Goal: Task Accomplishment & Management: Complete application form

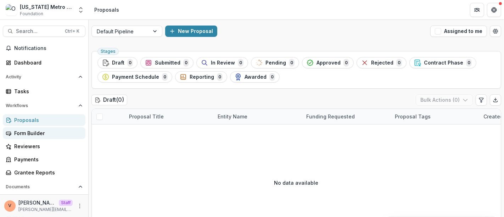
click at [35, 134] on div "Form Builder" at bounding box center [47, 132] width 66 height 7
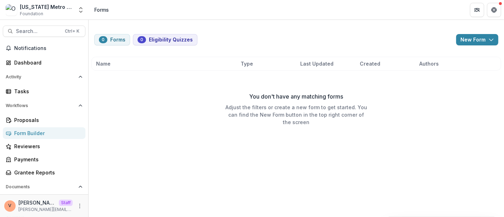
click at [384, 153] on div "0 Forms 0 Eligibility Quizzes New Form New Eligibility Quiz New Form Name Type …" at bounding box center [296, 118] width 415 height 197
click at [489, 39] on icon "button" at bounding box center [491, 40] width 6 height 6
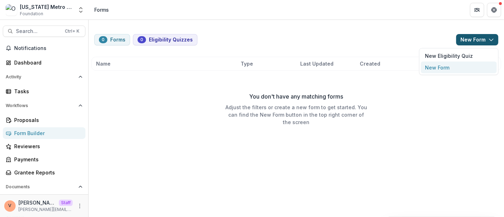
click at [458, 68] on button "New Form" at bounding box center [458, 68] width 76 height 12
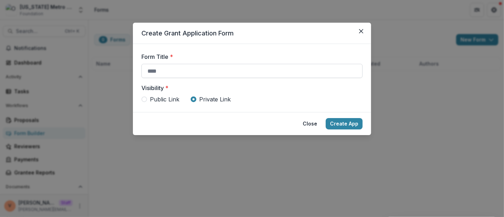
click at [206, 72] on input "Form Title *" at bounding box center [251, 71] width 221 height 14
paste input "**********"
click at [171, 100] on span "Public Link" at bounding box center [164, 99] width 29 height 8
type input "**********"
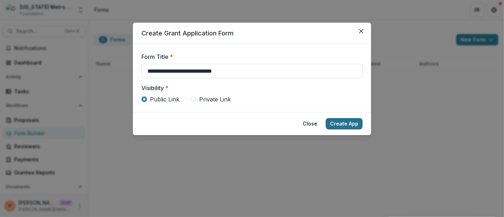
click at [338, 128] on button "Create App" at bounding box center [343, 123] width 37 height 11
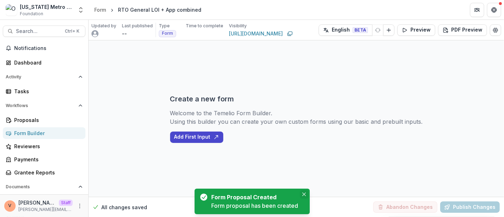
click at [303, 196] on button "Close" at bounding box center [304, 194] width 8 height 8
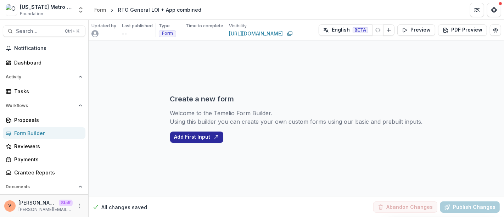
click at [200, 136] on button "Add First Input" at bounding box center [196, 136] width 53 height 11
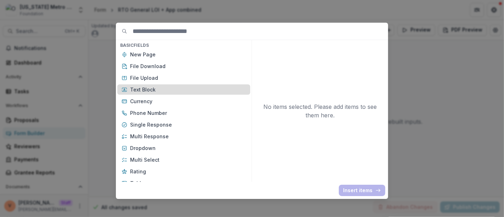
click at [148, 90] on p "Text Block" at bounding box center [188, 89] width 116 height 7
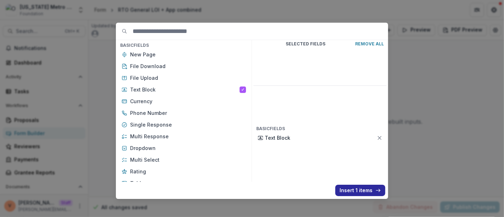
click at [358, 192] on button "Insert 1 items" at bounding box center [360, 189] width 50 height 11
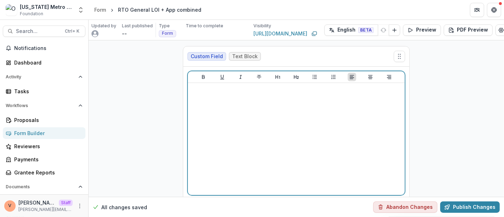
click at [255, 123] on div at bounding box center [296, 139] width 211 height 106
click at [265, 121] on div at bounding box center [296, 139] width 211 height 106
paste div
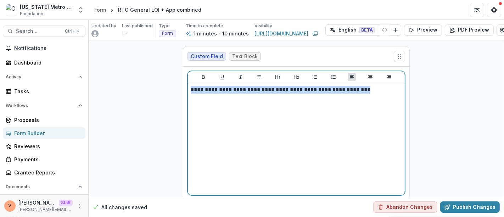
drag, startPoint x: 378, startPoint y: 90, endPoint x: 155, endPoint y: 87, distance: 223.5
click at [155, 87] on div "**********" at bounding box center [296, 132] width 415 height 185
click at [295, 77] on icon "Heading 2" at bounding box center [296, 77] width 6 height 6
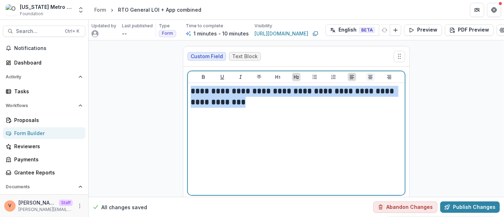
click at [369, 78] on icon "Align Center" at bounding box center [370, 77] width 4 height 4
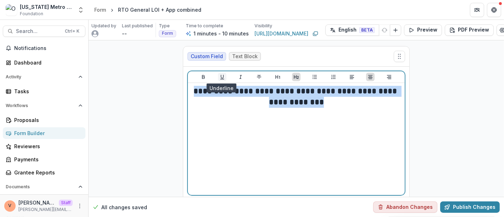
click at [220, 77] on icon "Underline" at bounding box center [222, 77] width 4 height 5
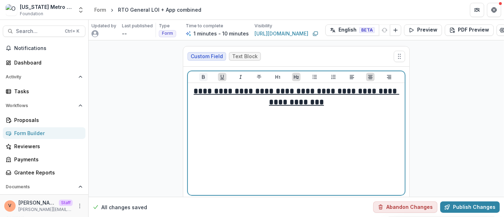
click at [202, 77] on icon "Bold" at bounding box center [203, 77] width 3 height 4
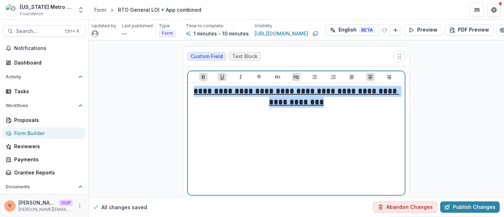
click at [346, 106] on h2 "**********" at bounding box center [296, 97] width 211 height 22
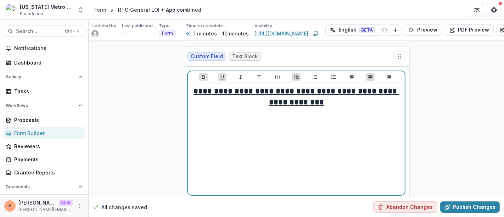
click at [358, 90] on u "**********" at bounding box center [296, 96] width 205 height 19
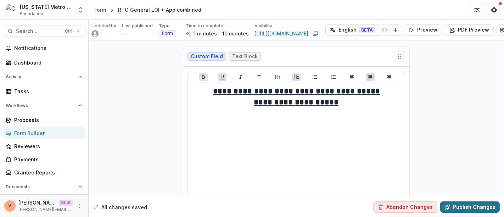
click at [460, 201] on button "Publish Changes" at bounding box center [469, 206] width 59 height 11
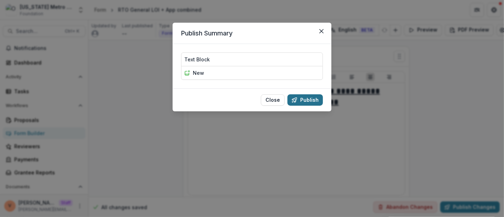
click at [315, 102] on button "Publish" at bounding box center [304, 99] width 35 height 11
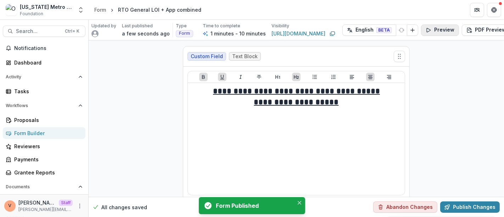
click at [437, 30] on button "Preview" at bounding box center [440, 29] width 38 height 11
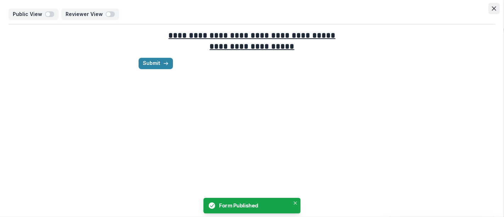
click at [490, 10] on button "Close" at bounding box center [493, 8] width 11 height 11
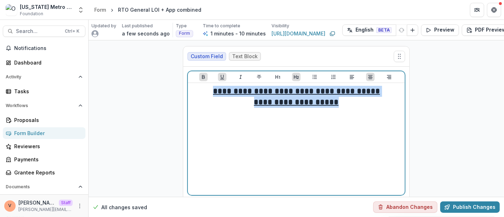
drag, startPoint x: 343, startPoint y: 103, endPoint x: 203, endPoint y: 93, distance: 139.9
click at [203, 93] on div "**********" at bounding box center [296, 139] width 211 height 106
click at [275, 78] on icon "Heading 1" at bounding box center [277, 77] width 5 height 4
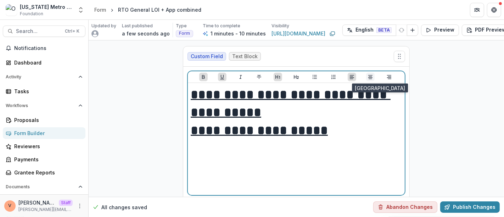
click at [367, 76] on icon "Align Center" at bounding box center [370, 77] width 6 height 6
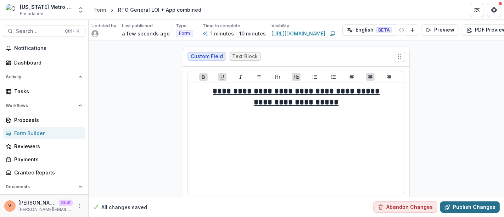
click at [467, 201] on button "Publish Changes" at bounding box center [469, 206] width 59 height 11
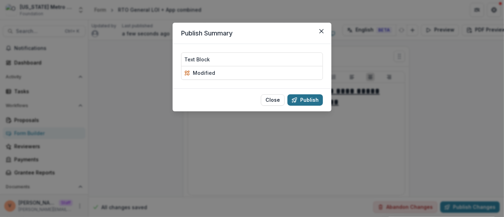
click at [311, 102] on button "Publish" at bounding box center [304, 99] width 35 height 11
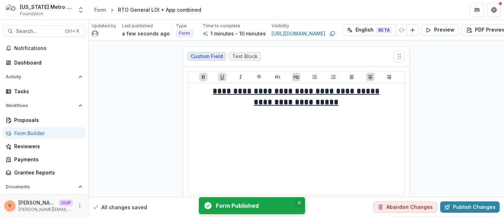
click at [299, 202] on icon "Close" at bounding box center [299, 203] width 4 height 4
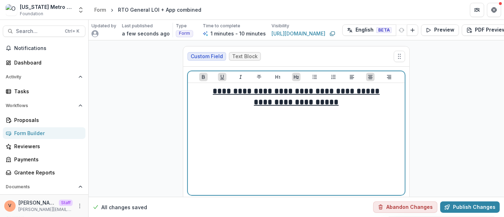
click at [345, 104] on h2 "**********" at bounding box center [296, 102] width 211 height 11
click at [349, 76] on icon "Align Left" at bounding box center [351, 77] width 4 height 4
drag, startPoint x: 219, startPoint y: 118, endPoint x: 177, endPoint y: 116, distance: 41.5
click at [177, 116] on div "**********" at bounding box center [296, 132] width 238 height 185
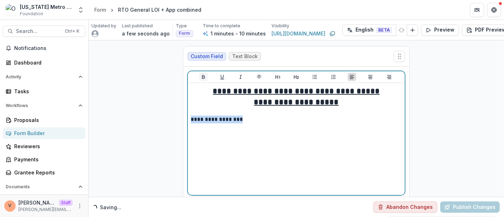
click at [202, 79] on icon "Bold" at bounding box center [203, 77] width 6 height 6
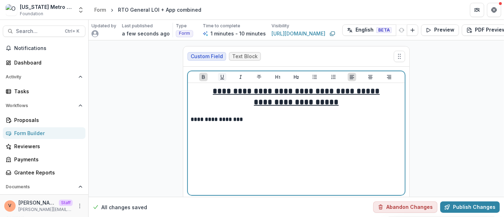
click at [220, 78] on icon "Underline" at bounding box center [222, 77] width 6 height 6
click at [249, 120] on p "**********" at bounding box center [296, 119] width 211 height 8
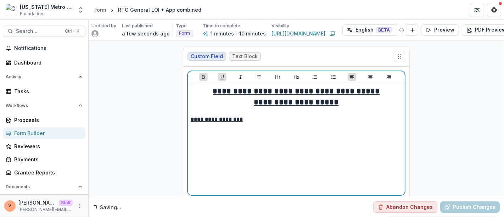
click at [251, 114] on p at bounding box center [296, 112] width 211 height 8
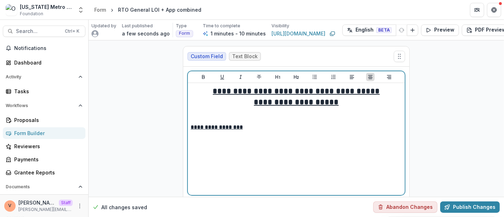
click at [252, 125] on p "**********" at bounding box center [296, 127] width 211 height 8
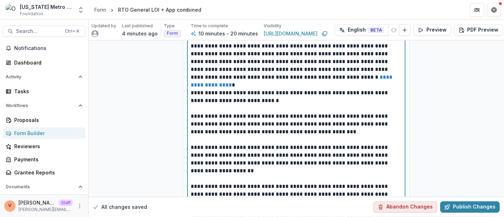
scroll to position [190, 0]
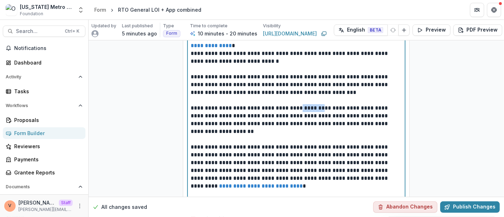
drag, startPoint x: 295, startPoint y: 108, endPoint x: 317, endPoint y: 109, distance: 22.0
click at [317, 109] on p "**********" at bounding box center [296, 119] width 211 height 31
click at [316, 118] on p "**********" at bounding box center [296, 119] width 211 height 31
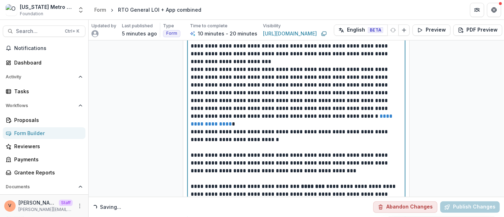
scroll to position [112, 0]
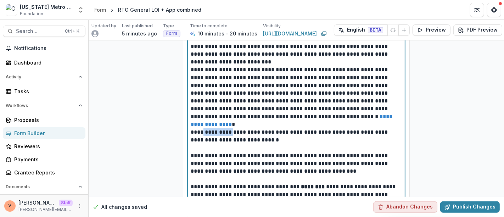
drag, startPoint x: 201, startPoint y: 131, endPoint x: 232, endPoint y: 131, distance: 30.1
click at [232, 131] on p "**********" at bounding box center [296, 136] width 211 height 16
click at [234, 137] on p "**********" at bounding box center [296, 136] width 211 height 16
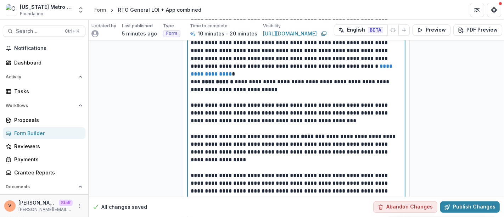
scroll to position [190, 0]
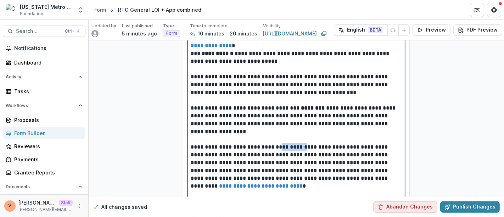
drag, startPoint x: 279, startPoint y: 146, endPoint x: 299, endPoint y: 146, distance: 19.8
click at [299, 146] on p "**********" at bounding box center [296, 166] width 211 height 47
click at [298, 146] on p "**********" at bounding box center [296, 166] width 211 height 47
drag, startPoint x: 297, startPoint y: 146, endPoint x: 275, endPoint y: 146, distance: 22.3
click at [275, 146] on p "**********" at bounding box center [296, 166] width 211 height 47
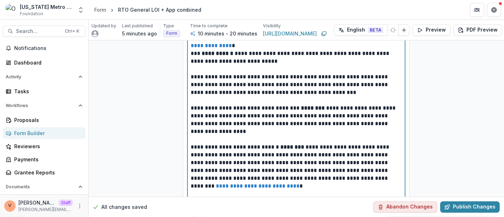
click at [280, 152] on p "**********" at bounding box center [296, 166] width 211 height 47
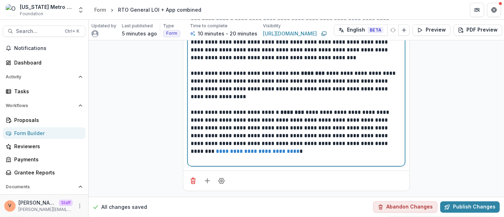
click at [290, 147] on p "**********" at bounding box center [296, 131] width 211 height 47
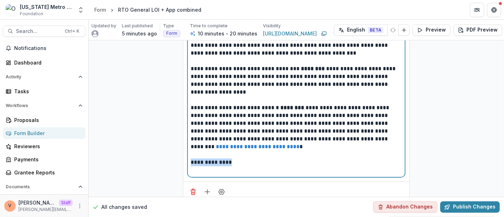
drag, startPoint x: 238, startPoint y: 162, endPoint x: 212, endPoint y: 155, distance: 26.8
click at [188, 162] on div "**********" at bounding box center [296, 14] width 217 height 323
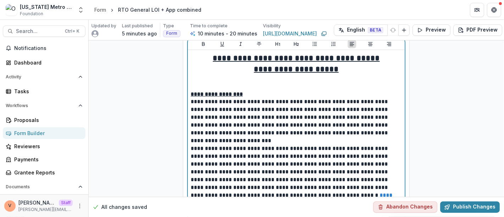
scroll to position [0, 0]
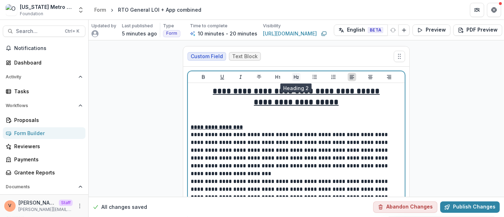
click at [294, 75] on icon "Heading 2" at bounding box center [296, 77] width 6 height 6
click at [369, 77] on icon "Align Center" at bounding box center [370, 77] width 4 height 4
click at [221, 75] on icon "Underline" at bounding box center [222, 77] width 6 height 6
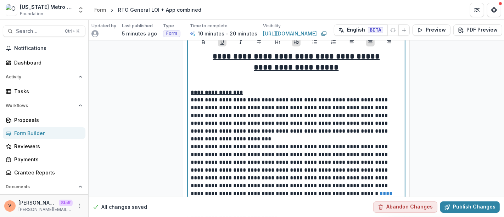
scroll to position [30, 0]
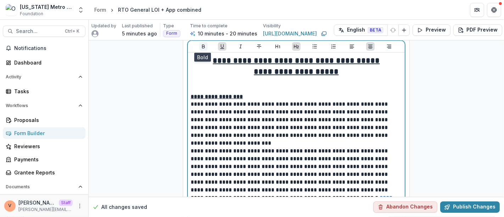
click at [204, 47] on icon "Bold" at bounding box center [203, 47] width 6 height 6
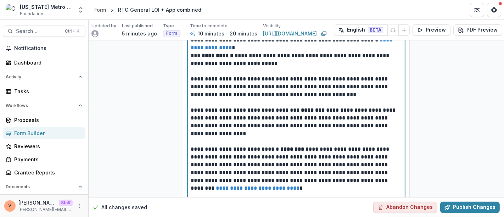
scroll to position [248, 0]
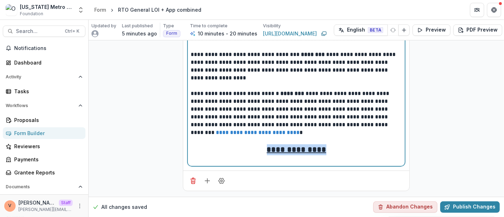
click at [331, 144] on h2 "**********" at bounding box center [296, 149] width 211 height 11
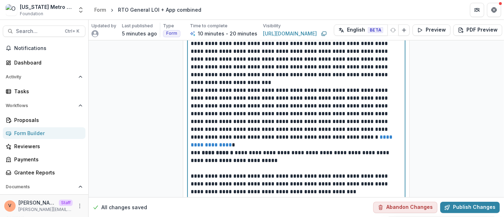
scroll to position [0, 0]
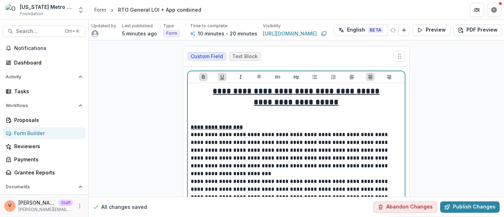
click at [350, 76] on icon "Align Left" at bounding box center [352, 77] width 6 height 6
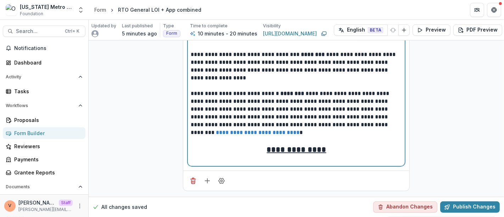
scroll to position [248, 0]
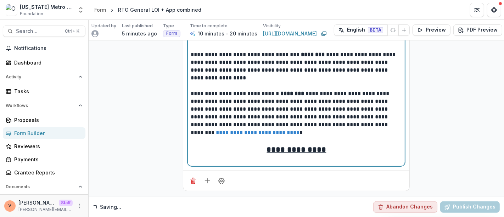
click at [331, 147] on h2 "**********" at bounding box center [296, 149] width 211 height 11
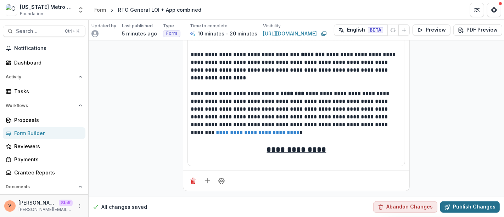
click at [467, 201] on button "Publish Changes" at bounding box center [469, 206] width 59 height 11
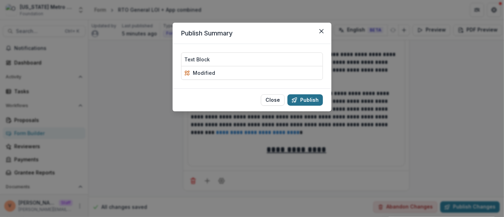
click at [307, 100] on button "Publish" at bounding box center [304, 99] width 35 height 11
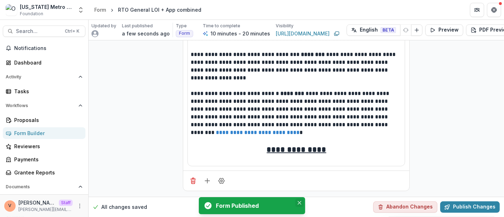
click at [300, 203] on icon "Close" at bounding box center [299, 203] width 4 height 4
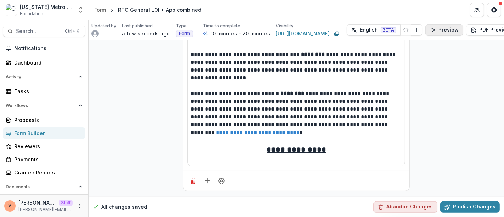
click at [439, 27] on button "Preview" at bounding box center [444, 29] width 38 height 11
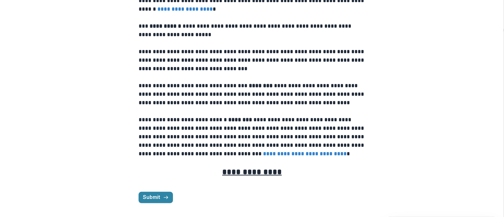
scroll to position [0, 0]
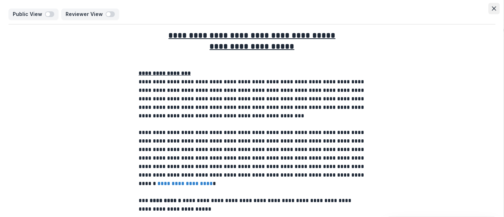
click at [491, 7] on icon "Close" at bounding box center [493, 8] width 4 height 4
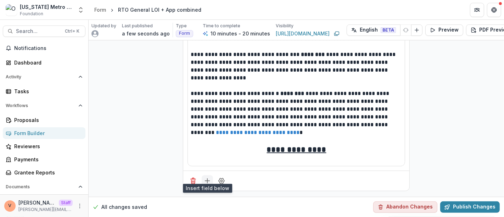
click at [207, 178] on line "Add field" at bounding box center [207, 180] width 0 height 5
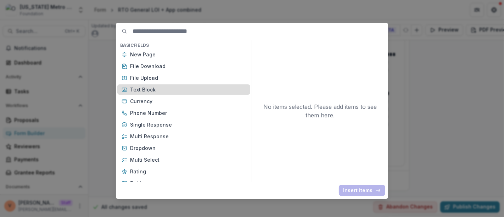
click at [181, 88] on p "Text Block" at bounding box center [188, 89] width 116 height 7
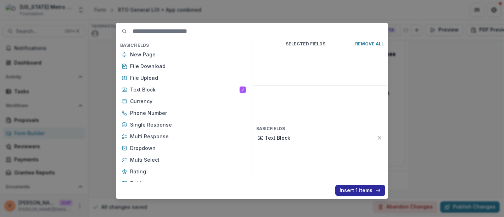
click at [355, 187] on button "Insert 1 items" at bounding box center [360, 189] width 50 height 11
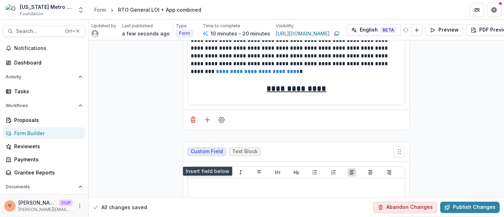
scroll to position [248, 0]
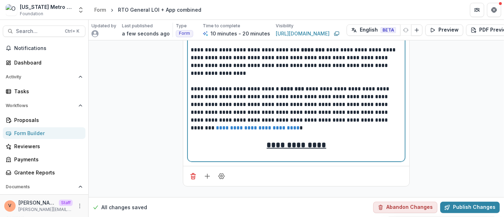
click at [345, 147] on h2 "**********" at bounding box center [296, 145] width 211 height 11
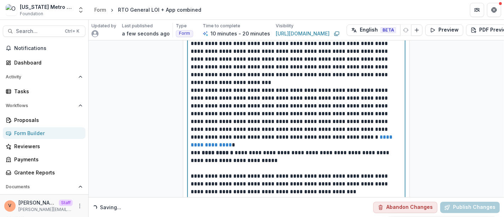
scroll to position [0, 0]
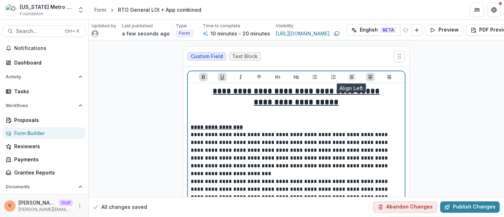
click at [351, 78] on icon "Align Left" at bounding box center [351, 77] width 4 height 4
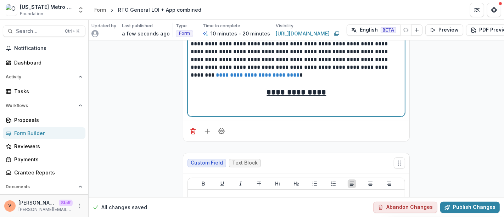
scroll to position [314, 0]
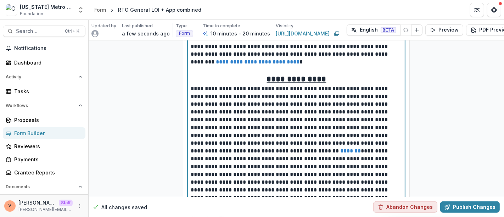
click at [254, 87] on p "**********" at bounding box center [296, 139] width 211 height 109
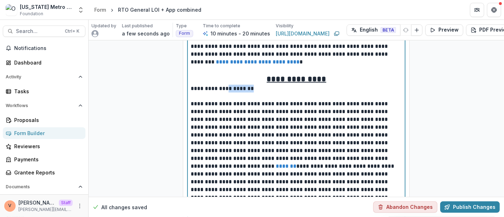
drag, startPoint x: 222, startPoint y: 86, endPoint x: 250, endPoint y: 88, distance: 28.4
click at [250, 88] on p "**********" at bounding box center [296, 89] width 211 height 8
click at [259, 97] on p at bounding box center [296, 96] width 211 height 8
click at [263, 110] on p "**********" at bounding box center [296, 154] width 211 height 109
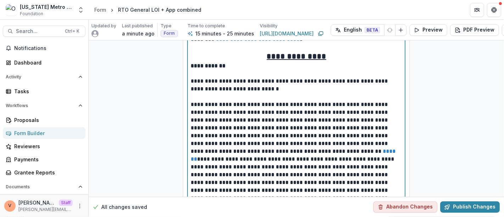
scroll to position [353, 0]
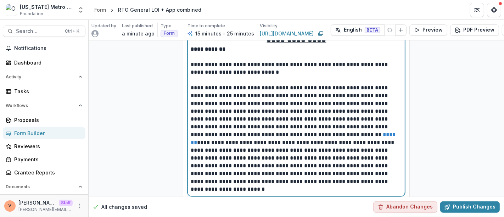
click at [332, 135] on p "**********" at bounding box center [296, 134] width 211 height 101
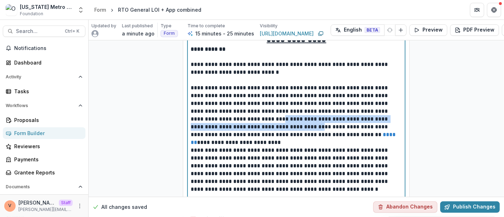
drag, startPoint x: 208, startPoint y: 118, endPoint x: 212, endPoint y: 127, distance: 10.3
click at [212, 127] on p "**********" at bounding box center [296, 111] width 211 height 55
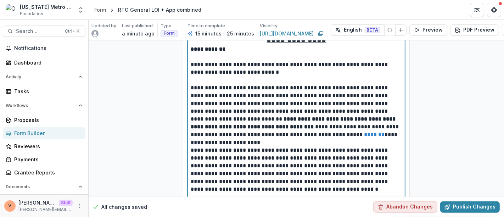
click at [215, 131] on p "**********" at bounding box center [296, 111] width 211 height 55
click at [204, 117] on p "**********" at bounding box center [296, 111] width 211 height 55
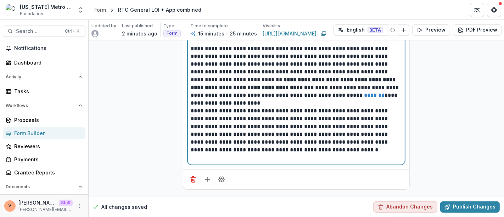
click at [238, 103] on p at bounding box center [296, 103] width 211 height 8
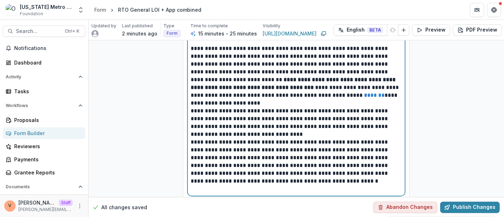
click at [258, 144] on p "**********" at bounding box center [296, 161] width 211 height 47
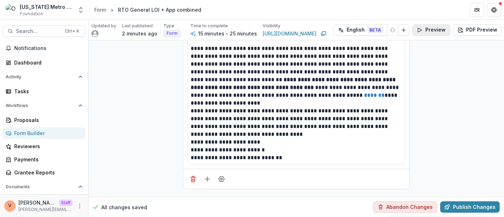
click at [433, 24] on button "Preview" at bounding box center [431, 29] width 38 height 11
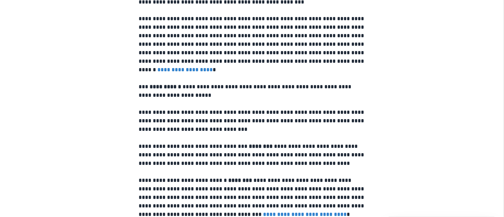
scroll to position [0, 0]
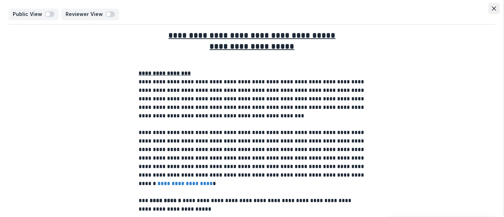
click at [489, 10] on button "Close" at bounding box center [493, 8] width 11 height 11
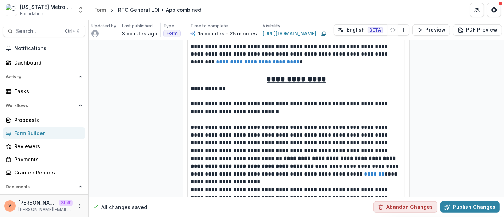
scroll to position [353, 0]
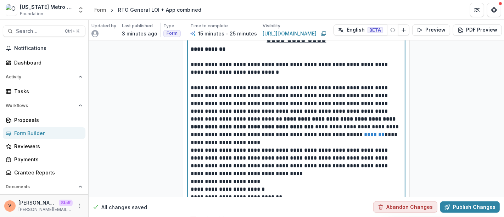
click at [341, 137] on p "**********" at bounding box center [296, 111] width 211 height 55
click at [342, 137] on p "**********" at bounding box center [296, 111] width 211 height 55
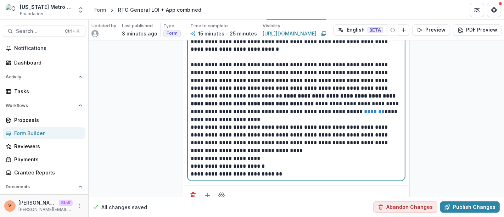
scroll to position [393, 0]
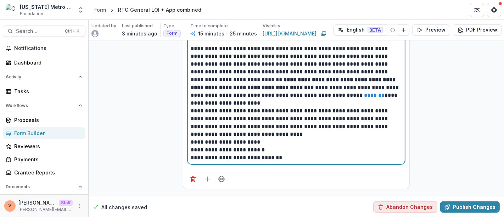
click at [276, 134] on p "**********" at bounding box center [296, 122] width 211 height 31
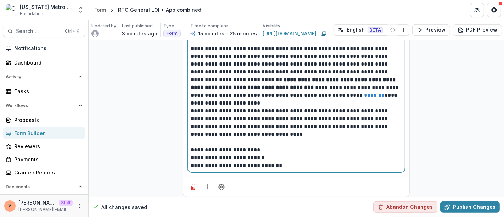
click at [284, 165] on p "**********" at bounding box center [296, 165] width 211 height 8
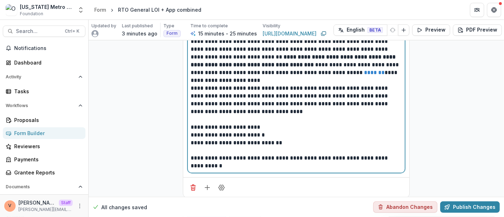
scroll to position [337, 0]
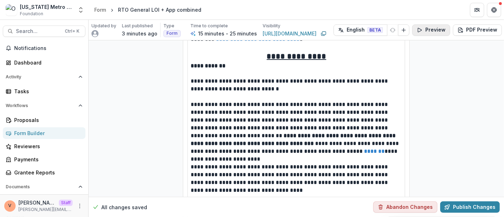
click at [434, 33] on button "Preview" at bounding box center [431, 29] width 38 height 11
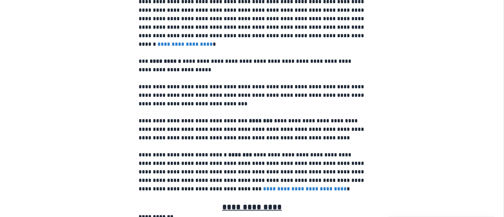
scroll to position [0, 0]
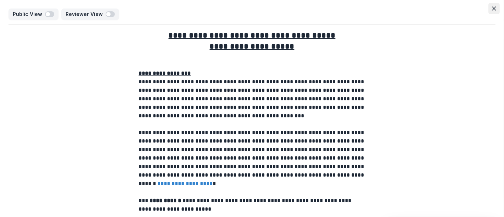
click at [491, 9] on icon "Close" at bounding box center [493, 8] width 4 height 4
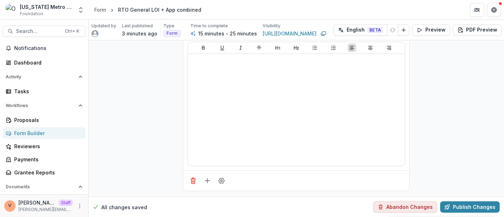
scroll to position [494, 0]
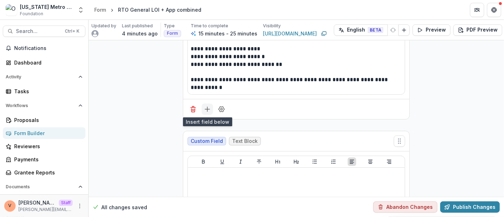
click at [207, 109] on line "Add field" at bounding box center [207, 109] width 0 height 5
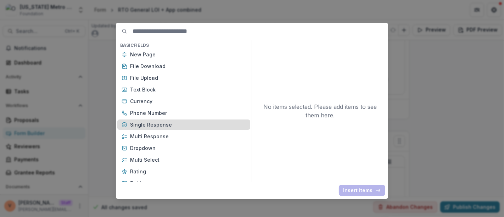
scroll to position [39, 0]
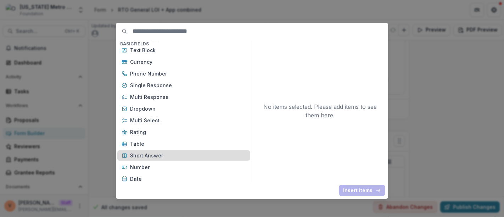
click at [154, 154] on p "Short Answer" at bounding box center [188, 155] width 116 height 7
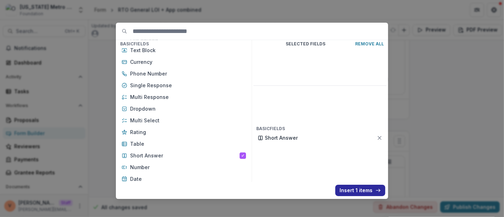
click at [361, 192] on button "Insert 1 items" at bounding box center [360, 189] width 50 height 11
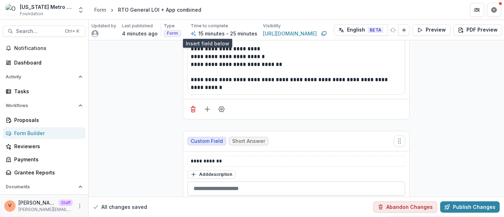
scroll to position [573, 0]
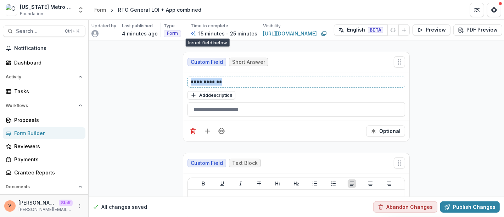
drag, startPoint x: 232, startPoint y: 80, endPoint x: 174, endPoint y: 79, distance: 57.7
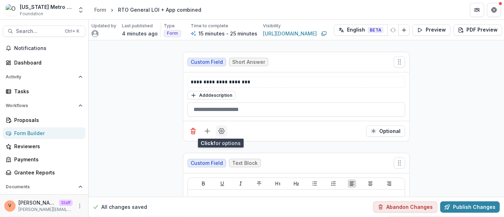
click at [220, 133] on icon "Field Settings" at bounding box center [221, 130] width 7 height 7
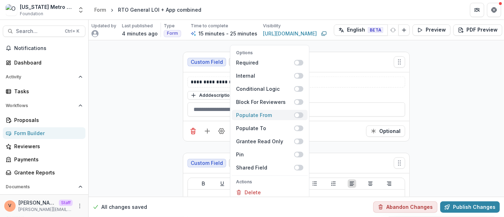
click at [300, 115] on span at bounding box center [298, 115] width 9 height 6
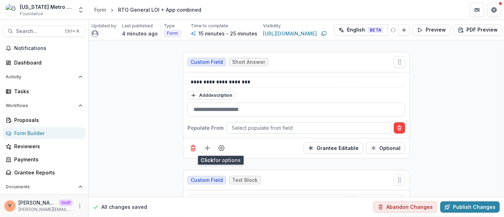
click at [264, 123] on div at bounding box center [309, 127] width 154 height 9
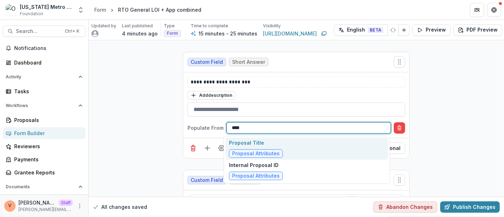
type input "*****"
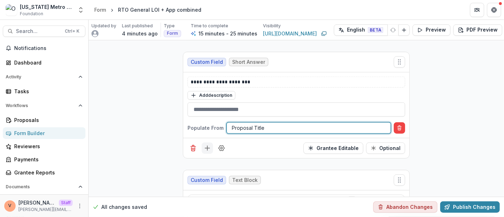
scroll to position [612, 0]
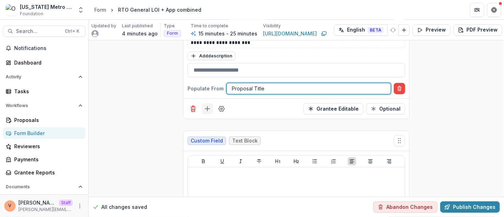
click at [207, 108] on icon "Add field" at bounding box center [207, 108] width 7 height 7
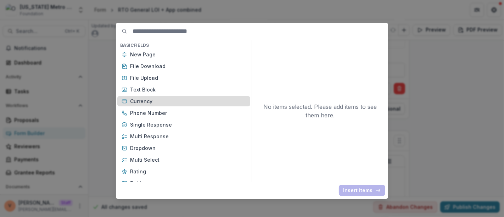
click at [188, 97] on p "Currency" at bounding box center [188, 100] width 116 height 7
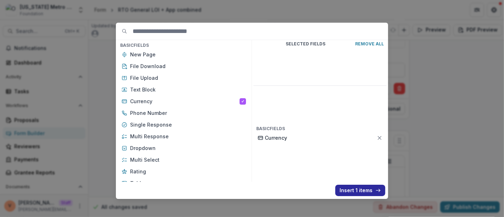
click at [346, 187] on button "Insert 1 items" at bounding box center [360, 189] width 50 height 11
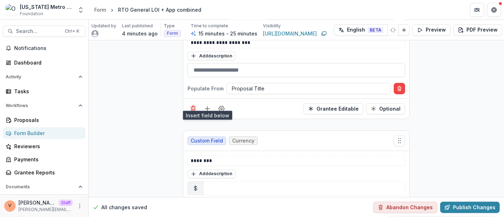
scroll to position [690, 0]
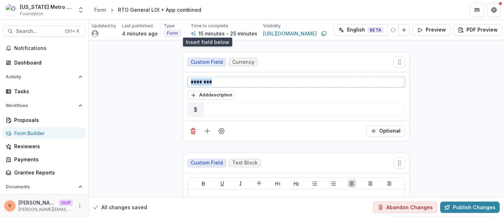
drag, startPoint x: 154, startPoint y: 82, endPoint x: 116, endPoint y: 87, distance: 38.2
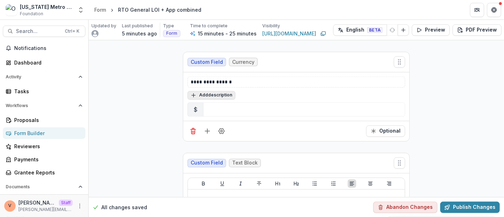
click at [216, 97] on button "Add description" at bounding box center [211, 95] width 48 height 8
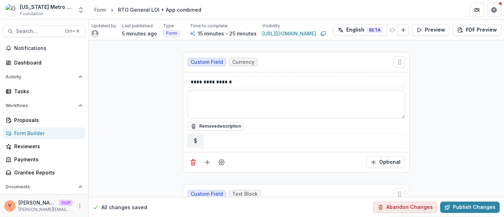
click at [216, 97] on textarea at bounding box center [295, 104] width 217 height 28
paste textarea "**********"
click at [202, 106] on textarea "**********" at bounding box center [296, 104] width 218 height 28
paste textarea "**********"
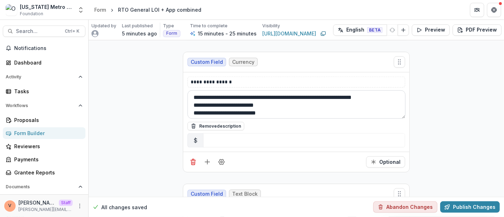
scroll to position [13, 0]
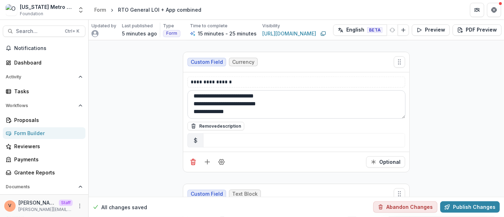
click at [278, 99] on textarea "**********" at bounding box center [296, 104] width 218 height 28
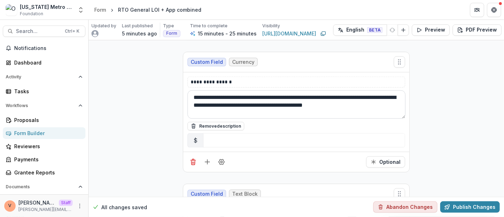
type textarea "**********"
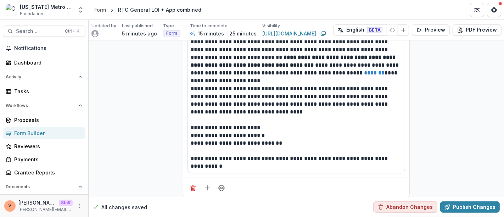
scroll to position [454, 0]
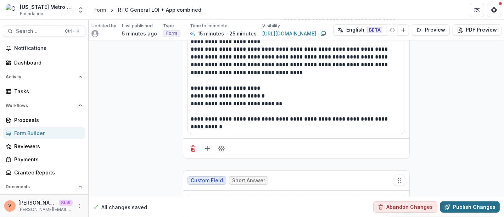
click at [468, 201] on button "Publish Changes" at bounding box center [469, 206] width 59 height 11
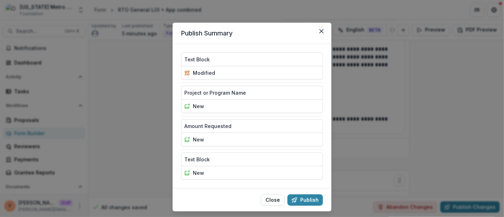
scroll to position [15, 0]
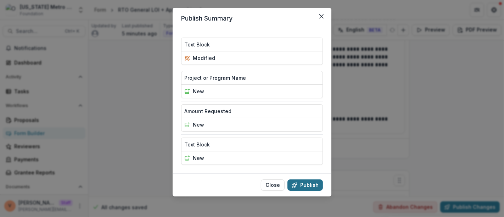
click at [306, 182] on button "Publish" at bounding box center [304, 184] width 35 height 11
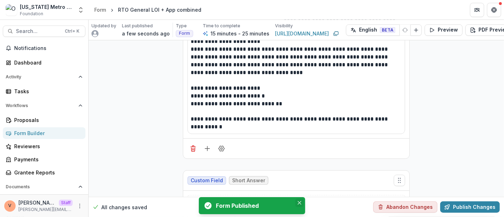
click at [299, 205] on button "Close" at bounding box center [299, 202] width 8 height 8
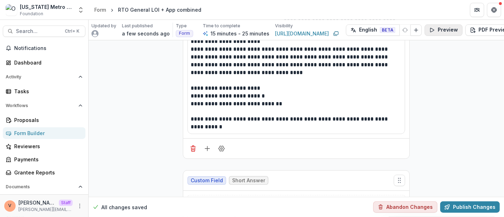
click at [440, 29] on button "Preview" at bounding box center [443, 29] width 38 height 11
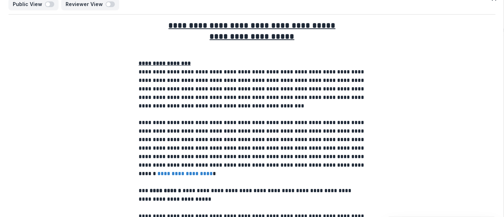
scroll to position [0, 0]
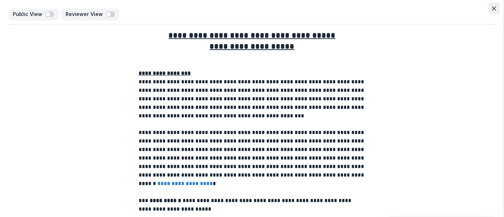
click at [493, 9] on icon "Close" at bounding box center [493, 8] width 4 height 4
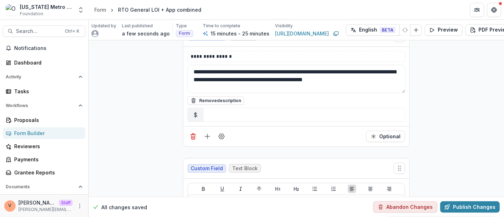
scroll to position [730, 0]
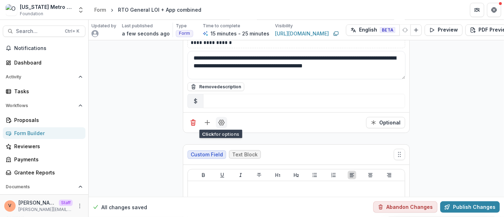
click at [220, 123] on icon "Field Settings" at bounding box center [221, 122] width 6 height 5
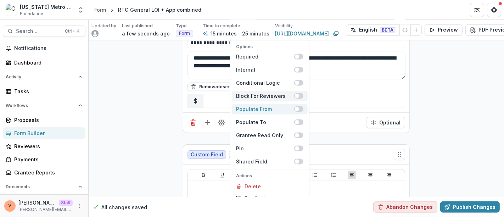
click at [299, 106] on span at bounding box center [298, 109] width 9 height 6
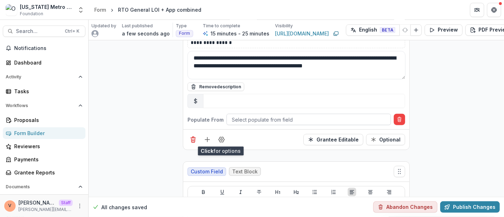
click at [262, 121] on div at bounding box center [309, 119] width 154 height 9
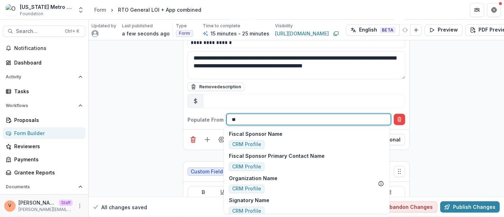
type input "*"
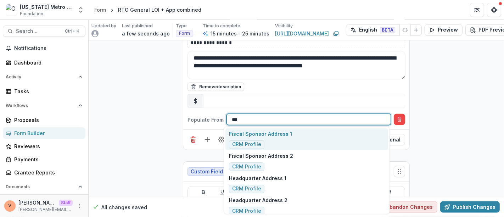
type input "****"
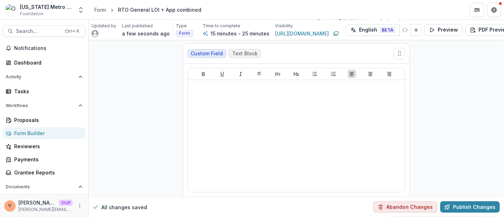
scroll to position [769, 0]
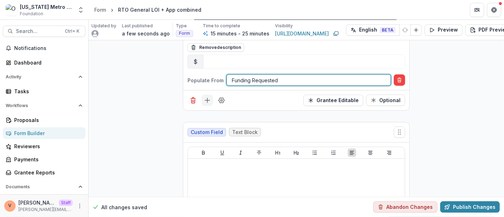
click at [207, 97] on icon "Add field" at bounding box center [207, 100] width 7 height 7
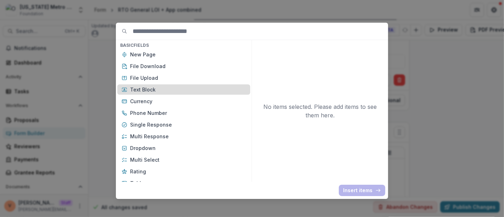
click at [170, 85] on div "Text Block" at bounding box center [183, 89] width 133 height 10
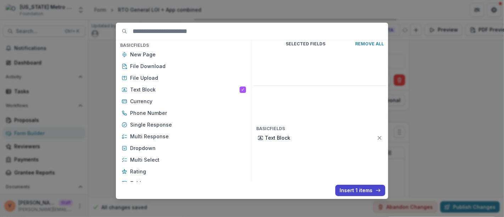
click at [356, 196] on div "Basic Fields New Page File Download File Upload Text Block Currency Phone Numbe…" at bounding box center [252, 111] width 272 height 176
click at [356, 192] on button "Insert 1 items" at bounding box center [360, 189] width 50 height 11
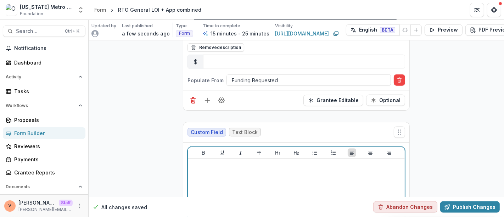
click at [271, 181] on div at bounding box center [296, 214] width 211 height 106
drag, startPoint x: 254, startPoint y: 164, endPoint x: 176, endPoint y: 163, distance: 77.5
click at [205, 148] on button "Bold" at bounding box center [203, 152] width 8 height 8
click at [219, 150] on icon "Underline" at bounding box center [222, 153] width 6 height 6
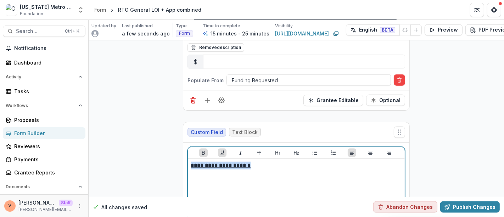
click at [257, 162] on p "**********" at bounding box center [296, 165] width 211 height 8
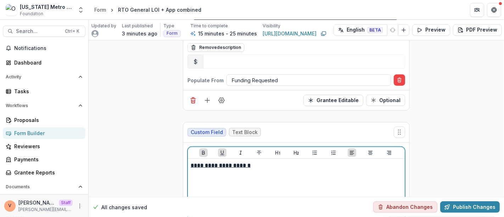
scroll to position [887, 0]
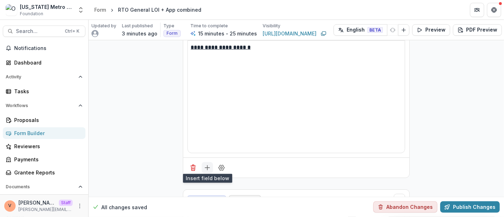
click at [205, 168] on icon "Add field" at bounding box center [207, 167] width 7 height 7
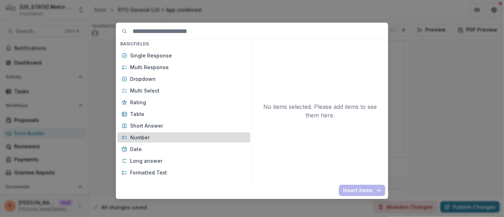
scroll to position [79, 0]
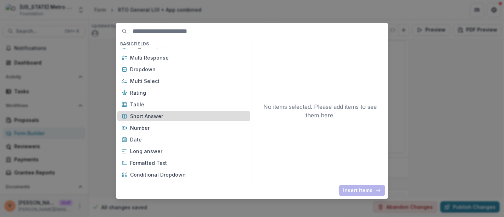
click at [163, 112] on p "Short Answer" at bounding box center [188, 115] width 116 height 7
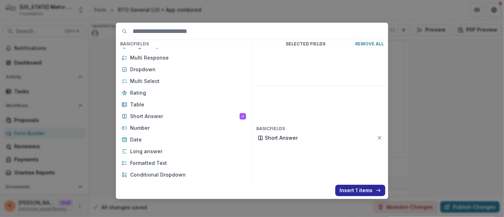
click at [358, 188] on button "Insert 1 items" at bounding box center [360, 189] width 50 height 11
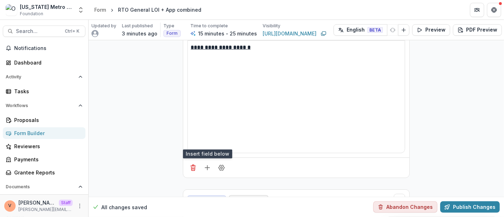
scroll to position [966, 0]
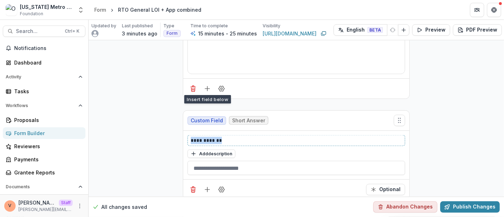
drag, startPoint x: 233, startPoint y: 138, endPoint x: 154, endPoint y: 138, distance: 78.6
click at [220, 197] on div "All changes saved Abandon Changes Publish Changes" at bounding box center [296, 207] width 415 height 20
click at [221, 189] on circle "Field Settings" at bounding box center [222, 190] width 2 height 2
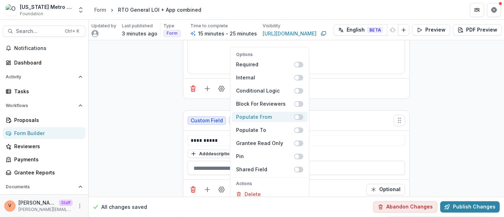
click at [299, 115] on span at bounding box center [298, 117] width 9 height 6
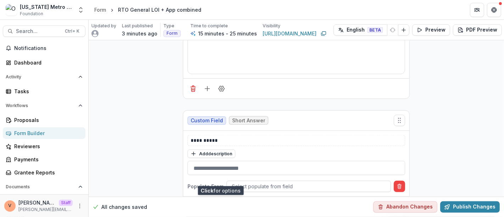
click at [277, 182] on div at bounding box center [309, 186] width 154 height 9
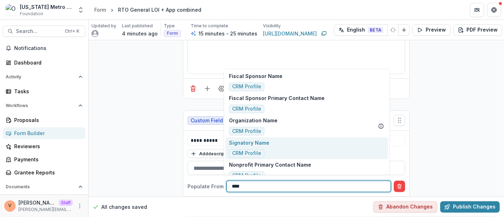
scroll to position [30, 0]
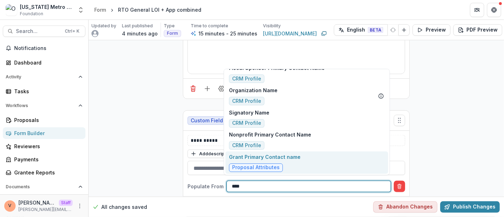
type input "****"
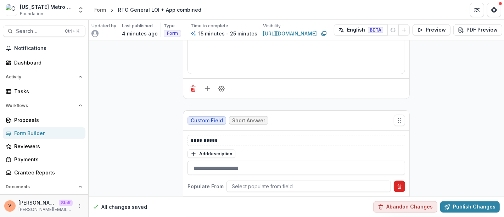
click at [400, 183] on icon "Delete condition" at bounding box center [399, 186] width 6 height 6
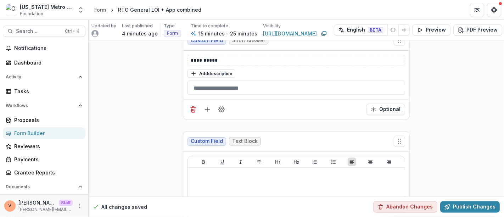
scroll to position [1045, 0]
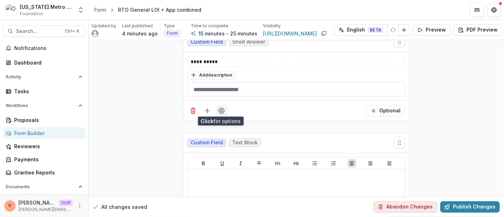
click at [221, 107] on icon "Field Settings" at bounding box center [221, 110] width 7 height 7
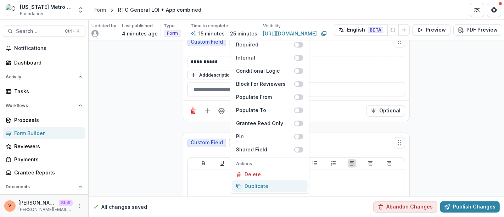
click at [257, 184] on button "Duplicate" at bounding box center [270, 186] width 76 height 12
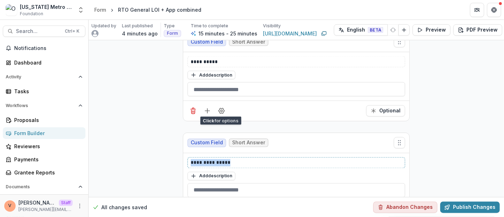
drag, startPoint x: 233, startPoint y: 157, endPoint x: 186, endPoint y: 157, distance: 46.7
click at [187, 157] on div "**********" at bounding box center [295, 162] width 217 height 11
drag, startPoint x: 206, startPoint y: 161, endPoint x: 177, endPoint y: 160, distance: 28.3
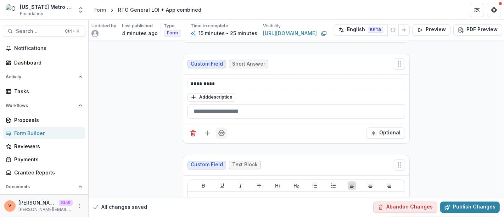
click at [220, 134] on button "Field Settings" at bounding box center [221, 132] width 11 height 11
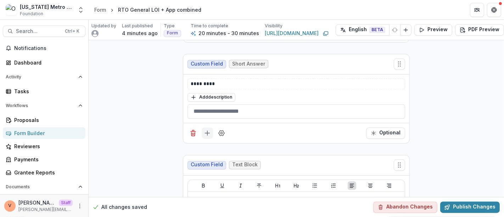
click at [206, 130] on icon "Add field" at bounding box center [207, 133] width 7 height 7
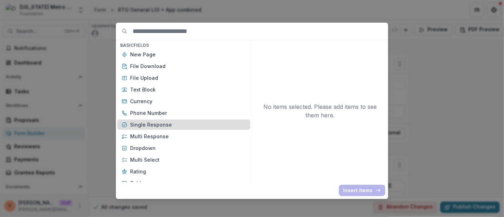
scroll to position [39, 0]
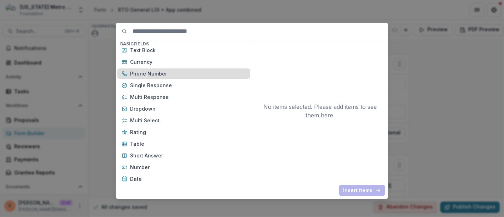
click at [168, 74] on p "Phone Number" at bounding box center [188, 73] width 116 height 7
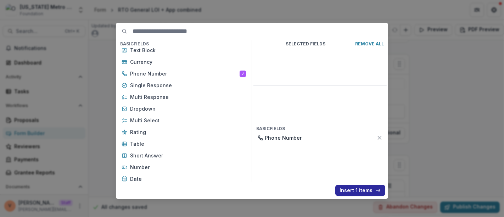
click at [352, 191] on button "Insert 1 items" at bounding box center [360, 189] width 50 height 11
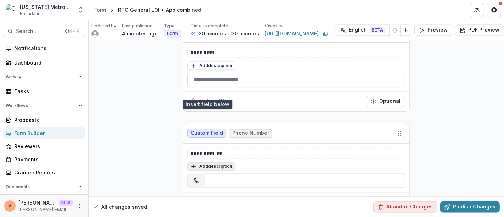
scroll to position [1163, 0]
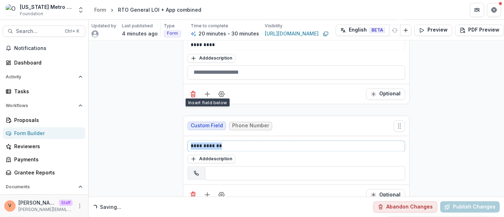
drag, startPoint x: 228, startPoint y: 140, endPoint x: 115, endPoint y: 142, distance: 112.6
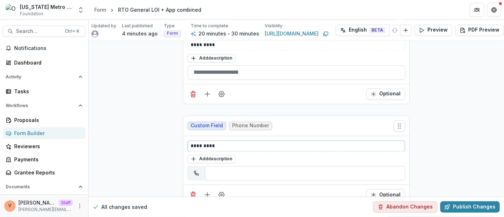
scroll to position [1241, 0]
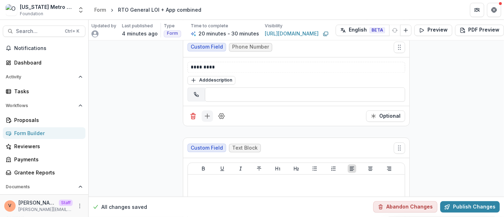
click at [204, 113] on icon "Add field" at bounding box center [207, 115] width 7 height 7
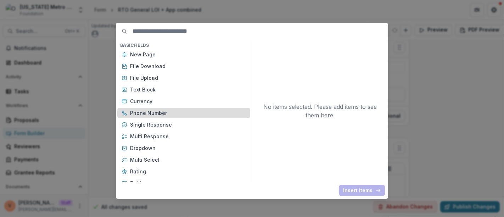
scroll to position [39, 0]
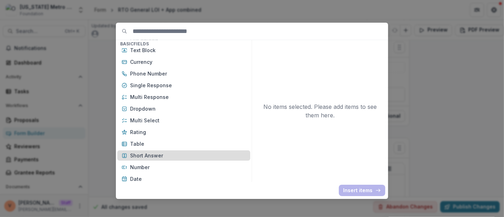
click at [163, 154] on p "Short Answer" at bounding box center [188, 155] width 116 height 7
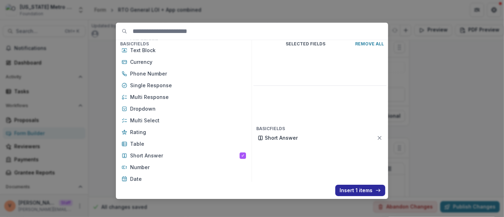
click at [351, 187] on button "Insert 1 items" at bounding box center [360, 189] width 50 height 11
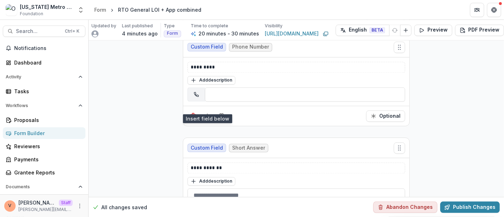
scroll to position [1320, 0]
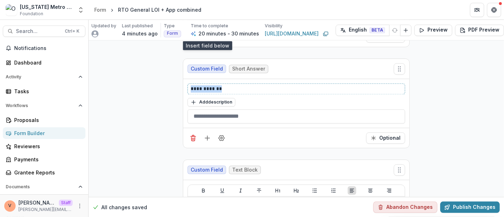
drag, startPoint x: 227, startPoint y: 81, endPoint x: 149, endPoint y: 84, distance: 77.6
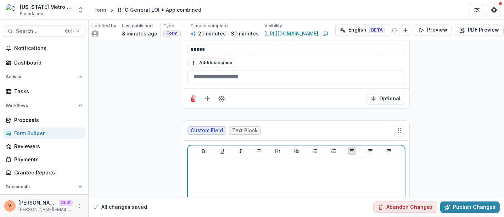
click at [202, 165] on div at bounding box center [296, 213] width 211 height 106
drag, startPoint x: 215, startPoint y: 159, endPoint x: 173, endPoint y: 156, distance: 41.6
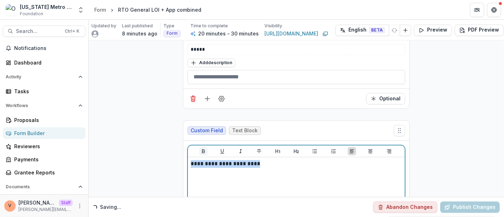
click at [202, 149] on icon "Bold" at bounding box center [203, 151] width 3 height 4
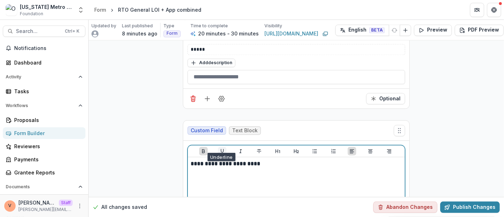
click at [218, 147] on button "Underline" at bounding box center [222, 151] width 8 height 8
click at [280, 160] on p "**********" at bounding box center [296, 164] width 211 height 8
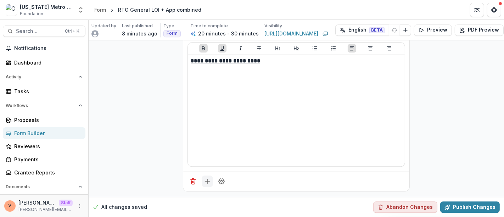
click at [208, 177] on icon "Add field" at bounding box center [207, 180] width 7 height 7
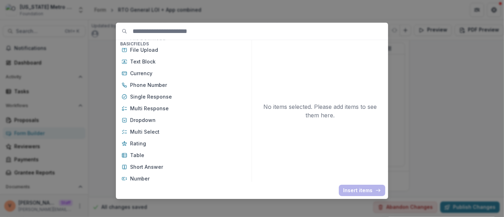
scroll to position [39, 0]
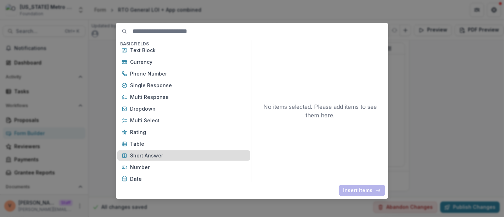
click at [161, 158] on p "Short Answer" at bounding box center [188, 155] width 116 height 7
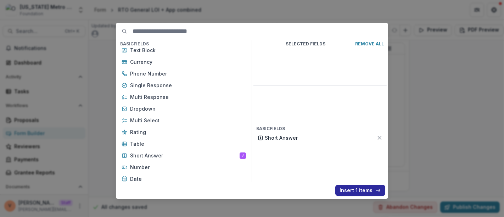
click at [354, 192] on button "Insert 1 items" at bounding box center [360, 189] width 50 height 11
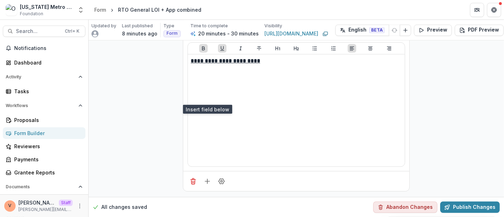
scroll to position [1562, 0]
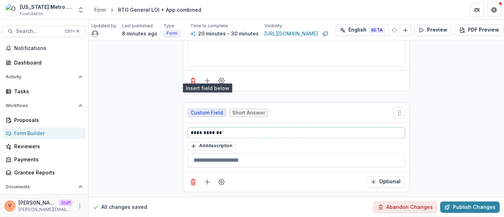
drag, startPoint x: 229, startPoint y: 125, endPoint x: 174, endPoint y: 125, distance: 55.6
click at [221, 179] on icon "Field Settings" at bounding box center [221, 181] width 6 height 5
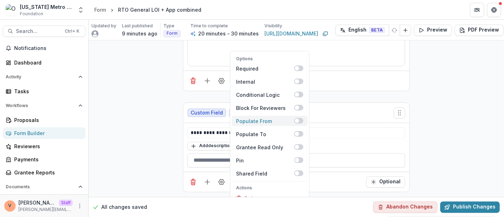
click at [300, 118] on span at bounding box center [298, 121] width 9 height 6
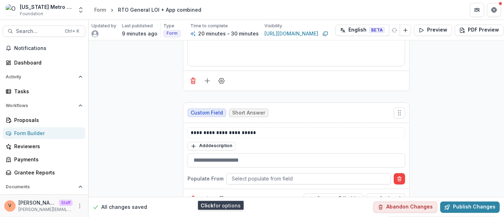
click at [290, 174] on div at bounding box center [309, 178] width 154 height 9
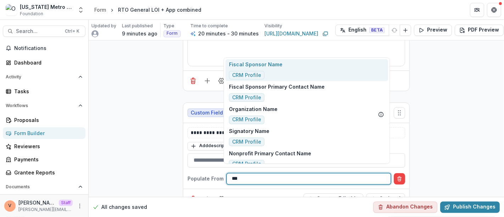
type input "****"
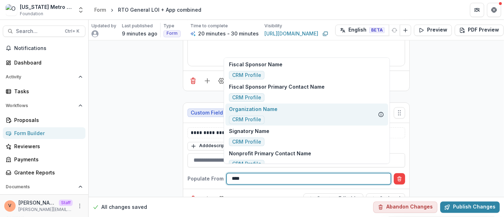
click at [301, 107] on div "Organization Name CRM Profile" at bounding box center [306, 114] width 163 height 22
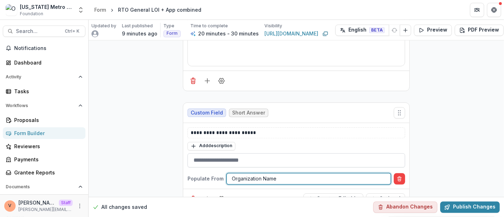
scroll to position [1579, 0]
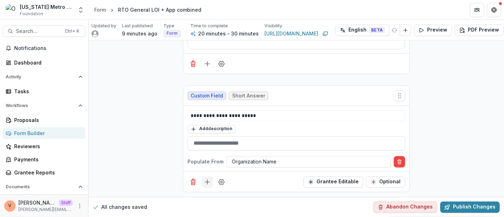
click at [206, 178] on icon "Add field" at bounding box center [207, 181] width 7 height 7
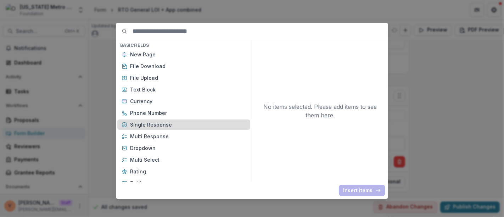
scroll to position [39, 0]
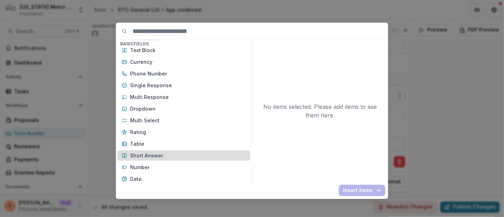
click at [168, 154] on p "Short Answer" at bounding box center [188, 155] width 116 height 7
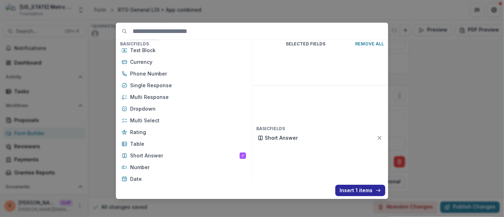
click at [354, 188] on button "Insert 1 items" at bounding box center [360, 189] width 50 height 11
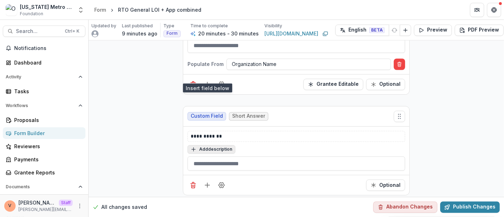
scroll to position [1679, 0]
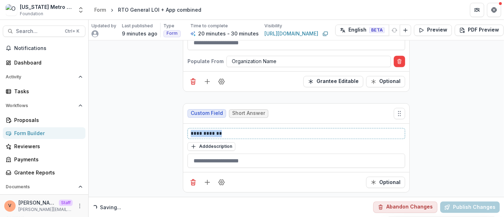
drag, startPoint x: 234, startPoint y: 127, endPoint x: 146, endPoint y: 129, distance: 87.8
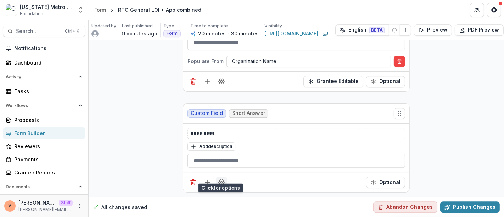
click at [222, 179] on button "Field Settings" at bounding box center [221, 181] width 11 height 11
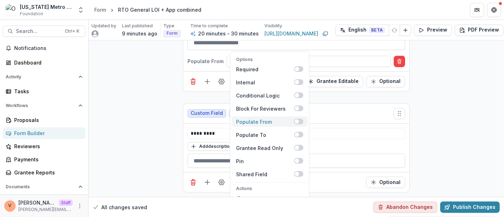
drag, startPoint x: 301, startPoint y: 115, endPoint x: 295, endPoint y: 118, distance: 6.5
click at [301, 118] on span at bounding box center [298, 121] width 9 height 6
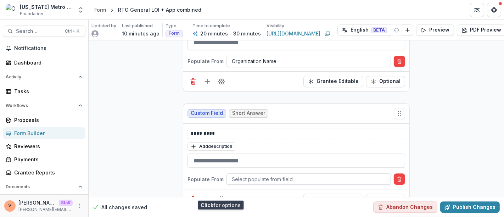
click at [265, 175] on div at bounding box center [309, 179] width 154 height 9
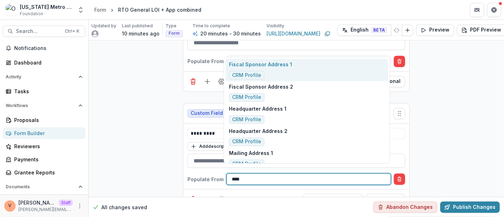
type input "*****"
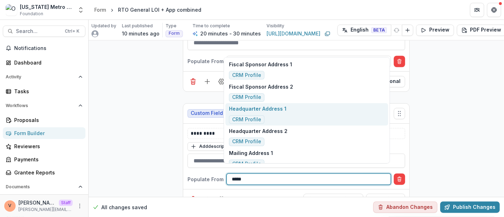
click at [304, 110] on div "Headquarter Address 1 CRM Profile" at bounding box center [306, 114] width 163 height 22
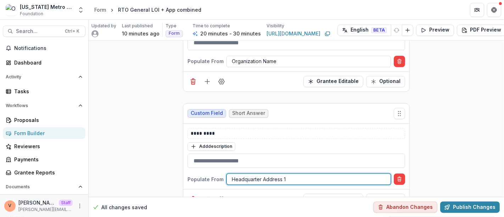
scroll to position [1696, 0]
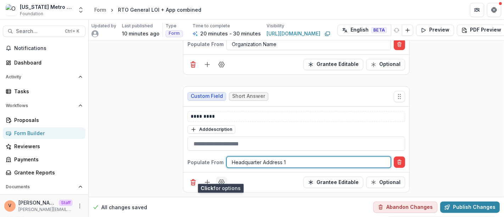
click at [221, 178] on button "Field Settings" at bounding box center [221, 181] width 11 height 11
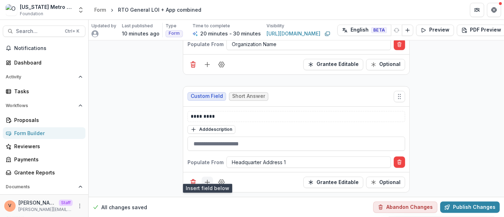
click at [207, 178] on icon "Add field" at bounding box center [207, 181] width 7 height 7
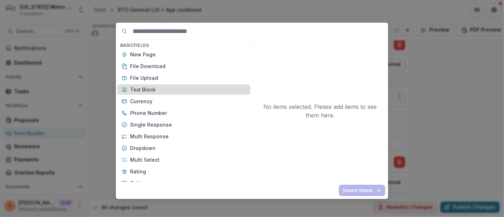
click at [170, 89] on p "Text Block" at bounding box center [188, 89] width 116 height 7
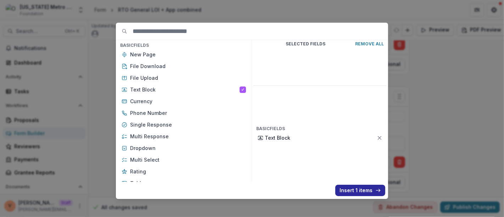
click at [352, 190] on button "Insert 1 items" at bounding box center [360, 189] width 50 height 11
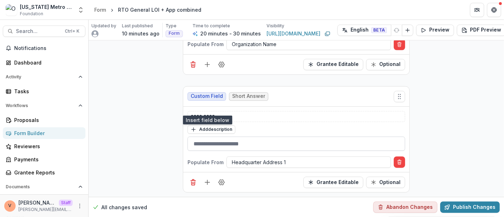
scroll to position [1775, 0]
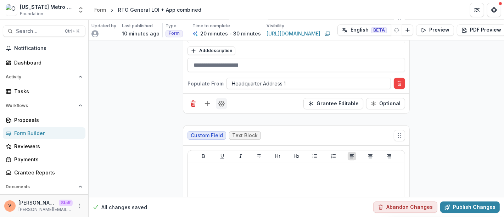
click at [222, 101] on button "Field Settings" at bounding box center [221, 103] width 11 height 11
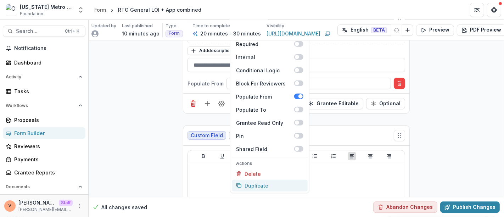
click at [254, 180] on button "Duplicate" at bounding box center [270, 185] width 76 height 12
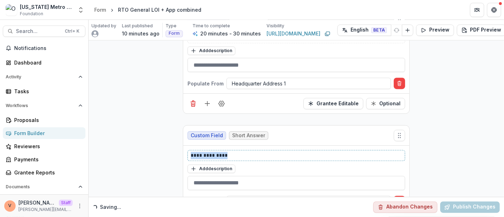
drag, startPoint x: 232, startPoint y: 146, endPoint x: 149, endPoint y: 153, distance: 83.2
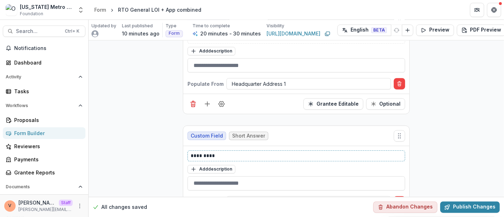
scroll to position [1814, 0]
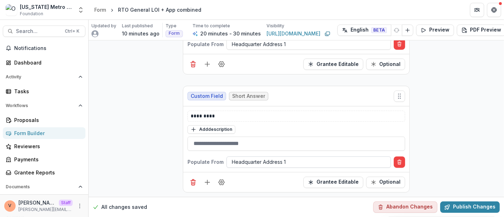
click at [292, 157] on div at bounding box center [309, 161] width 154 height 9
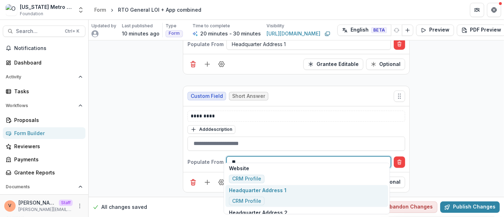
scroll to position [24, 0]
type input "*******"
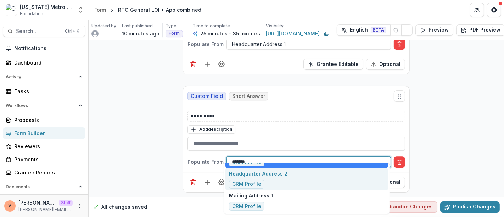
click at [280, 174] on p "Headquarter Address 2" at bounding box center [258, 173] width 58 height 7
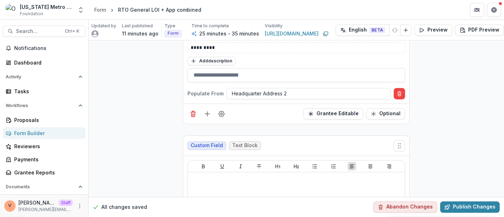
scroll to position [1854, 0]
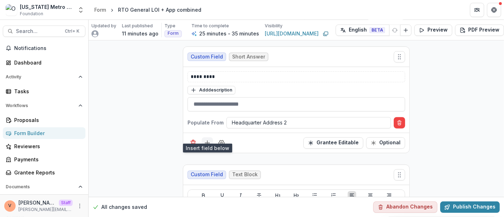
click at [207, 139] on icon "Add field" at bounding box center [207, 142] width 7 height 7
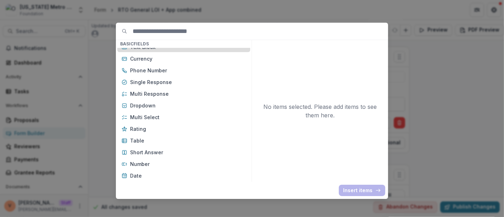
scroll to position [79, 0]
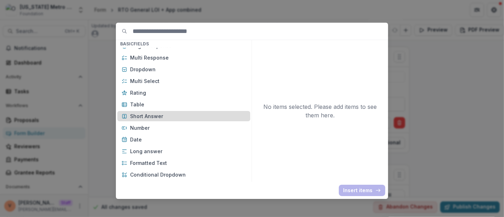
click at [172, 117] on p "Short Answer" at bounding box center [188, 115] width 116 height 7
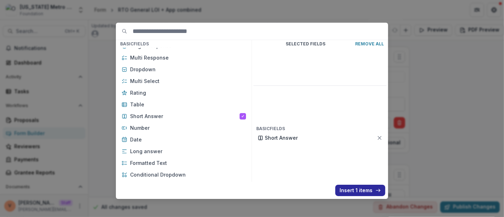
click at [347, 193] on button "Insert 1 items" at bounding box center [360, 189] width 50 height 11
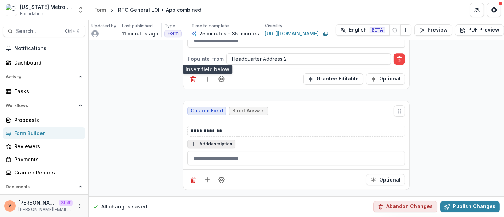
scroll to position [1932, 0]
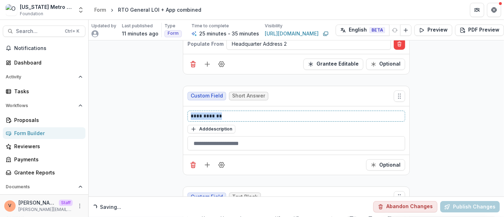
drag, startPoint x: 223, startPoint y: 106, endPoint x: 135, endPoint y: 108, distance: 87.9
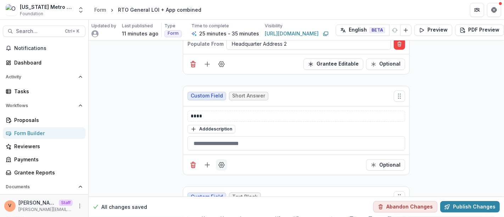
click at [223, 161] on icon "Field Settings" at bounding box center [221, 164] width 7 height 7
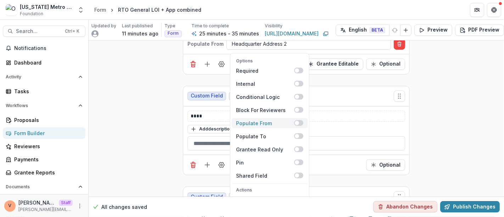
click at [300, 118] on label "Populate From" at bounding box center [270, 123] width 76 height 10
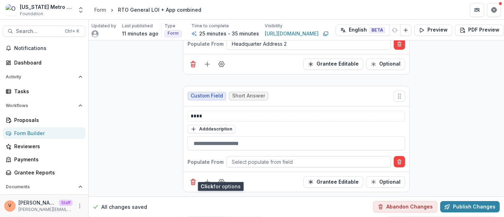
click at [274, 157] on div at bounding box center [309, 161] width 154 height 9
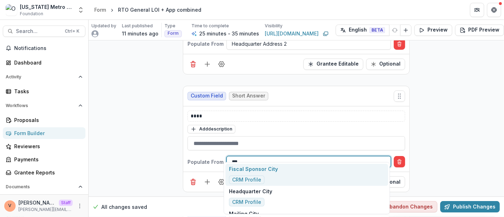
type input "****"
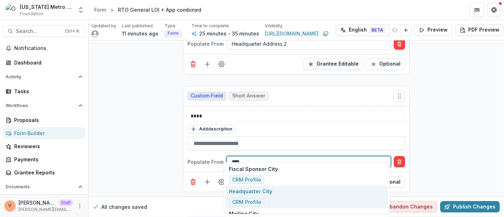
click at [280, 195] on div "Headquarter City CRM Profile" at bounding box center [306, 197] width 163 height 22
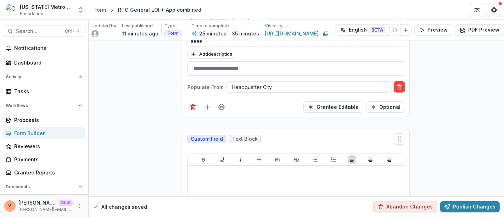
scroll to position [2011, 0]
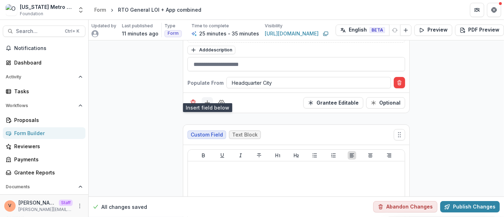
click at [207, 101] on line "Add field" at bounding box center [207, 103] width 0 height 5
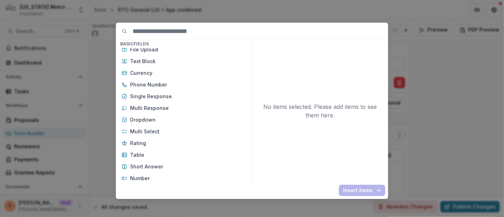
scroll to position [39, 0]
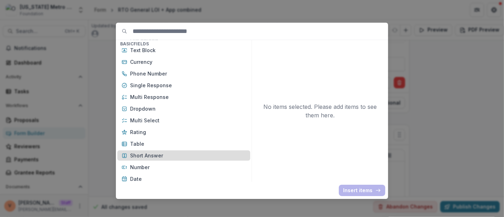
click at [170, 156] on p "Short Answer" at bounding box center [188, 155] width 116 height 7
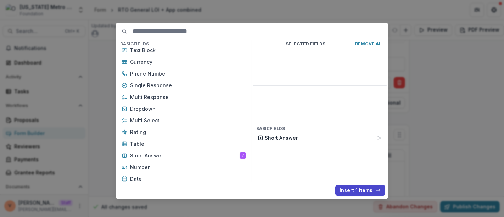
click at [353, 191] on button "Insert 1 items" at bounding box center [360, 189] width 50 height 11
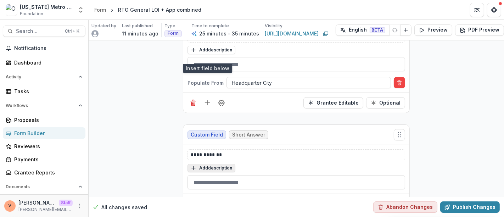
scroll to position [2051, 0]
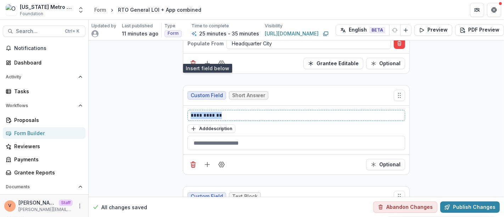
drag, startPoint x: 227, startPoint y: 105, endPoint x: 169, endPoint y: 107, distance: 58.1
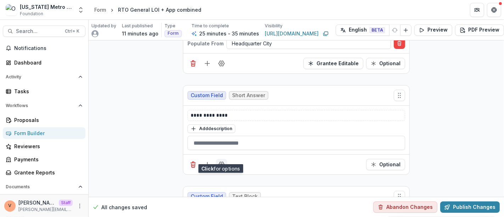
click at [224, 159] on button "Field Settings" at bounding box center [221, 164] width 11 height 11
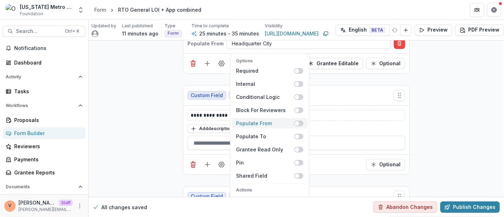
click at [300, 120] on span at bounding box center [298, 123] width 9 height 6
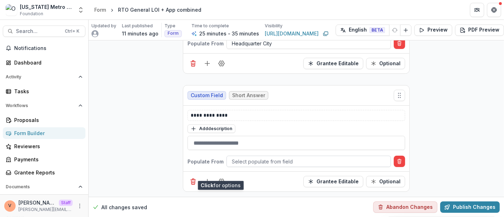
click at [278, 157] on div at bounding box center [309, 161] width 154 height 9
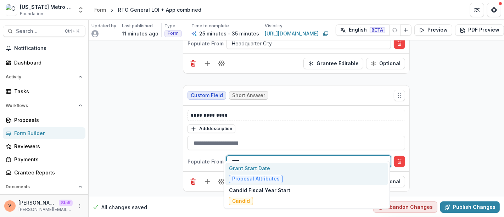
type input "*****"
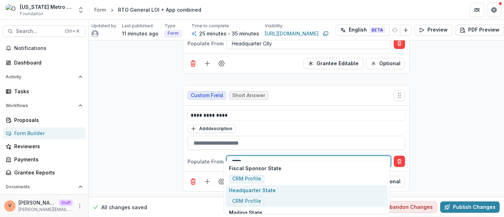
click at [274, 198] on div "Headquarter State CRM Profile" at bounding box center [306, 196] width 163 height 22
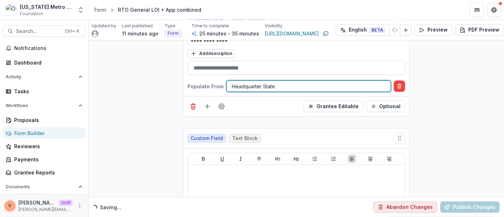
scroll to position [2129, 0]
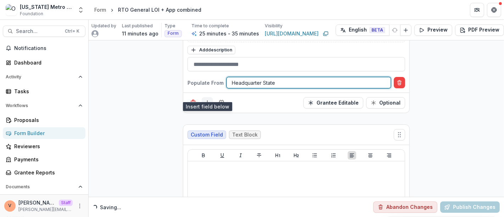
click at [204, 99] on icon "Add field" at bounding box center [207, 102] width 7 height 7
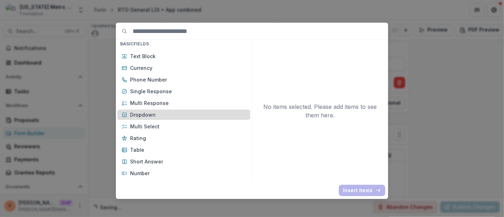
scroll to position [39, 0]
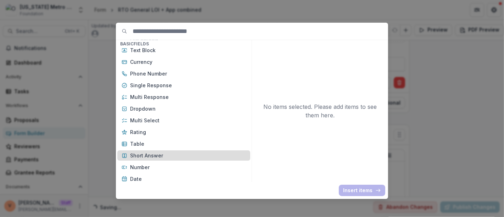
click at [174, 154] on p "Short Answer" at bounding box center [188, 155] width 116 height 7
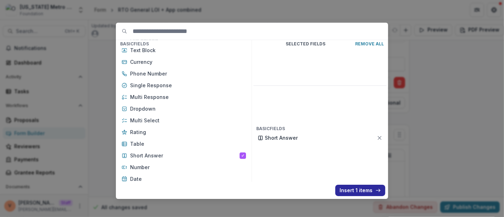
click at [360, 188] on button "Insert 1 items" at bounding box center [360, 189] width 50 height 11
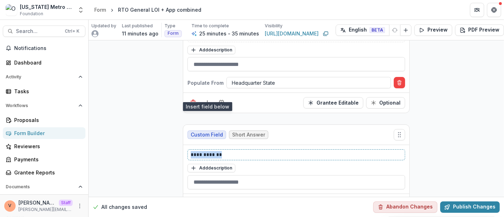
drag, startPoint x: 201, startPoint y: 145, endPoint x: 178, endPoint y: 144, distance: 23.0
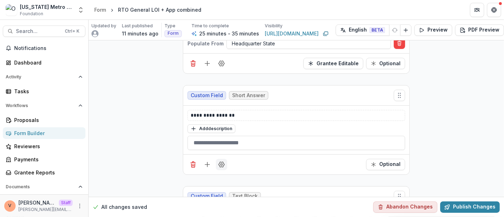
click at [221, 161] on icon "Field Settings" at bounding box center [221, 164] width 7 height 7
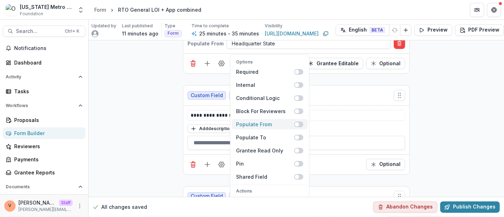
click at [300, 121] on span at bounding box center [298, 124] width 9 height 6
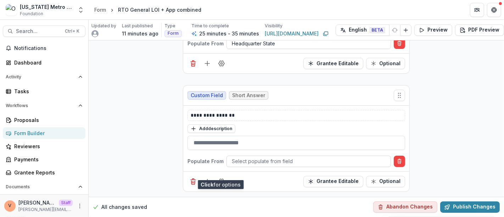
click at [251, 157] on div at bounding box center [309, 161] width 154 height 9
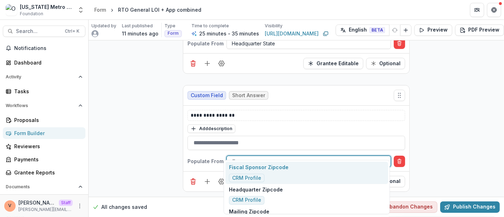
type input "***"
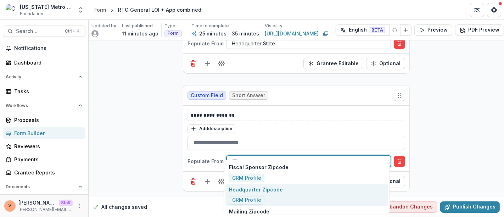
click at [277, 192] on p "Headquarter Zipcode" at bounding box center [256, 189] width 54 height 7
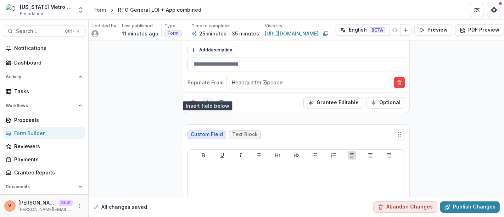
click at [207, 99] on icon "Add field" at bounding box center [207, 102] width 7 height 7
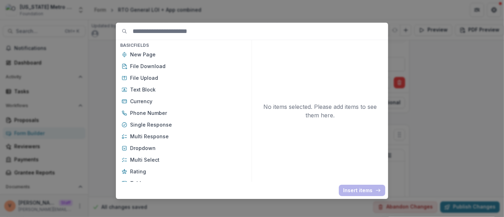
scroll to position [39, 0]
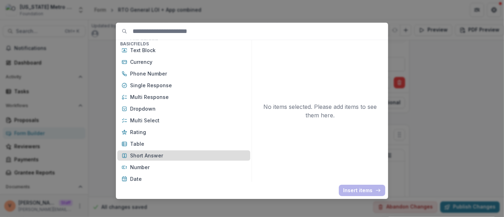
click at [163, 155] on p "Short Answer" at bounding box center [188, 155] width 116 height 7
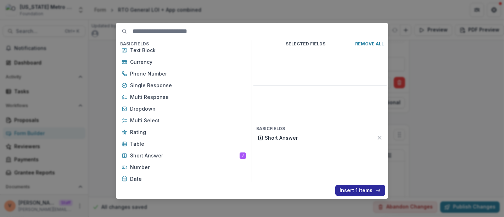
click at [354, 190] on button "Insert 1 items" at bounding box center [360, 189] width 50 height 11
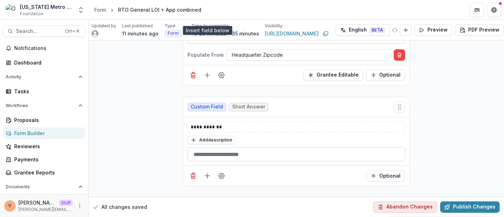
scroll to position [2326, 0]
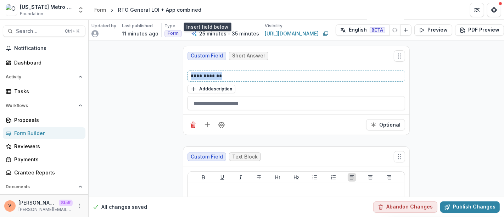
drag, startPoint x: 213, startPoint y: 64, endPoint x: 151, endPoint y: 64, distance: 62.0
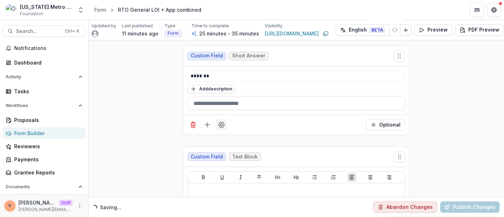
click at [218, 119] on button "Field Settings" at bounding box center [221, 124] width 11 height 11
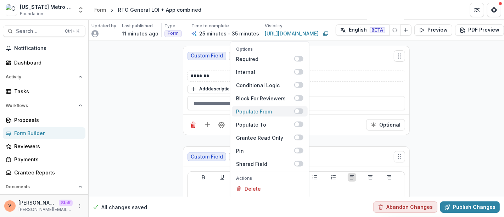
click at [300, 108] on span at bounding box center [298, 111] width 9 height 6
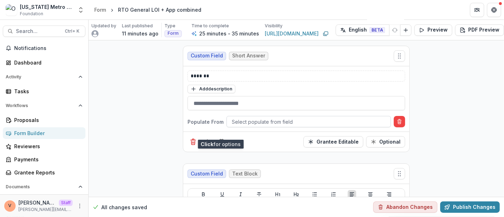
click at [258, 117] on div at bounding box center [309, 121] width 154 height 9
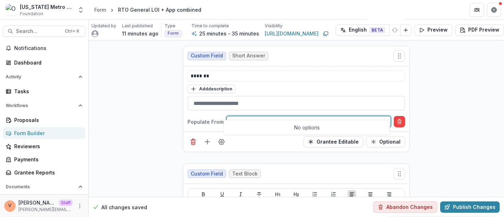
type input "*****"
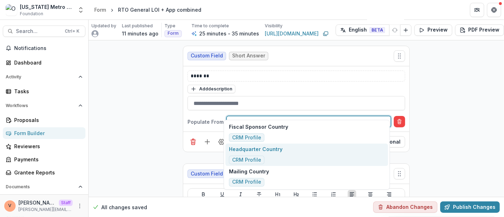
click at [264, 154] on div "Headquarter Country CRM Profile" at bounding box center [255, 154] width 53 height 19
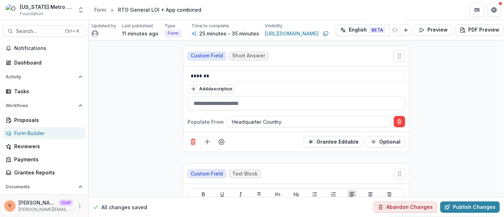
click at [206, 136] on button "Add field" at bounding box center [206, 141] width 11 height 11
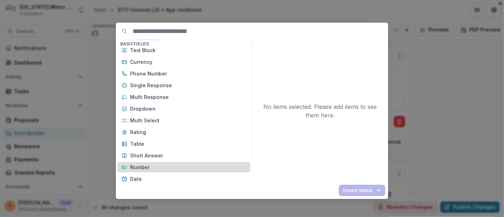
scroll to position [0, 0]
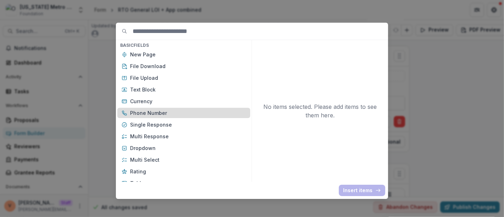
click at [164, 110] on p "Phone Number" at bounding box center [188, 112] width 116 height 7
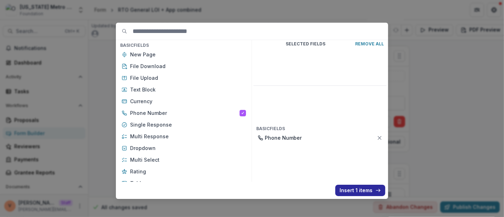
click at [360, 193] on button "Insert 1 items" at bounding box center [360, 189] width 50 height 11
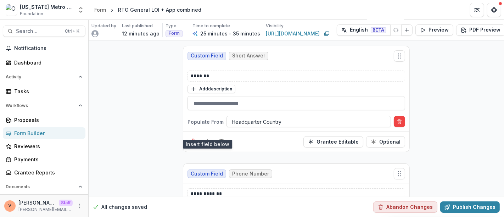
scroll to position [2405, 0]
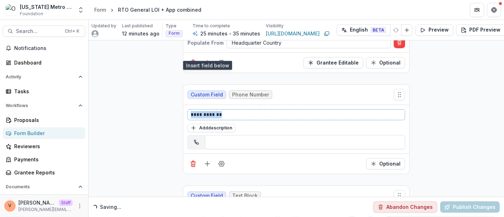
drag, startPoint x: 224, startPoint y: 104, endPoint x: 160, endPoint y: 101, distance: 64.5
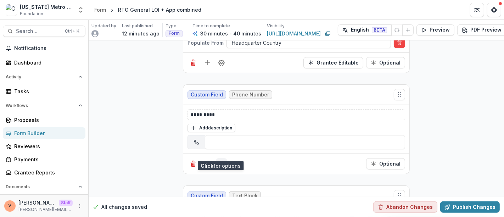
click at [220, 160] on icon "Field Settings" at bounding box center [221, 163] width 7 height 7
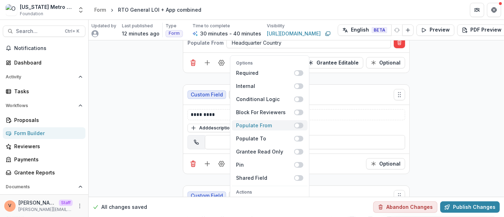
click at [300, 123] on span at bounding box center [298, 126] width 9 height 6
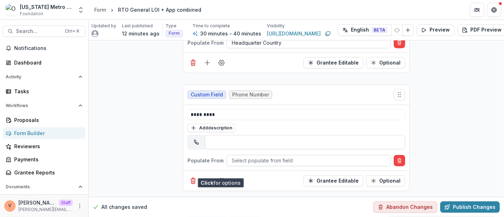
click at [265, 156] on div at bounding box center [309, 160] width 154 height 9
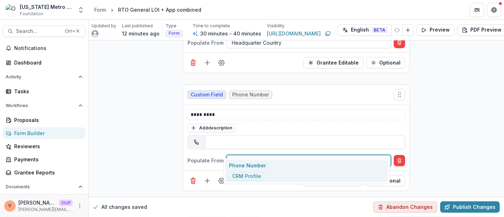
type input "*"
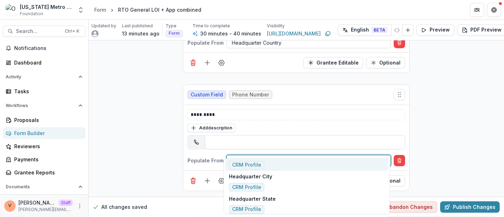
scroll to position [0, 0]
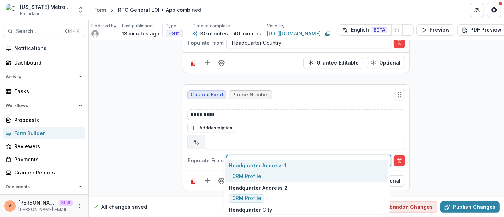
type input "***"
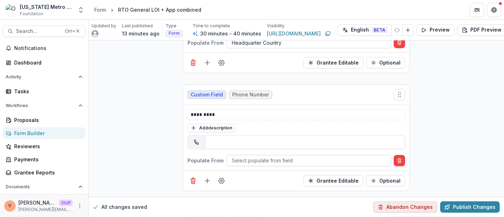
click at [269, 156] on div at bounding box center [309, 160] width 154 height 9
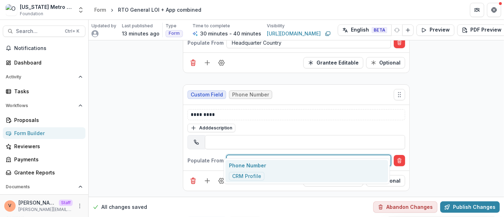
type input "*****"
click at [265, 166] on div "Phone Number CRM Profile" at bounding box center [306, 171] width 163 height 22
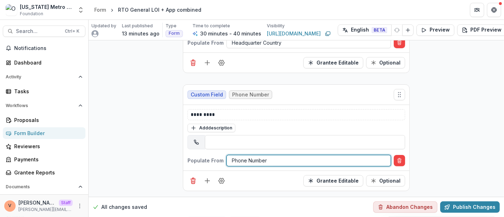
scroll to position [2444, 0]
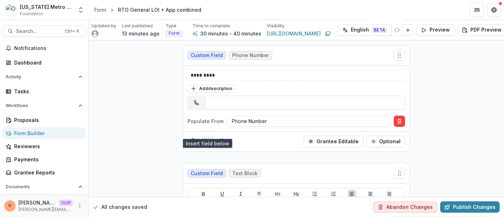
click at [207, 138] on icon "Add field" at bounding box center [207, 141] width 7 height 7
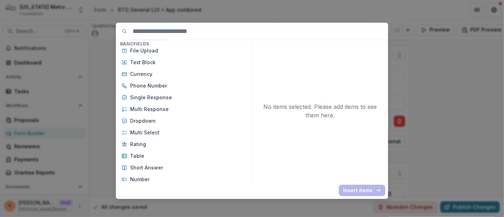
scroll to position [39, 0]
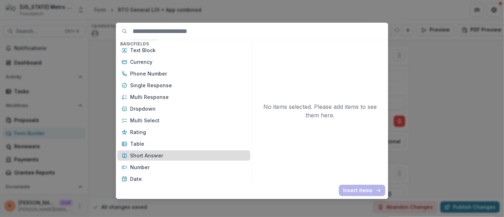
click at [156, 158] on p "Short Answer" at bounding box center [188, 155] width 116 height 7
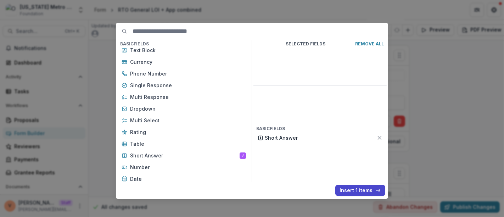
click at [355, 192] on button "Insert 1 items" at bounding box center [360, 189] width 50 height 11
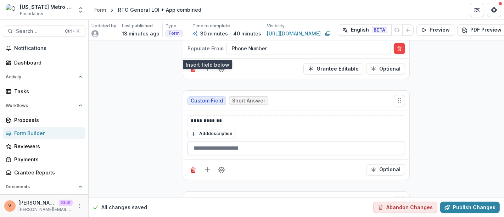
scroll to position [2523, 0]
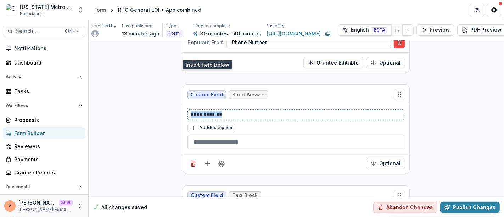
drag, startPoint x: 224, startPoint y: 102, endPoint x: 142, endPoint y: 107, distance: 81.6
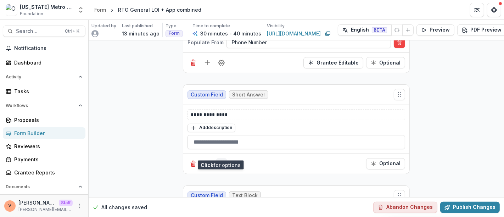
click at [222, 160] on icon "Field Settings" at bounding box center [221, 163] width 7 height 7
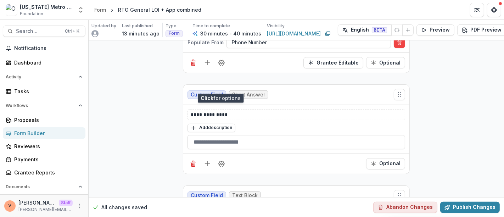
scroll to position [2601, 0]
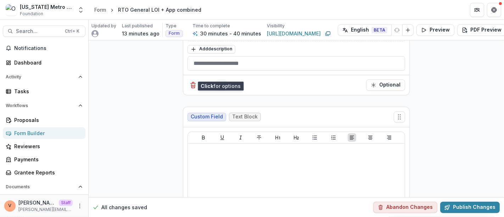
click at [220, 81] on icon "Field Settings" at bounding box center [221, 84] width 7 height 7
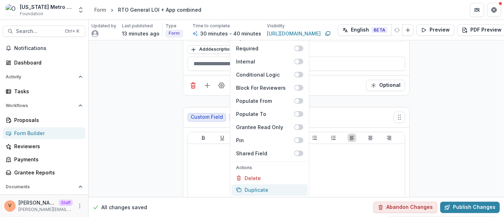
click at [262, 184] on button "Duplicate" at bounding box center [270, 190] width 76 height 12
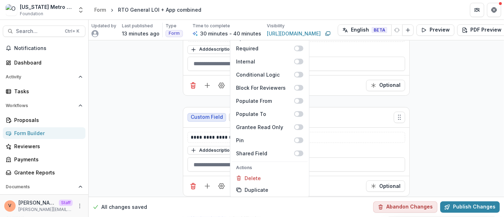
scroll to position [2601, 0]
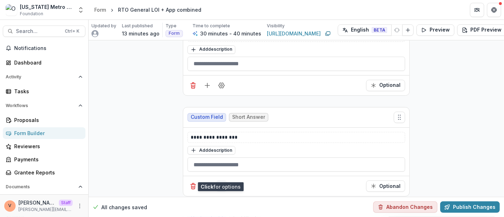
click at [221, 183] on icon "Field Settings" at bounding box center [221, 185] width 6 height 5
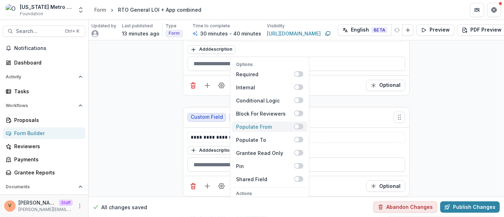
click at [301, 124] on span at bounding box center [298, 127] width 9 height 6
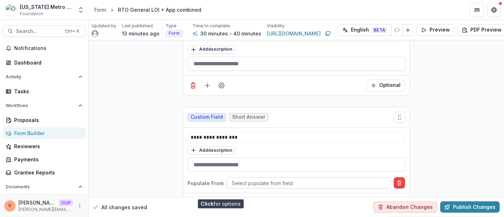
click at [260, 178] on div at bounding box center [309, 182] width 154 height 9
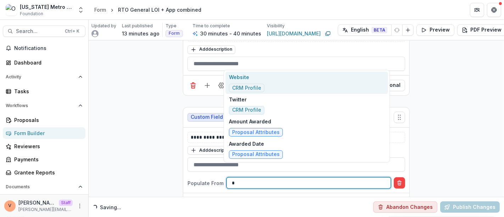
type input "**"
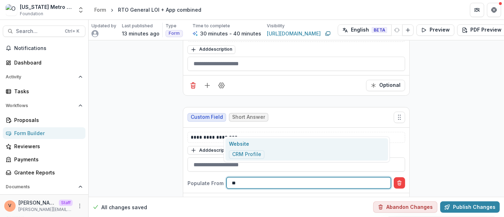
click at [277, 149] on div "Website CRM Profile" at bounding box center [306, 149] width 163 height 22
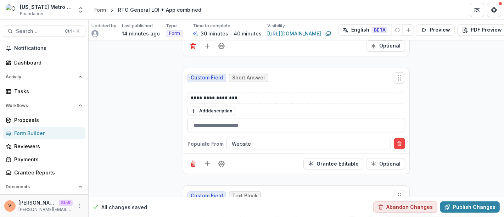
scroll to position [2719, 0]
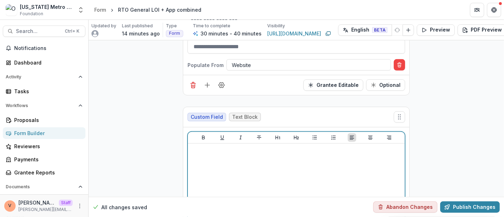
click at [215, 148] on div at bounding box center [296, 199] width 211 height 106
drag, startPoint x: 250, startPoint y: 138, endPoint x: 190, endPoint y: 133, distance: 59.7
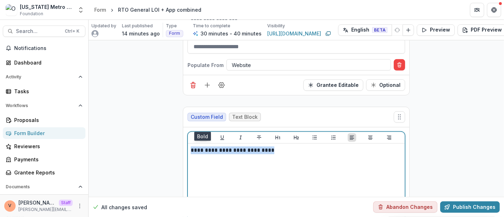
click at [204, 135] on icon "Bold" at bounding box center [203, 138] width 6 height 6
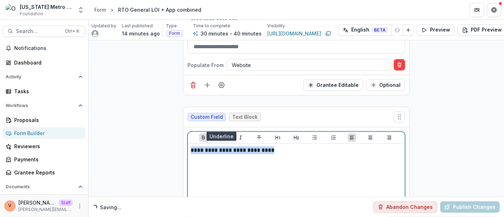
click at [221, 135] on icon "Underline" at bounding box center [222, 138] width 6 height 6
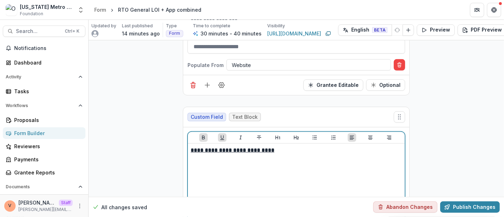
click at [284, 146] on p "**********" at bounding box center [296, 150] width 211 height 8
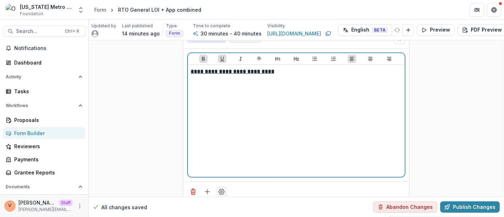
scroll to position [2801, 0]
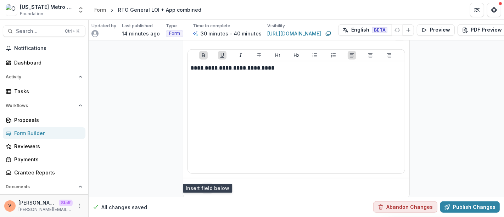
click at [209, 184] on icon "Add field" at bounding box center [207, 187] width 7 height 7
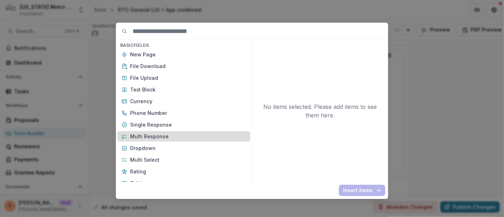
scroll to position [39, 0]
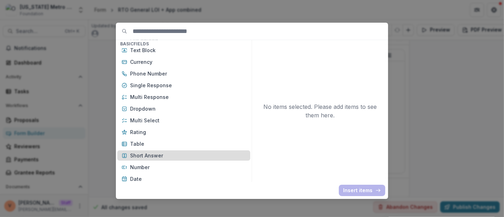
click at [165, 154] on p "Short Answer" at bounding box center [188, 155] width 116 height 7
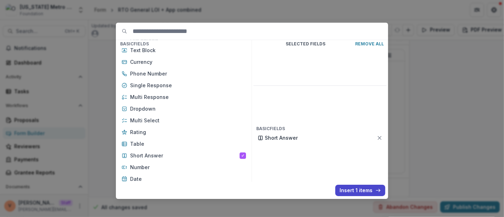
click at [364, 190] on button "Insert 1 items" at bounding box center [360, 189] width 50 height 11
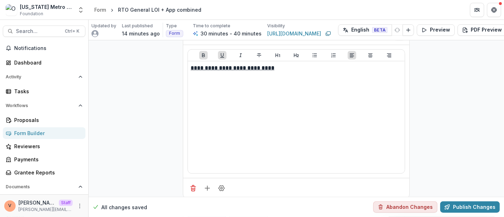
scroll to position [2880, 0]
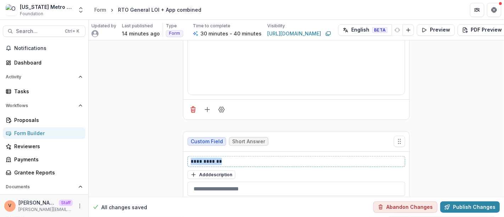
drag, startPoint x: 197, startPoint y: 148, endPoint x: 165, endPoint y: 149, distance: 32.6
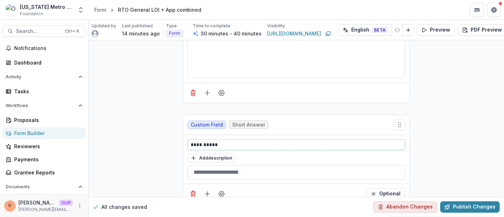
scroll to position [2901, 0]
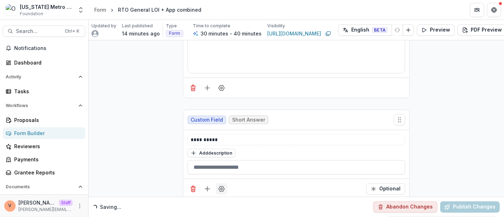
click at [221, 185] on icon "Field Settings" at bounding box center [221, 188] width 7 height 7
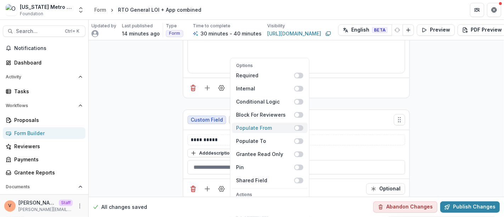
click at [301, 125] on span at bounding box center [298, 128] width 9 height 6
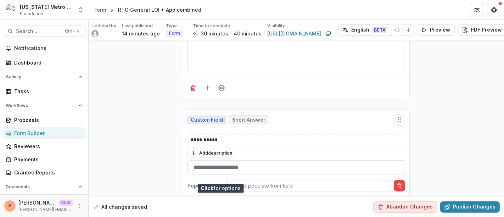
scroll to position [2918, 0]
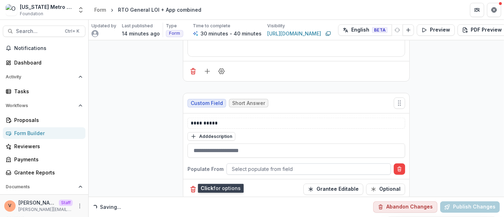
click at [261, 164] on div at bounding box center [309, 168] width 154 height 9
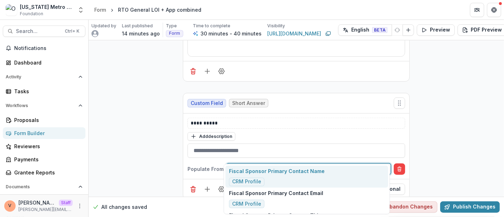
type input "******"
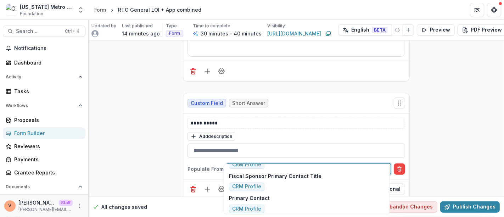
scroll to position [79, 0]
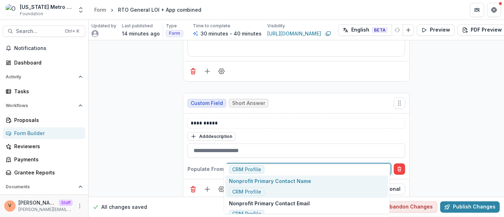
click at [291, 184] on div "Nonprofit Primary Contact Name CRM Profile" at bounding box center [270, 186] width 82 height 19
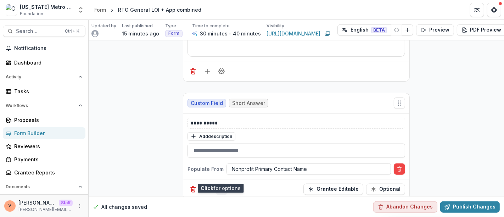
click at [221, 183] on button "Field Settings" at bounding box center [221, 188] width 11 height 11
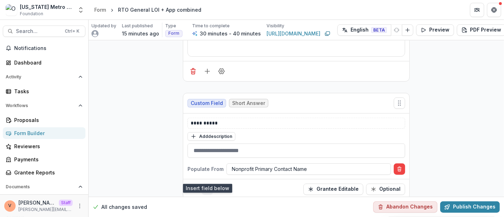
click at [206, 189] on line "Add field" at bounding box center [207, 189] width 5 height 0
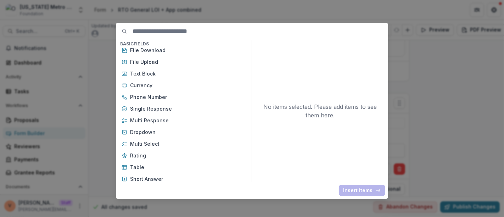
scroll to position [0, 0]
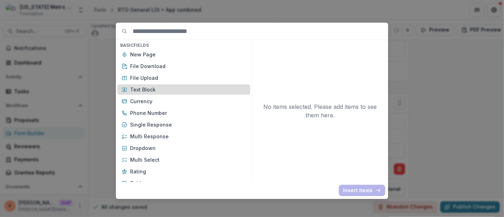
click at [157, 86] on p "Text Block" at bounding box center [188, 89] width 116 height 7
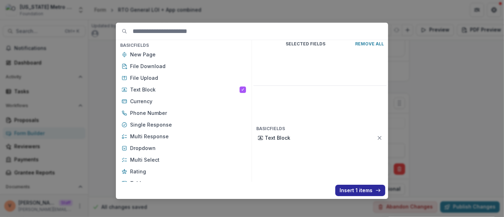
click at [354, 194] on button "Insert 1 items" at bounding box center [360, 189] width 50 height 11
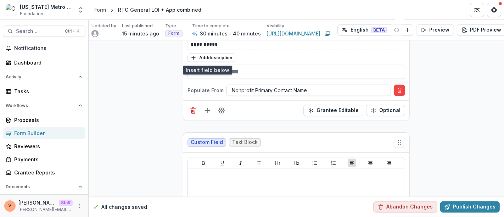
scroll to position [3036, 0]
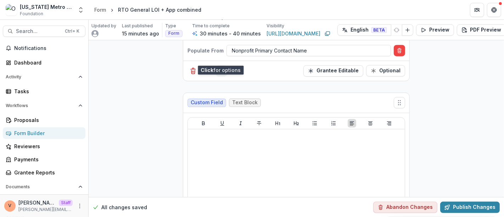
click at [222, 67] on icon "Field Settings" at bounding box center [221, 70] width 7 height 7
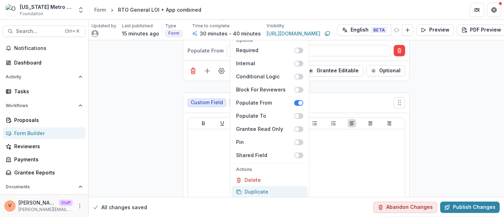
click at [260, 186] on button "Duplicate" at bounding box center [270, 192] width 76 height 12
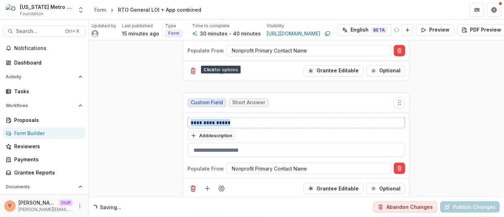
drag, startPoint x: 237, startPoint y: 107, endPoint x: 150, endPoint y: 111, distance: 87.6
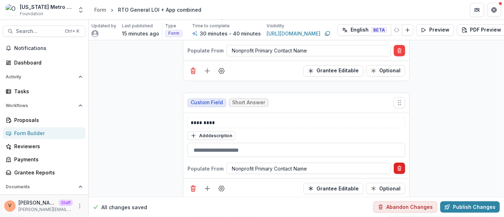
click at [401, 163] on button "Delete condition" at bounding box center [398, 168] width 11 height 11
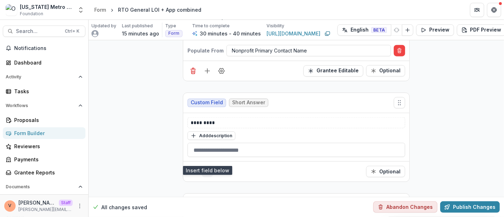
click at [208, 168] on icon "Add field" at bounding box center [207, 171] width 7 height 7
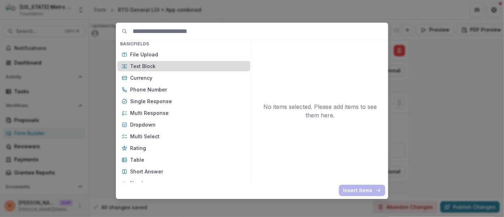
scroll to position [39, 0]
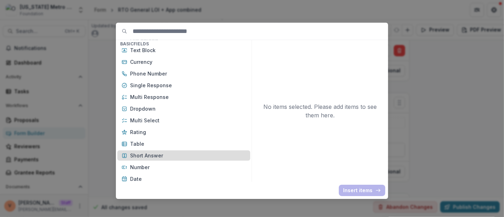
click at [160, 157] on p "Short Answer" at bounding box center [188, 155] width 116 height 7
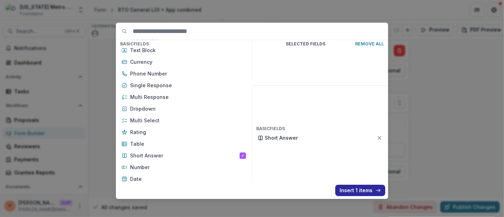
click at [350, 191] on button "Insert 1 items" at bounding box center [360, 189] width 50 height 11
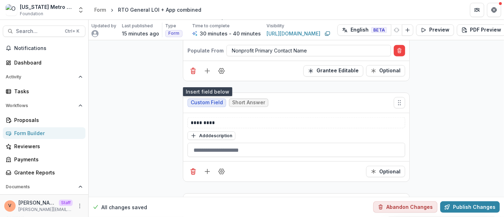
scroll to position [3115, 0]
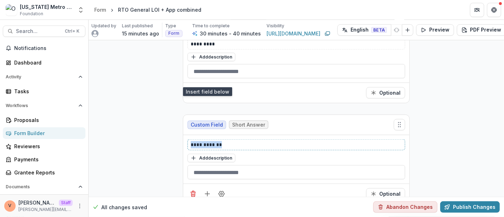
drag, startPoint x: 228, startPoint y: 127, endPoint x: 156, endPoint y: 131, distance: 72.3
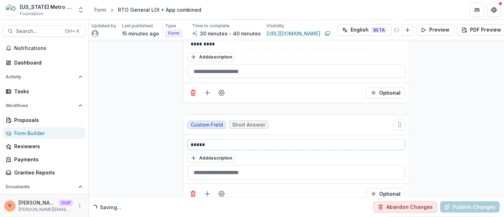
scroll to position [3193, 0]
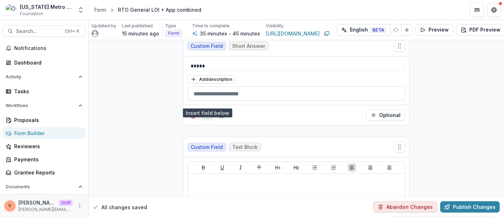
click at [206, 115] on line "Add field" at bounding box center [207, 115] width 5 height 0
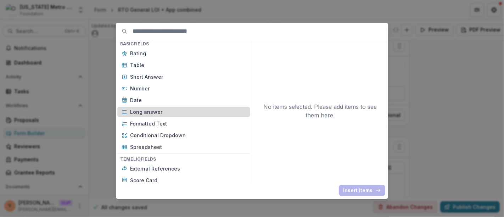
scroll to position [79, 0]
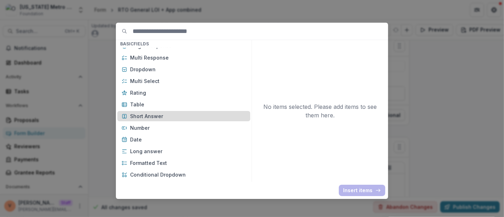
click at [174, 113] on p "Short Answer" at bounding box center [188, 115] width 116 height 7
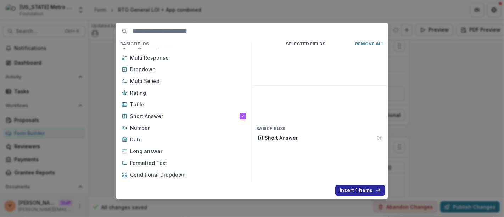
click at [352, 192] on button "Insert 1 items" at bounding box center [360, 189] width 50 height 11
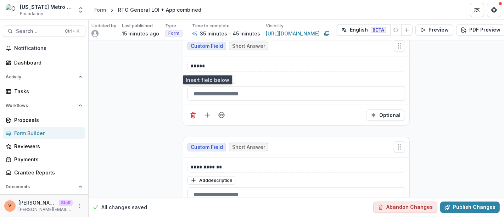
scroll to position [3233, 0]
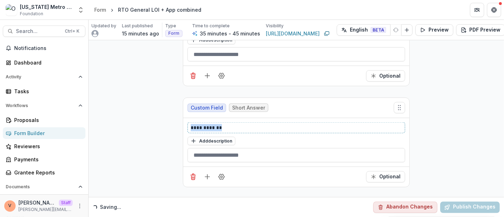
drag, startPoint x: 168, startPoint y: 111, endPoint x: 158, endPoint y: 111, distance: 9.9
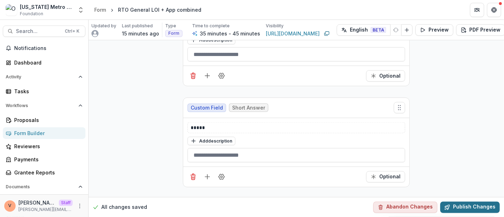
click at [468, 205] on button "Publish Changes" at bounding box center [469, 206] width 59 height 11
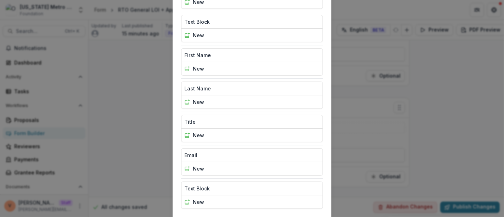
scroll to position [706, 0]
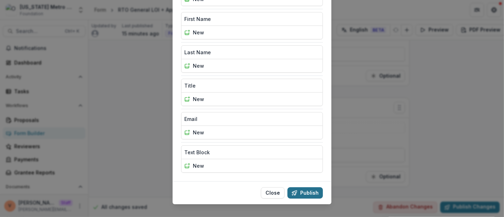
click at [308, 187] on button "Publish" at bounding box center [304, 192] width 35 height 11
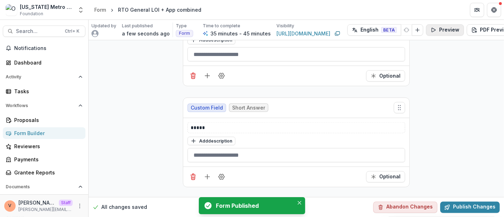
click at [443, 28] on button "Preview" at bounding box center [445, 29] width 38 height 11
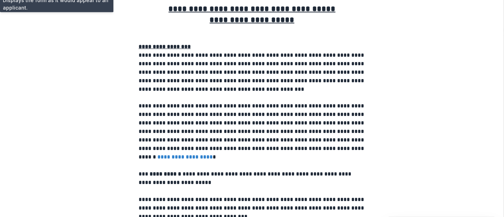
scroll to position [0, 0]
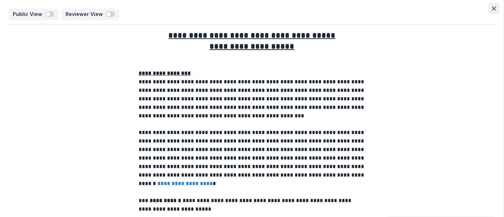
click at [493, 10] on icon "Close" at bounding box center [493, 8] width 4 height 4
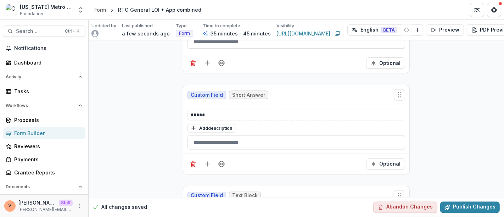
scroll to position [3364, 0]
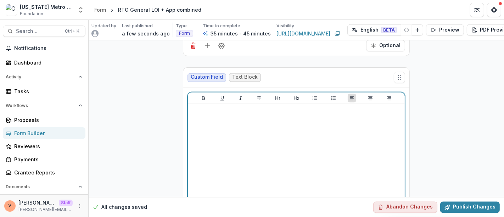
click at [228, 121] on div at bounding box center [296, 160] width 211 height 106
drag, startPoint x: 195, startPoint y: 94, endPoint x: 138, endPoint y: 101, distance: 57.8
click at [201, 95] on icon "Bold" at bounding box center [203, 98] width 6 height 6
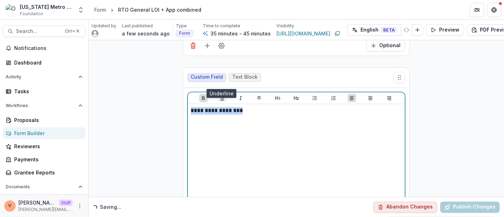
click at [222, 95] on icon "Underline" at bounding box center [222, 98] width 6 height 6
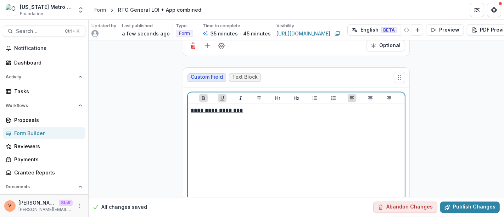
click at [244, 107] on p "**********" at bounding box center [296, 111] width 211 height 8
drag, startPoint x: 242, startPoint y: 95, endPoint x: 163, endPoint y: 96, distance: 79.0
click at [295, 95] on icon "Heading 2" at bounding box center [296, 98] width 6 height 6
click at [257, 107] on h2 "**********" at bounding box center [296, 112] width 211 height 11
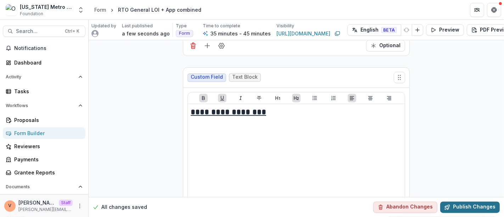
click at [459, 201] on button "Publish Changes" at bounding box center [469, 206] width 59 height 11
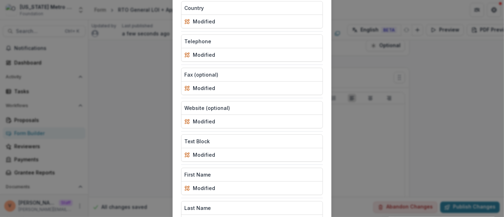
scroll to position [706, 0]
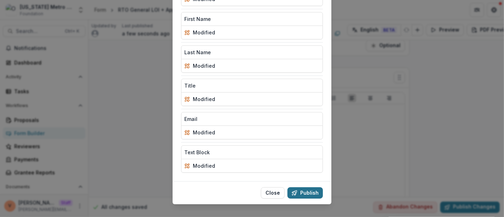
click at [308, 187] on button "Publish" at bounding box center [304, 192] width 35 height 11
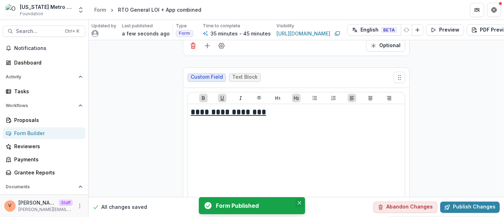
click at [302, 204] on button "Close" at bounding box center [299, 202] width 8 height 8
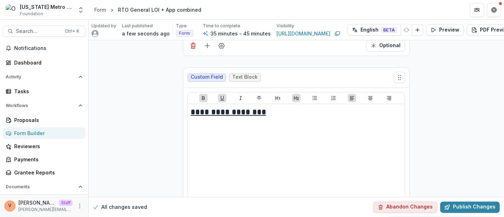
scroll to position [3403, 0]
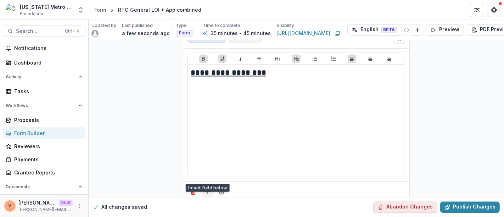
click at [208, 188] on icon "Add field" at bounding box center [207, 191] width 7 height 7
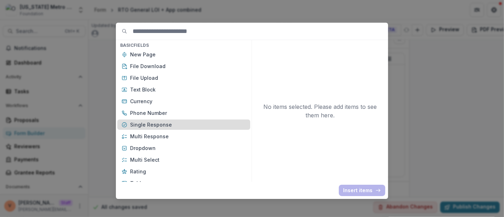
click at [157, 125] on p "Single Response" at bounding box center [188, 124] width 116 height 7
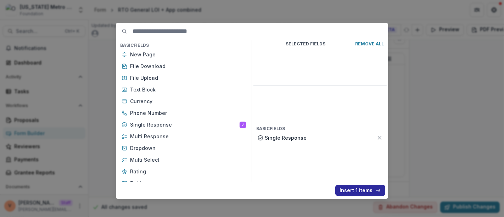
click at [359, 191] on button "Insert 1 items" at bounding box center [360, 189] width 50 height 11
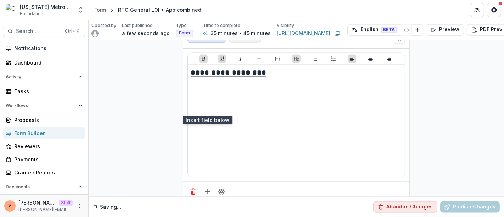
scroll to position [3512, 0]
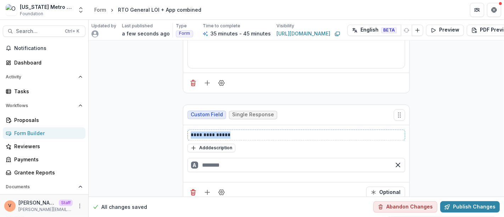
drag, startPoint x: 244, startPoint y: 119, endPoint x: 152, endPoint y: 123, distance: 91.8
click at [226, 158] on input "text" at bounding box center [295, 165] width 217 height 14
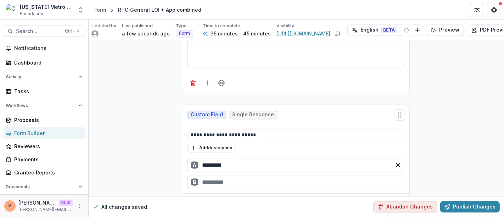
click at [220, 175] on div "B" at bounding box center [295, 182] width 217 height 14
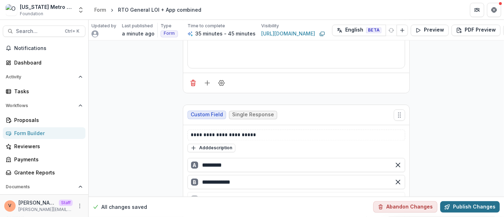
click at [472, 201] on button "Publish Changes" at bounding box center [469, 206] width 59 height 11
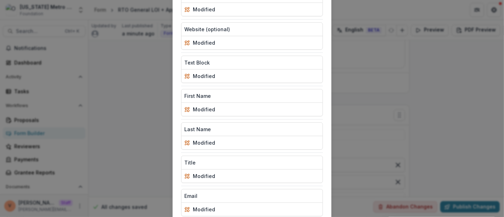
scroll to position [739, 0]
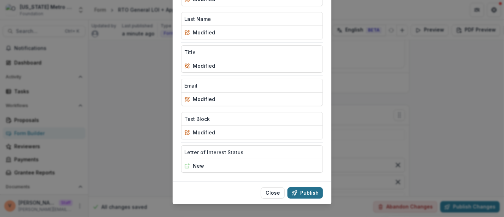
click at [301, 187] on button "Publish" at bounding box center [304, 192] width 35 height 11
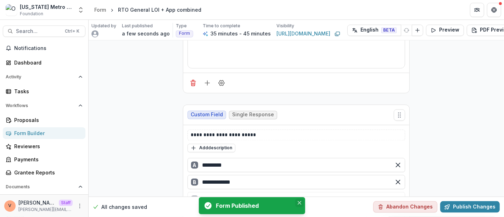
click at [300, 201] on icon "Close" at bounding box center [299, 203] width 4 height 4
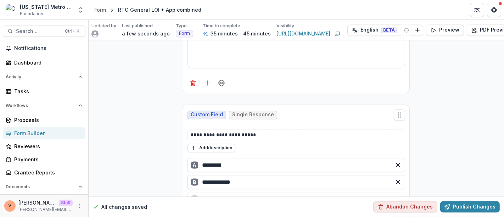
scroll to position [3540, 0]
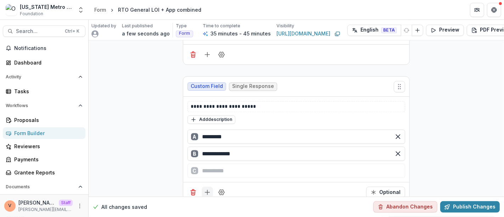
click at [205, 188] on icon "Add field" at bounding box center [207, 191] width 7 height 7
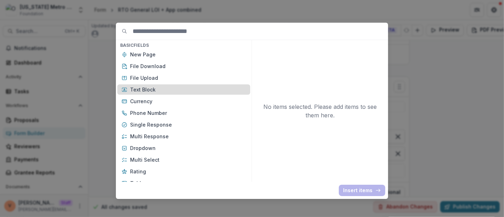
click at [154, 88] on p "Text Block" at bounding box center [188, 89] width 116 height 7
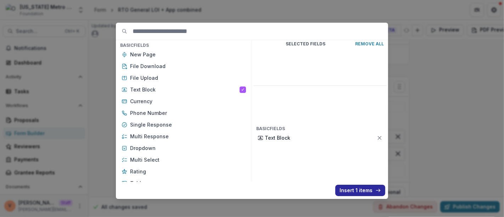
click at [360, 191] on button "Insert 1 items" at bounding box center [360, 189] width 50 height 11
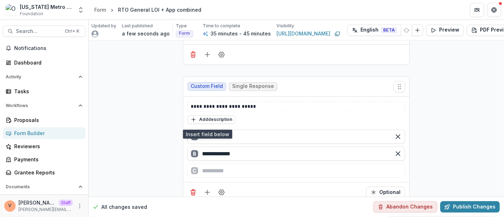
scroll to position [3619, 0]
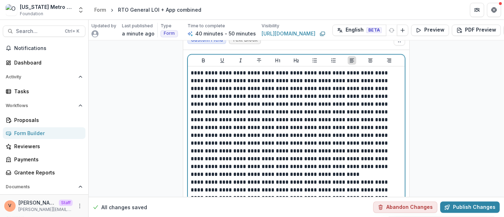
scroll to position [3750, 0]
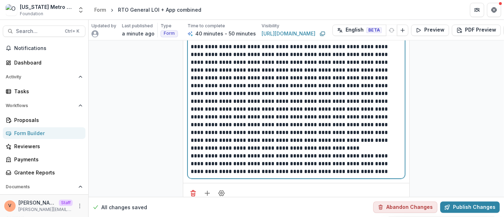
click at [267, 152] on p "**********" at bounding box center [296, 163] width 211 height 23
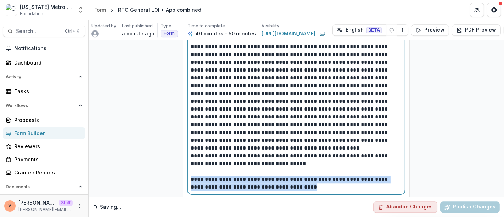
drag, startPoint x: 283, startPoint y: 170, endPoint x: 172, endPoint y: 163, distance: 111.0
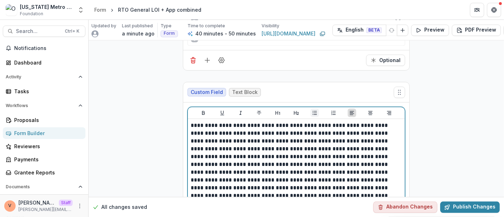
click at [314, 111] on icon "Bullet List" at bounding box center [314, 113] width 4 height 4
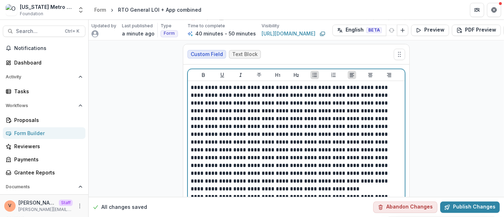
scroll to position [3749, 0]
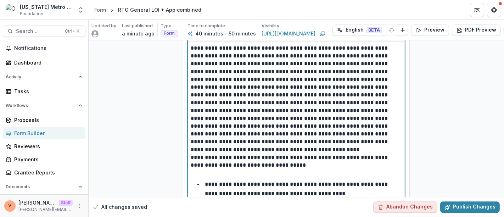
click at [280, 153] on p "**********" at bounding box center [296, 161] width 211 height 16
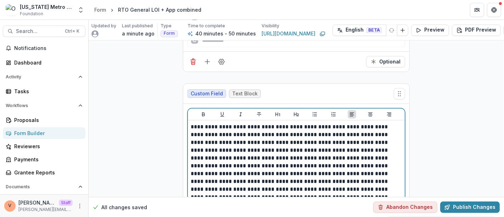
scroll to position [3710, 0]
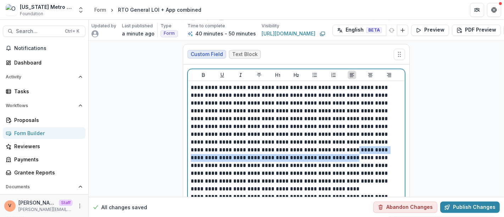
drag, startPoint x: 214, startPoint y: 132, endPoint x: 204, endPoint y: 143, distance: 14.3
click at [204, 143] on p "**********" at bounding box center [296, 134] width 211 height 101
click at [203, 73] on icon "Bold" at bounding box center [203, 75] width 3 height 4
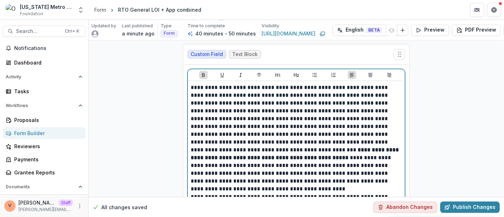
click at [273, 141] on p "**********" at bounding box center [296, 134] width 211 height 101
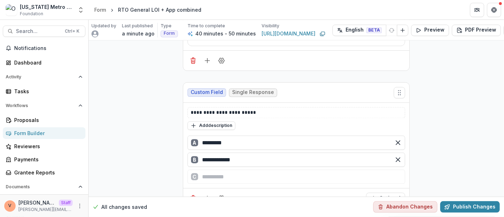
scroll to position [3552, 0]
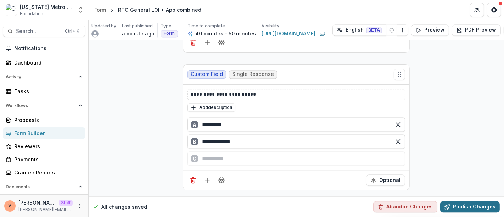
click at [463, 201] on button "Publish Changes" at bounding box center [469, 206] width 59 height 11
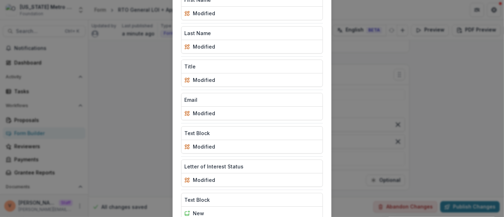
scroll to position [772, 0]
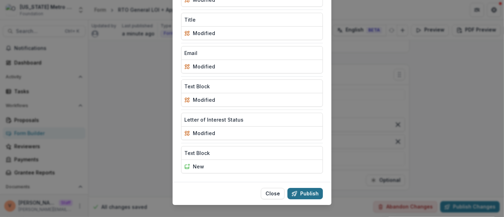
click at [311, 188] on button "Publish" at bounding box center [304, 193] width 35 height 11
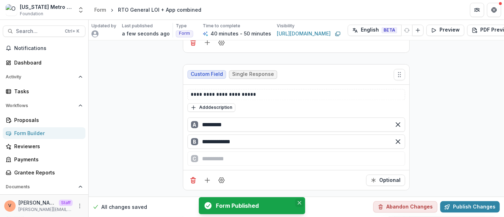
click at [302, 203] on button "Close" at bounding box center [299, 202] width 8 height 8
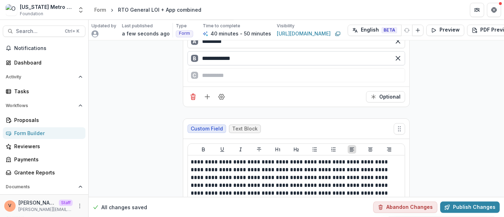
scroll to position [3670, 0]
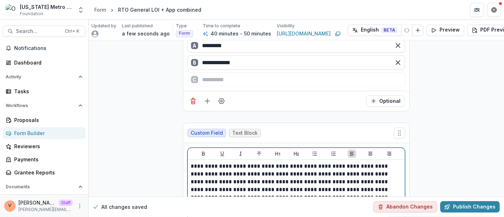
click at [288, 162] on p "**********" at bounding box center [296, 212] width 211 height 101
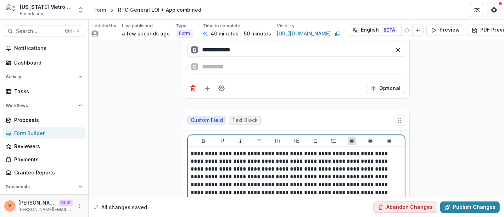
click at [280, 149] on p "**********" at bounding box center [296, 199] width 211 height 101
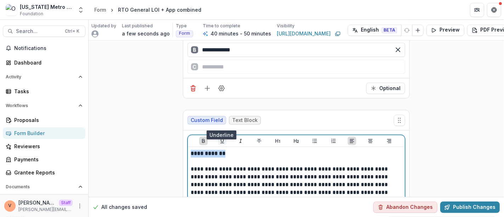
click at [221, 138] on icon "Underline" at bounding box center [222, 141] width 6 height 6
click at [228, 165] on p "**********" at bounding box center [296, 215] width 211 height 101
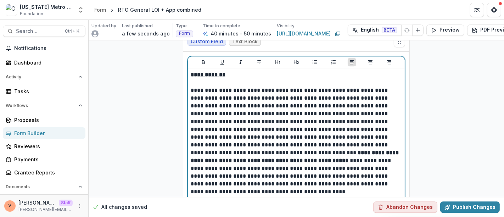
scroll to position [3762, 0]
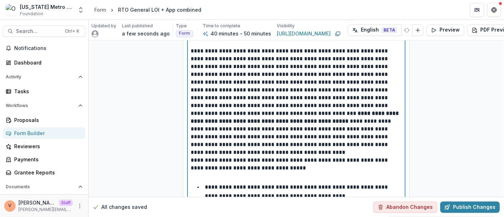
click at [350, 127] on p "**********" at bounding box center [296, 97] width 211 height 101
click at [357, 128] on p "**********" at bounding box center [296, 97] width 211 height 101
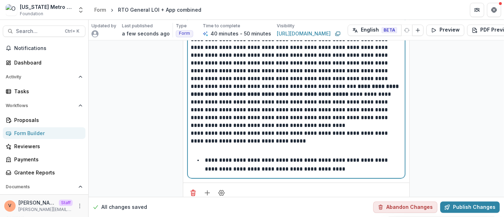
click at [336, 155] on li "**********" at bounding box center [300, 164] width 203 height 18
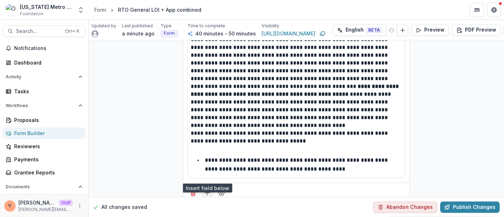
click at [207, 191] on line "Add field" at bounding box center [207, 193] width 0 height 5
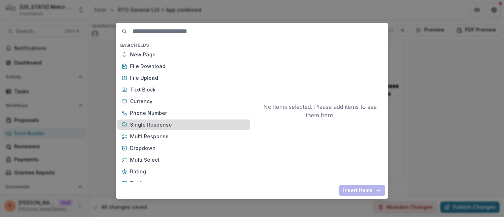
click at [160, 126] on p "Single Response" at bounding box center [188, 124] width 116 height 7
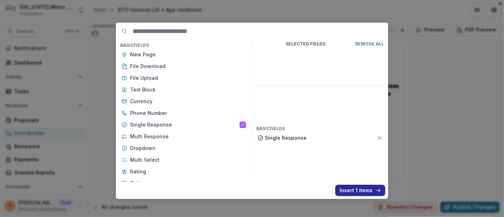
click at [369, 191] on button "Insert 1 items" at bounding box center [360, 189] width 50 height 11
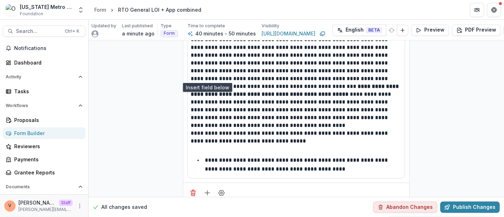
scroll to position [3897, 0]
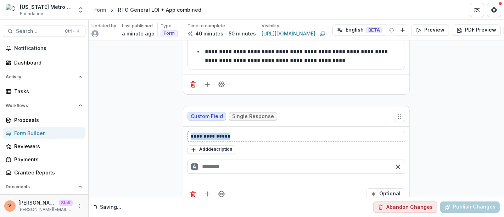
drag, startPoint x: 235, startPoint y: 118, endPoint x: 177, endPoint y: 116, distance: 57.7
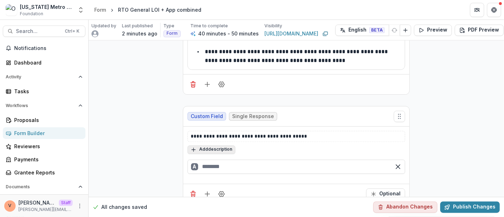
click at [213, 145] on button "Add description" at bounding box center [211, 149] width 48 height 8
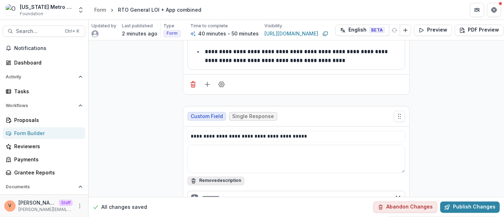
click at [213, 144] on textarea at bounding box center [295, 158] width 217 height 28
paste textarea "**********"
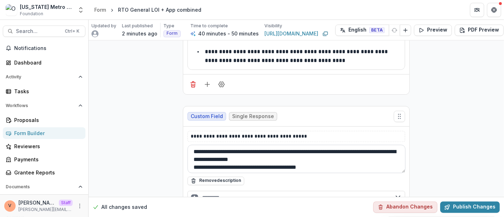
click at [331, 146] on textarea "**********" at bounding box center [296, 158] width 218 height 28
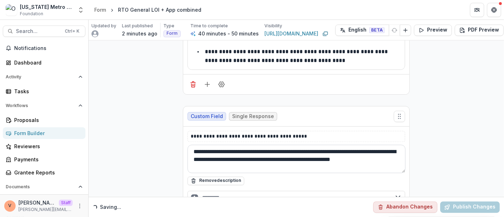
click at [266, 146] on textarea "**********" at bounding box center [296, 158] width 218 height 28
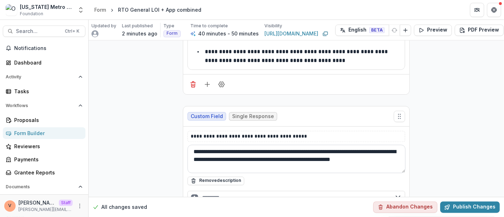
type textarea "**********"
click at [212, 191] on input "text" at bounding box center [295, 198] width 217 height 14
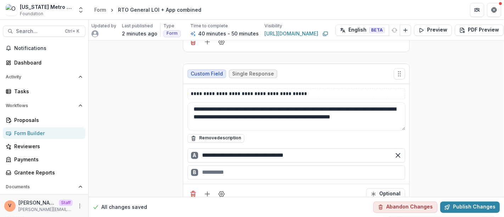
click at [222, 165] on div "B" at bounding box center [295, 172] width 217 height 14
click at [225, 165] on input "text" at bounding box center [295, 172] width 217 height 14
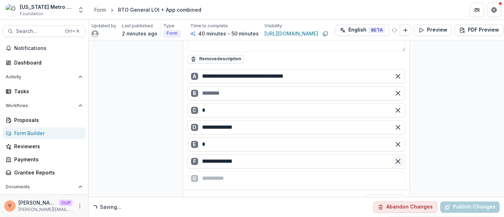
click at [397, 159] on line "Remove option" at bounding box center [398, 161] width 4 height 4
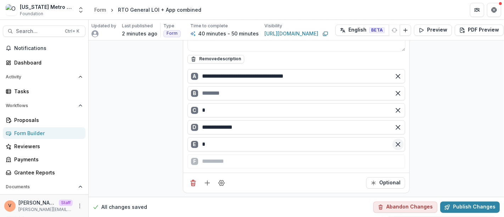
scroll to position [4007, 0]
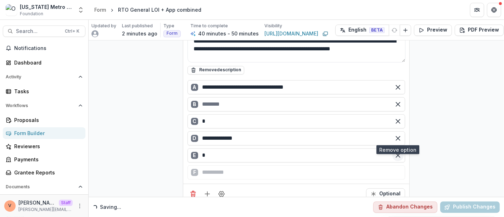
click at [398, 152] on icon "Remove option" at bounding box center [397, 155] width 7 height 7
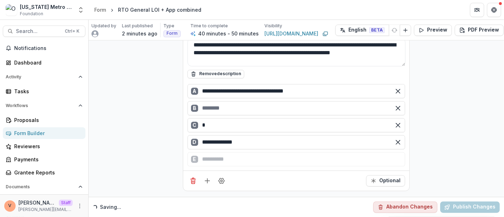
scroll to position [3990, 0]
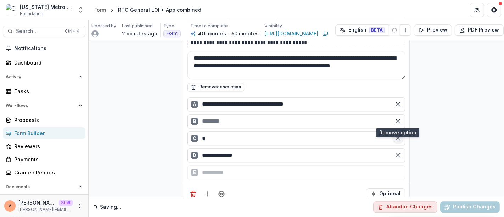
click at [397, 135] on icon "Remove option" at bounding box center [397, 138] width 7 height 7
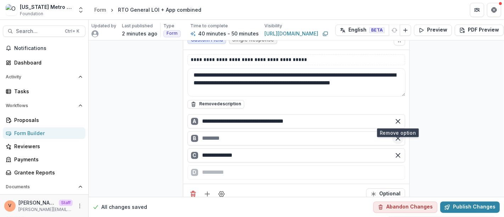
click at [397, 135] on icon "Remove option" at bounding box center [397, 138] width 7 height 7
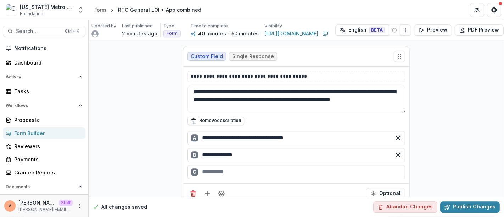
click at [239, 165] on div "C" at bounding box center [295, 172] width 217 height 14
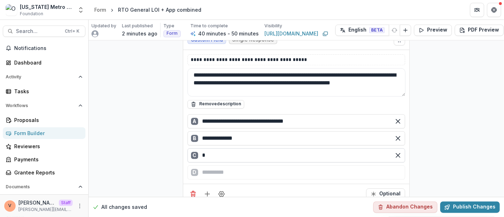
paste input "text"
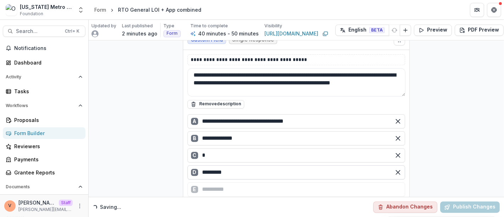
type input "*"
click at [228, 165] on input "*********" at bounding box center [295, 172] width 217 height 14
type input "**********"
click at [398, 152] on icon "Remove option" at bounding box center [397, 155] width 7 height 7
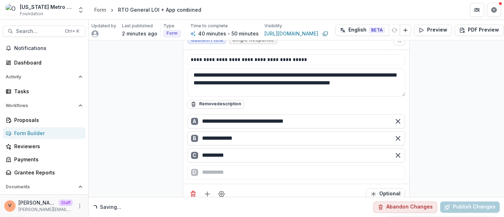
scroll to position [3962, 0]
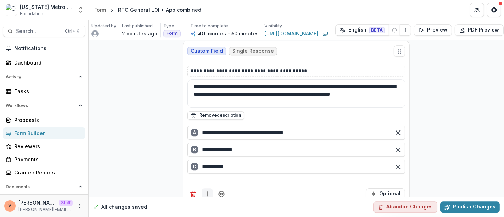
click at [205, 194] on line "Add field" at bounding box center [207, 194] width 5 height 0
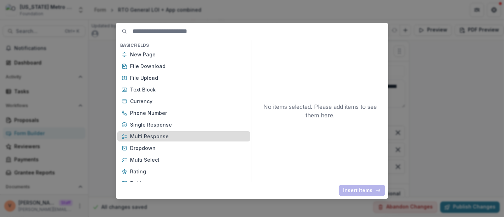
click at [174, 135] on p "Multi Response" at bounding box center [188, 135] width 116 height 7
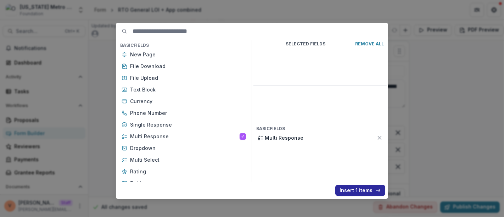
click at [352, 192] on button "Insert 1 items" at bounding box center [360, 189] width 50 height 11
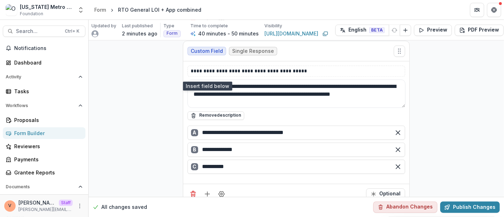
scroll to position [4071, 0]
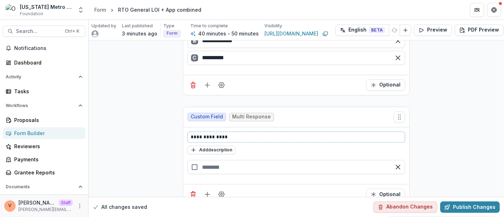
drag, startPoint x: 233, startPoint y: 115, endPoint x: 165, endPoint y: 114, distance: 67.3
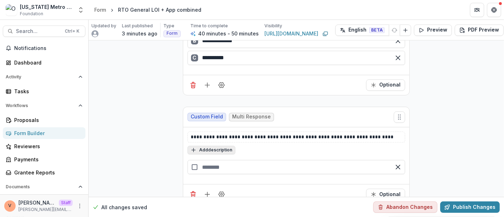
click at [215, 146] on button "Add description" at bounding box center [211, 150] width 48 height 8
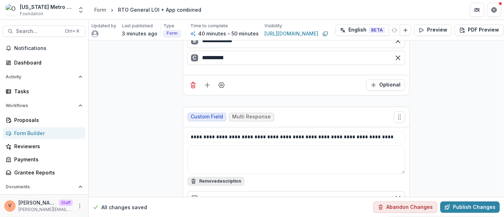
click at [215, 145] on textarea at bounding box center [295, 159] width 217 height 28
paste textarea "**********"
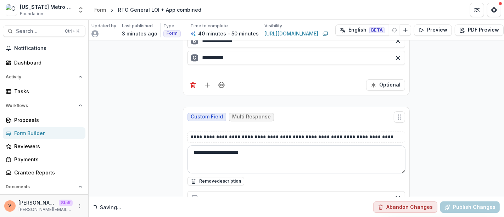
type textarea "**********"
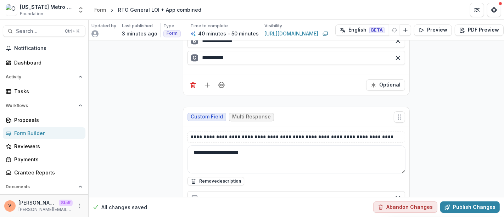
scroll to position [4102, 0]
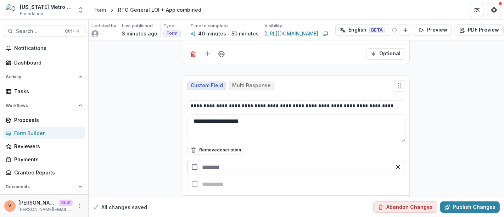
click at [216, 160] on input "text" at bounding box center [295, 167] width 217 height 14
click at [224, 177] on div "button" at bounding box center [295, 184] width 217 height 14
click at [222, 194] on div "button" at bounding box center [295, 201] width 217 height 14
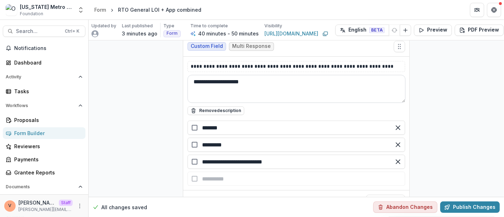
scroll to position [4147, 0]
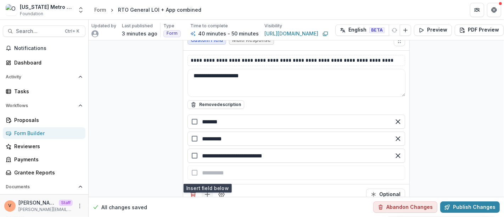
click at [210, 188] on button "Add field" at bounding box center [206, 193] width 11 height 11
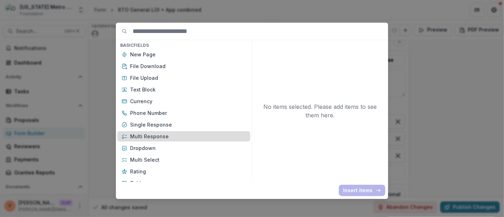
scroll to position [79, 0]
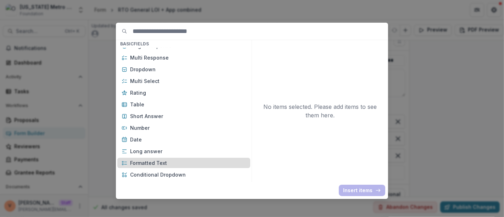
click at [164, 163] on p "Formatted Text" at bounding box center [188, 162] width 116 height 7
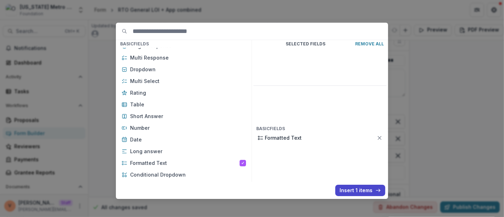
click at [363, 193] on button "Insert 1 items" at bounding box center [360, 189] width 50 height 11
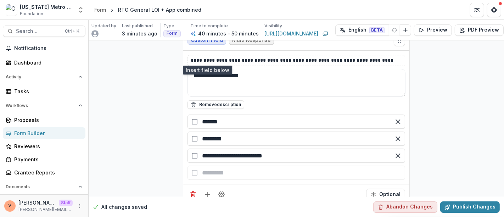
scroll to position [4265, 0]
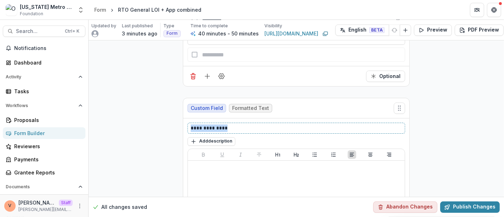
drag, startPoint x: 233, startPoint y: 109, endPoint x: 164, endPoint y: 108, distance: 69.4
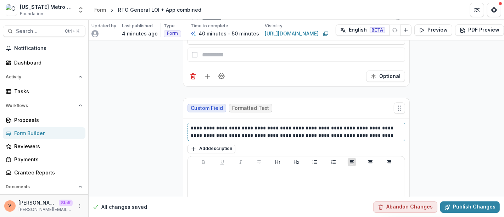
scroll to position [4365, 0]
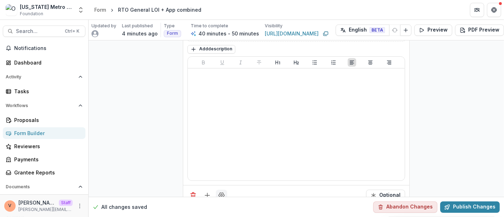
click at [218, 192] on icon "Field Settings" at bounding box center [221, 195] width 7 height 7
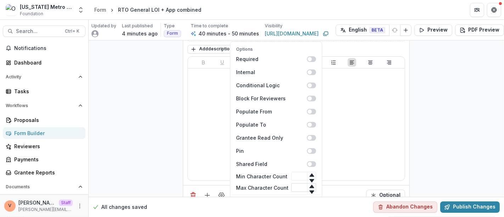
click at [294, 183] on input "Max Character Count" at bounding box center [303, 187] width 25 height 8
type input "****"
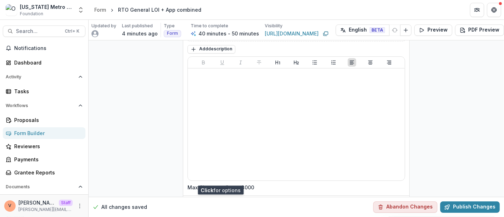
scroll to position [4375, 0]
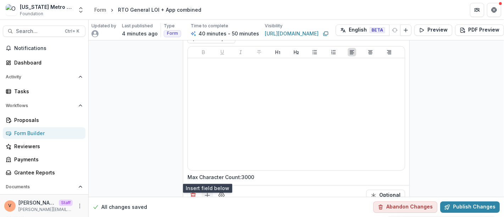
click at [206, 195] on line "Add field" at bounding box center [207, 195] width 5 height 0
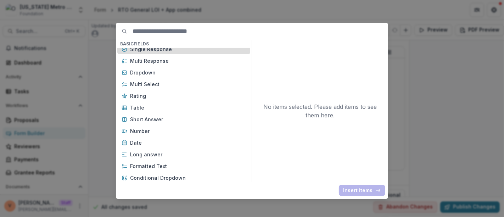
scroll to position [79, 0]
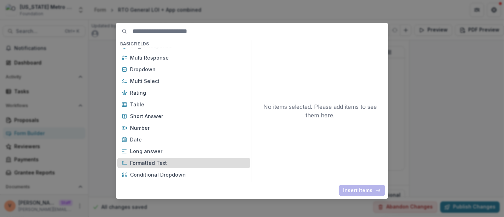
click at [170, 163] on p "Formatted Text" at bounding box center [188, 162] width 116 height 7
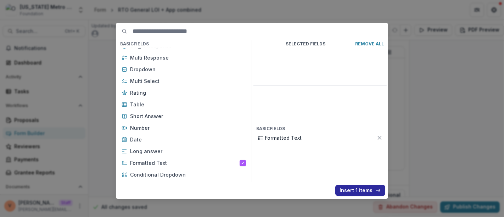
click at [356, 192] on button "Insert 1 items" at bounding box center [360, 189] width 50 height 11
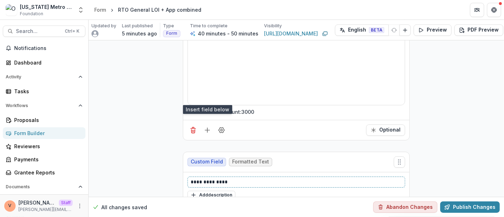
scroll to position [4453, 0]
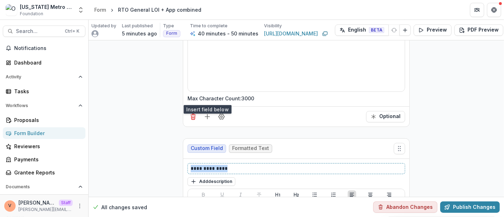
drag, startPoint x: 215, startPoint y: 147, endPoint x: 156, endPoint y: 144, distance: 59.2
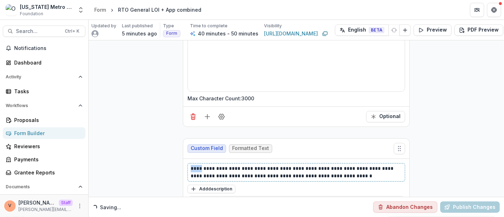
drag, startPoint x: 201, startPoint y: 148, endPoint x: 168, endPoint y: 146, distance: 33.0
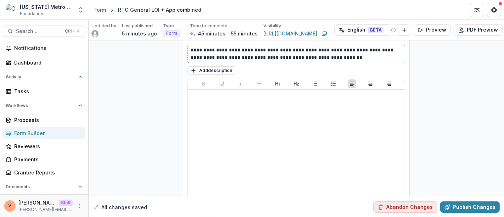
scroll to position [4592, 0]
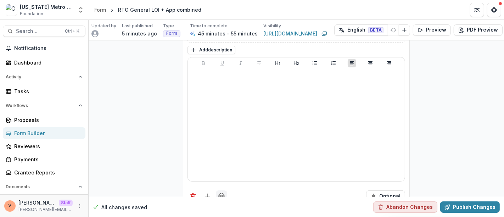
click at [221, 192] on icon "Field Settings" at bounding box center [221, 195] width 7 height 7
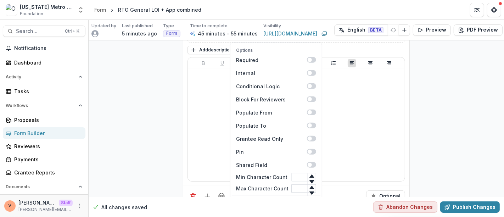
click at [294, 184] on input "Max Character Count" at bounding box center [303, 188] width 25 height 8
type input "****"
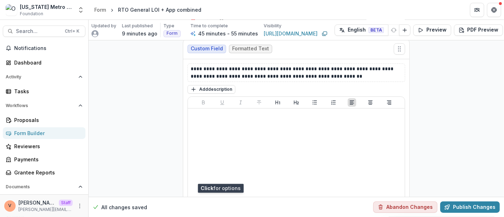
scroll to position [4603, 0]
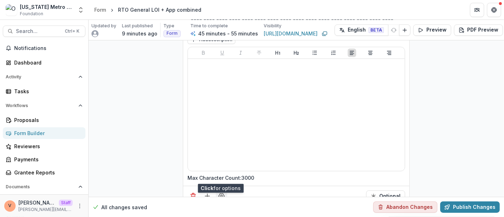
click at [221, 193] on icon "Field Settings" at bounding box center [221, 195] width 6 height 5
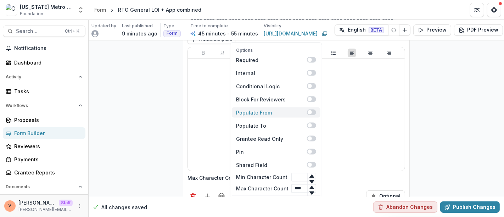
click at [311, 109] on span at bounding box center [311, 112] width 9 height 6
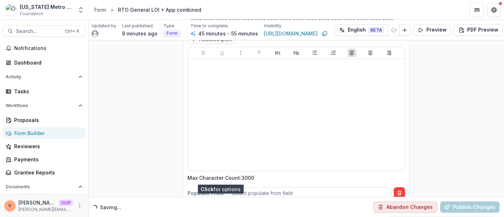
scroll to position [4620, 0]
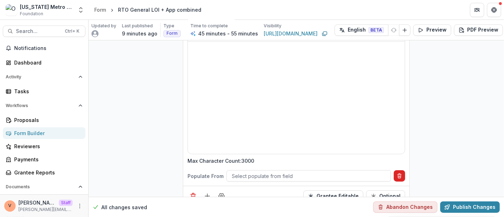
click at [397, 173] on icon "Delete condition" at bounding box center [399, 176] width 6 height 6
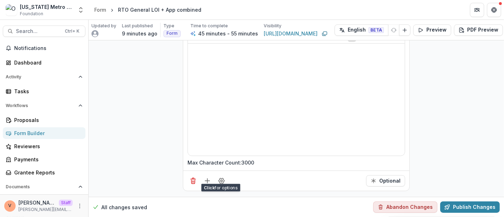
scroll to position [4603, 0]
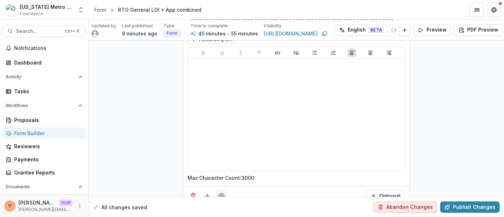
click at [223, 190] on button "Field Settings" at bounding box center [221, 195] width 11 height 11
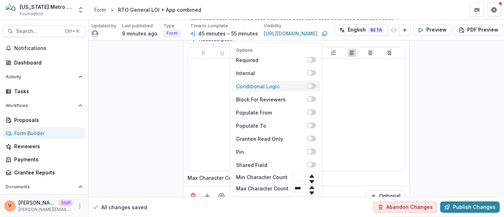
click at [312, 83] on span at bounding box center [311, 86] width 9 height 6
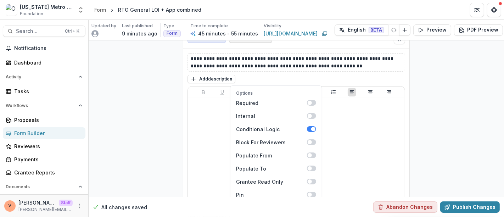
scroll to position [4643, 0]
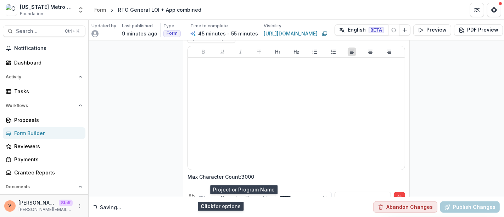
click at [265, 192] on div at bounding box center [265, 197] width 13 height 11
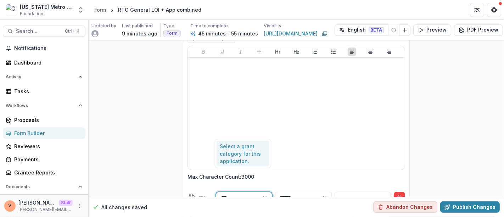
type input "****"
click at [236, 153] on div "Select a grant category for this application." at bounding box center [242, 154] width 53 height 26
click at [382, 192] on div at bounding box center [383, 197] width 13 height 11
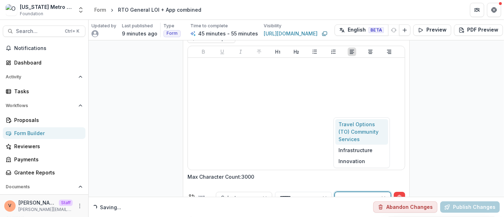
click at [362, 132] on div "Travel Options (TO) Community Services" at bounding box center [361, 132] width 53 height 26
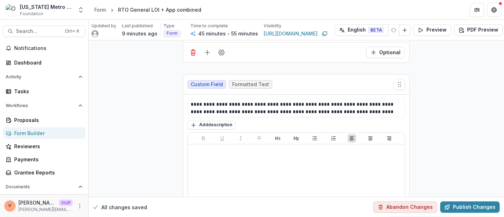
scroll to position [4407, 0]
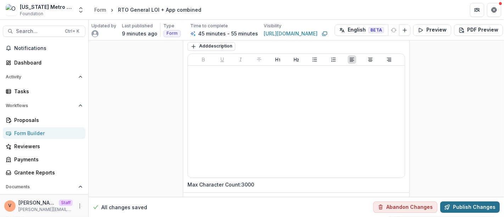
click at [464, 203] on button "Publish Changes" at bounding box center [469, 206] width 59 height 11
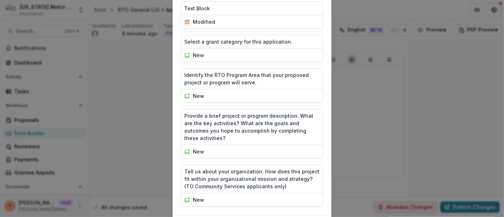
scroll to position [941, 0]
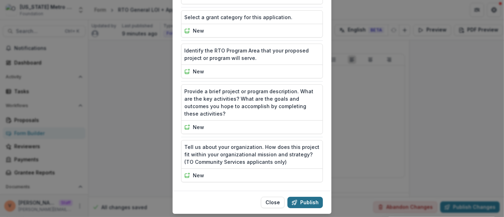
click at [306, 197] on button "Publish" at bounding box center [304, 202] width 35 height 11
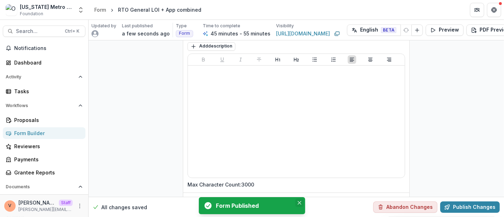
click at [300, 204] on icon "Close" at bounding box center [299, 203] width 4 height 4
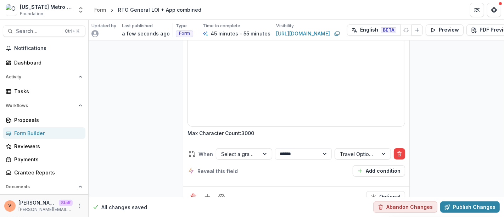
scroll to position [4687, 0]
click at [221, 193] on icon "Field Settings" at bounding box center [221, 195] width 6 height 5
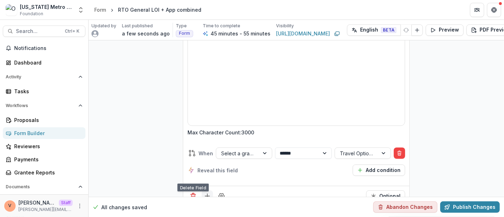
click at [204, 192] on icon "Add field" at bounding box center [207, 195] width 7 height 7
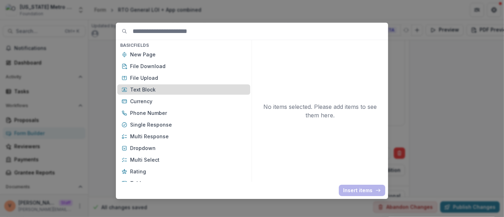
click at [163, 92] on p "Text Block" at bounding box center [188, 89] width 116 height 7
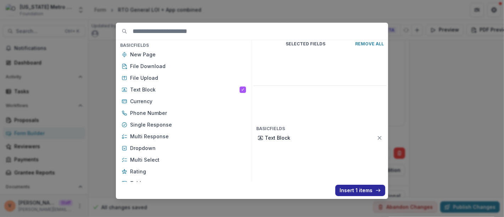
click at [353, 193] on button "Insert 1 items" at bounding box center [360, 189] width 50 height 11
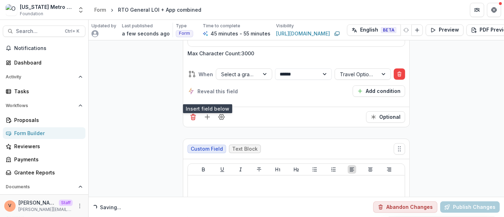
scroll to position [4805, 0]
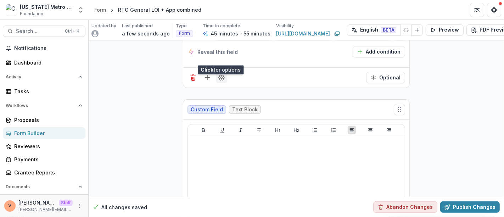
click at [221, 74] on icon "Field Settings" at bounding box center [221, 77] width 7 height 7
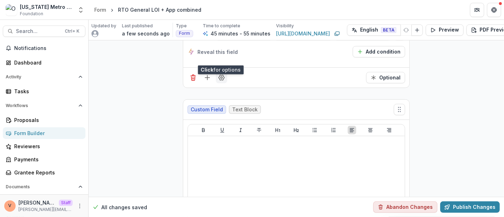
click at [220, 72] on button "Field Settings" at bounding box center [221, 77] width 11 height 11
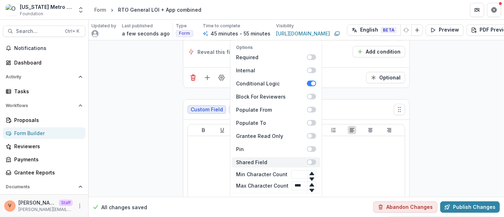
click at [232, 215] on button "Duplicate" at bounding box center [276, 221] width 89 height 12
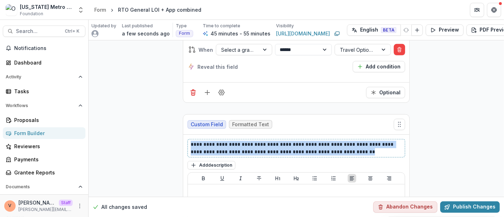
drag, startPoint x: 359, startPoint y: 130, endPoint x: 168, endPoint y: 126, distance: 190.6
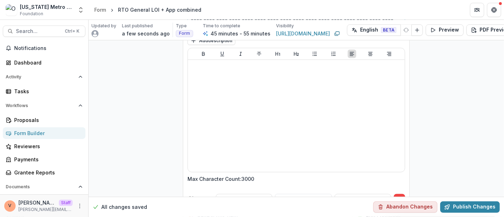
scroll to position [4852, 0]
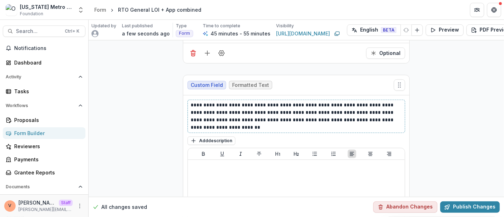
click at [238, 106] on p "**********" at bounding box center [296, 116] width 211 height 30
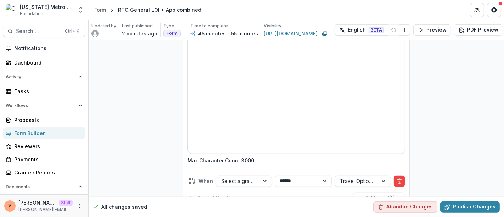
scroll to position [5088, 0]
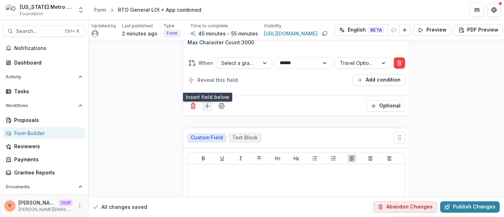
click at [207, 102] on icon "Add field" at bounding box center [207, 105] width 7 height 7
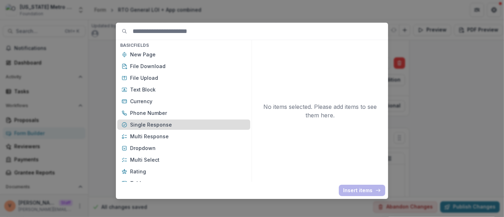
click at [160, 124] on p "Single Response" at bounding box center [188, 124] width 116 height 7
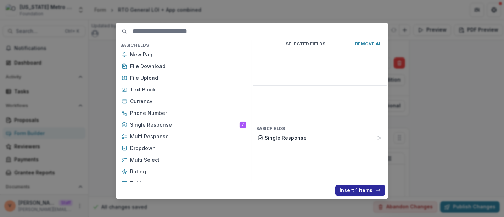
click at [347, 192] on button "Insert 1 items" at bounding box center [360, 189] width 50 height 11
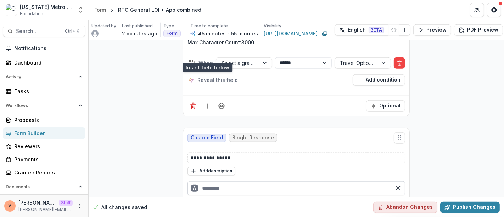
scroll to position [5128, 0]
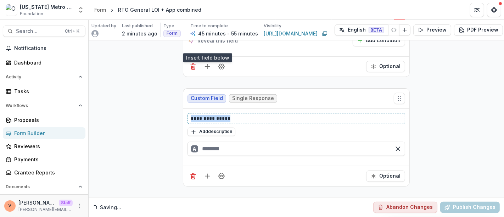
drag, startPoint x: 240, startPoint y: 95, endPoint x: 171, endPoint y: 98, distance: 69.1
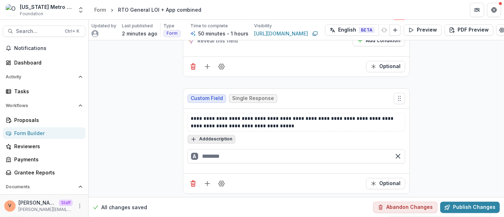
click at [208, 135] on button "Add description" at bounding box center [211, 139] width 48 height 8
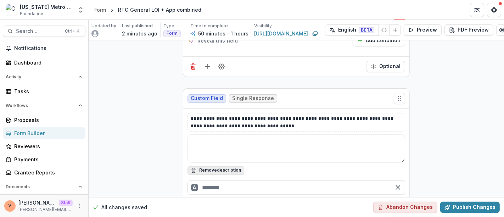
click at [208, 134] on textarea at bounding box center [295, 148] width 217 height 28
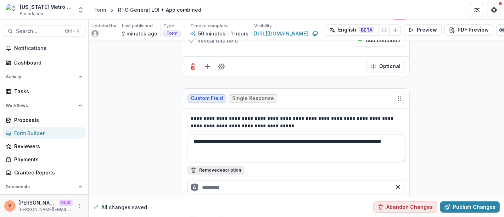
type textarea "**********"
click at [217, 180] on input "text" at bounding box center [295, 187] width 217 height 14
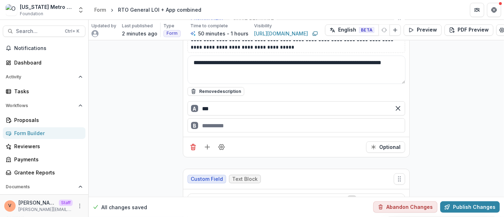
click at [213, 118] on div "B" at bounding box center [295, 125] width 217 height 14
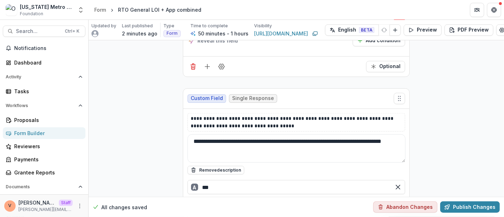
scroll to position [5167, 0]
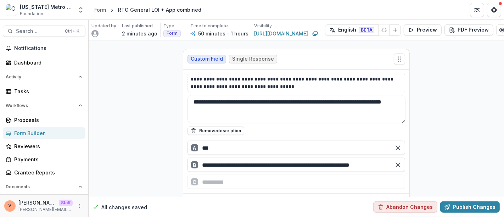
click at [221, 200] on icon "Field Settings" at bounding box center [221, 203] width 7 height 7
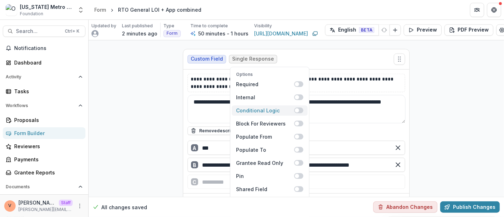
click at [300, 108] on span at bounding box center [298, 111] width 9 height 6
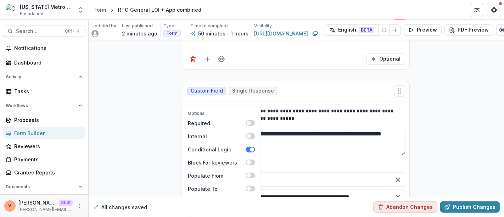
scroll to position [5206, 0]
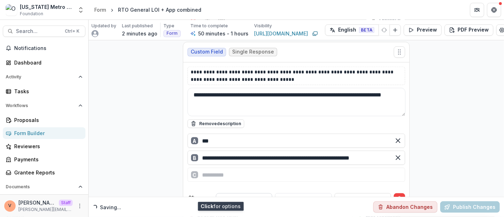
click at [263, 193] on div at bounding box center [265, 198] width 13 height 11
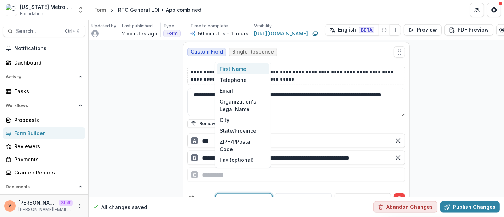
type input "**"
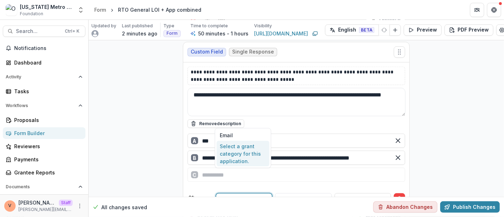
click at [251, 145] on div "Select a grant category for this application." at bounding box center [242, 154] width 53 height 26
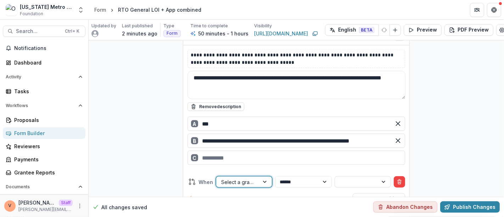
scroll to position [5189, 0]
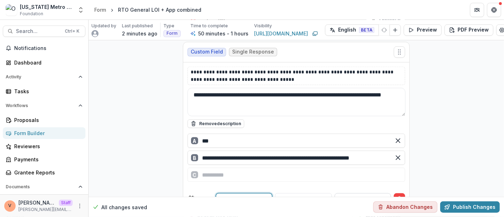
click at [380, 193] on div at bounding box center [383, 198] width 13 height 11
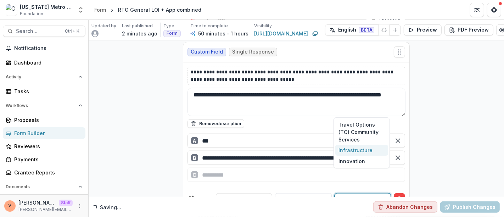
click at [366, 151] on div "Infrastructure" at bounding box center [361, 149] width 53 height 11
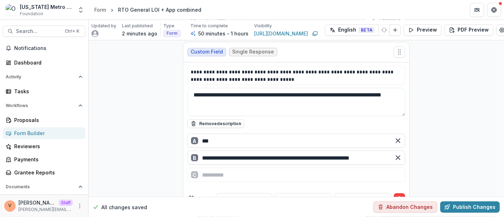
click at [266, 88] on textarea "**********" at bounding box center [296, 102] width 218 height 28
paste textarea "**********"
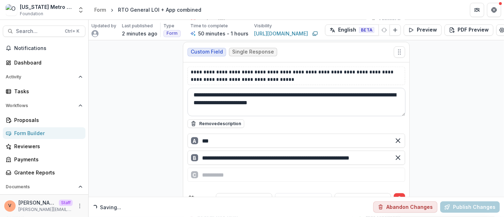
type textarea "**********"
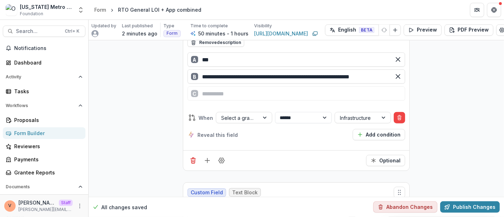
scroll to position [5307, 0]
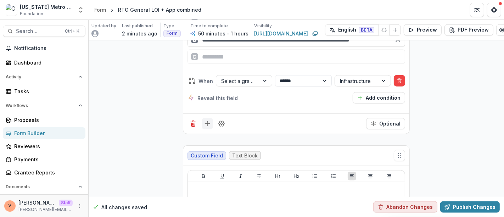
click at [204, 120] on icon "Add field" at bounding box center [207, 123] width 7 height 7
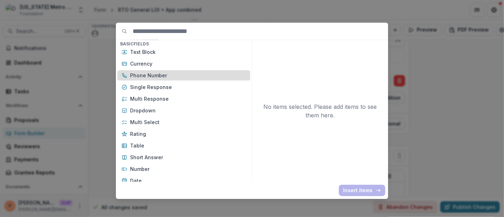
scroll to position [79, 0]
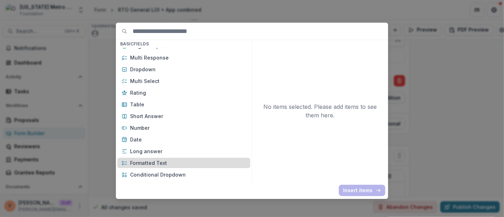
click at [156, 162] on p "Formatted Text" at bounding box center [188, 162] width 116 height 7
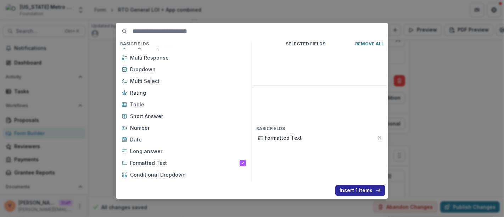
click at [358, 192] on button "Insert 1 items" at bounding box center [360, 189] width 50 height 11
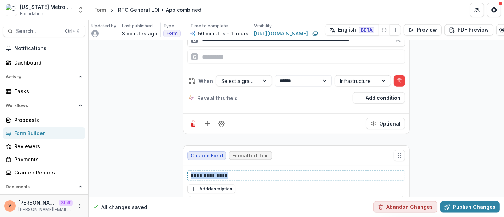
drag, startPoint x: 226, startPoint y: 152, endPoint x: 164, endPoint y: 150, distance: 62.0
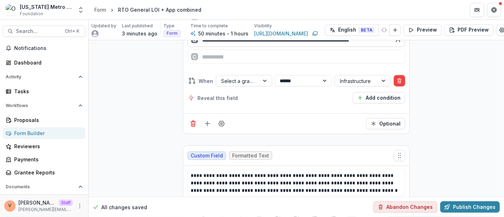
click at [215, 199] on button "Add description" at bounding box center [211, 203] width 48 height 8
click at [213, 199] on textarea at bounding box center [295, 213] width 217 height 28
paste textarea "**********"
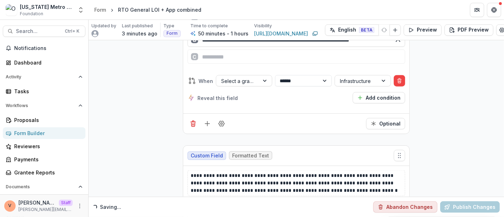
scroll to position [5385, 0]
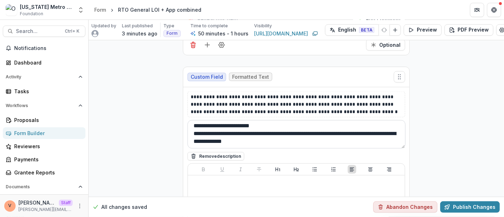
click at [335, 120] on textarea "**********" at bounding box center [296, 134] width 218 height 28
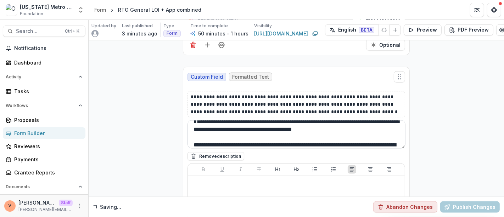
scroll to position [13, 0]
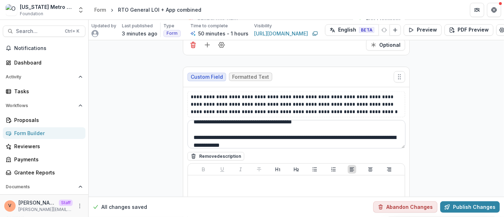
type textarea "**********"
click at [353, 93] on p "**********" at bounding box center [296, 104] width 211 height 22
click at [334, 121] on textarea "**********" at bounding box center [296, 134] width 218 height 28
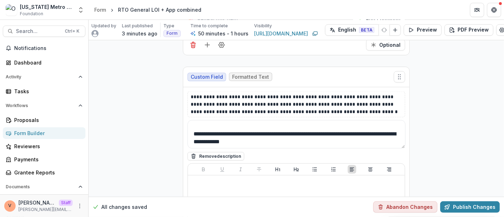
scroll to position [5503, 0]
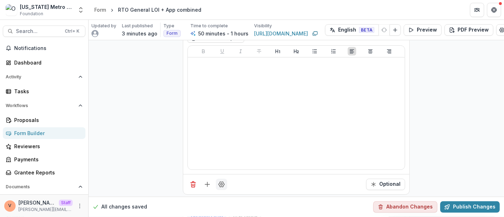
click at [220, 182] on icon "Field Settings" at bounding box center [221, 184] width 6 height 5
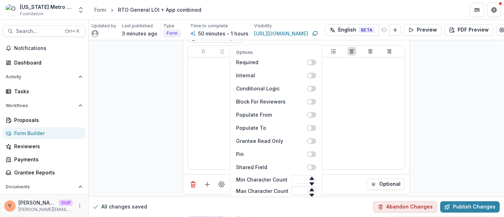
click at [291, 187] on input "Max Character Count" at bounding box center [303, 191] width 25 height 8
type input "****"
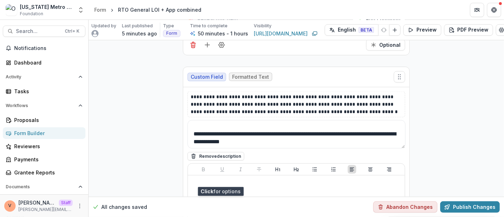
scroll to position [5582, 0]
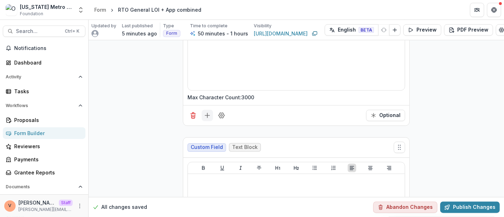
click at [204, 112] on icon "Add field" at bounding box center [207, 115] width 7 height 7
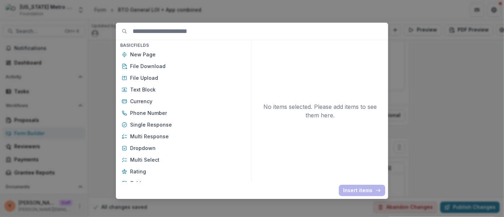
scroll to position [79, 0]
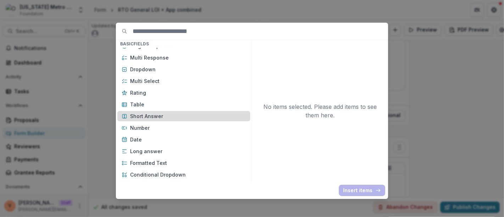
click at [163, 117] on p "Short Answer" at bounding box center [188, 115] width 116 height 7
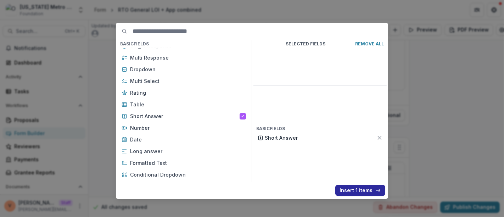
click at [354, 191] on button "Insert 1 items" at bounding box center [360, 189] width 50 height 11
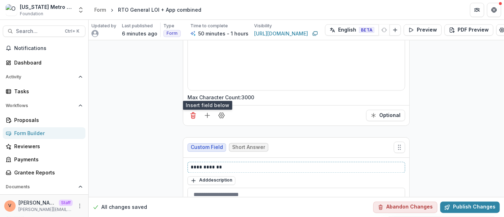
drag, startPoint x: 226, startPoint y: 144, endPoint x: 157, endPoint y: 146, distance: 69.8
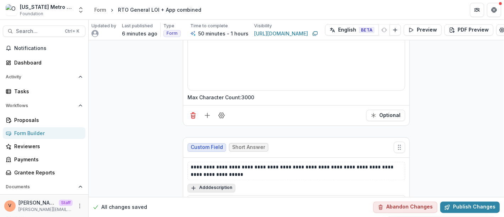
click at [227, 184] on button "Add description" at bounding box center [211, 188] width 48 height 8
click at [227, 183] on textarea at bounding box center [295, 197] width 217 height 28
paste textarea "**********"
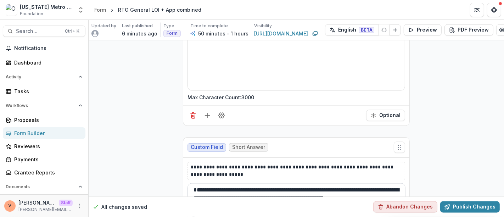
click at [235, 183] on textarea "**********" at bounding box center [296, 197] width 218 height 28
click at [238, 183] on textarea "**********" at bounding box center [296, 197] width 218 height 28
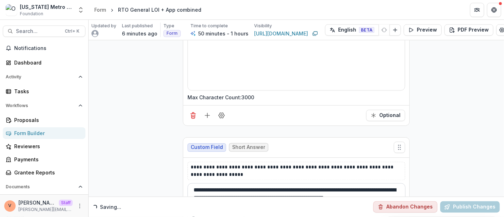
type textarea "**********"
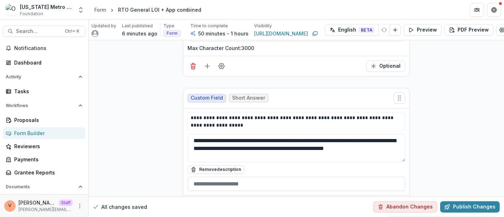
scroll to position [5661, 0]
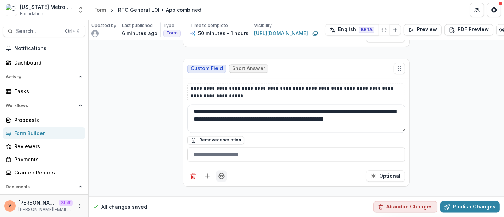
click at [222, 174] on icon "Field Settings" at bounding box center [221, 176] width 6 height 5
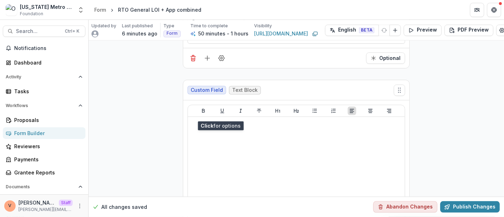
scroll to position [5700, 0]
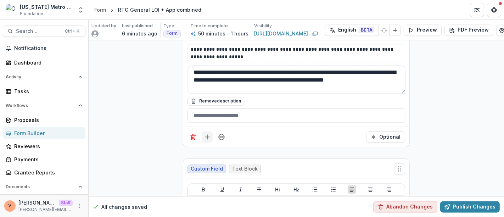
click at [206, 135] on g "Add field" at bounding box center [207, 137] width 5 height 5
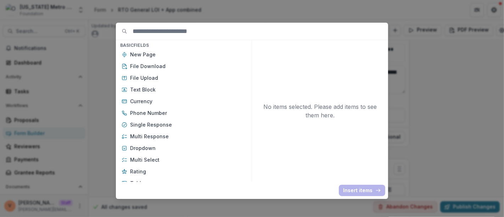
click at [464, 122] on div "Basic Fields New Page File Download File Upload Text Block Currency Phone Numbe…" at bounding box center [252, 108] width 504 height 217
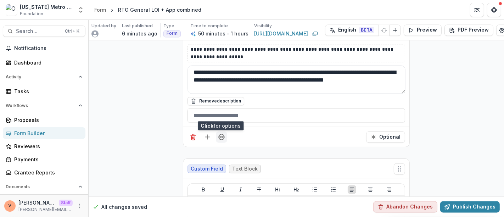
click at [220, 133] on icon "Field Settings" at bounding box center [221, 136] width 7 height 7
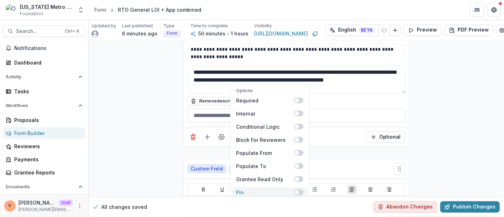
scroll to position [5740, 0]
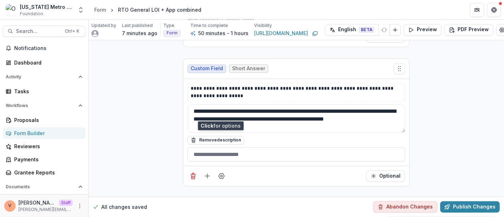
scroll to position [5700, 0]
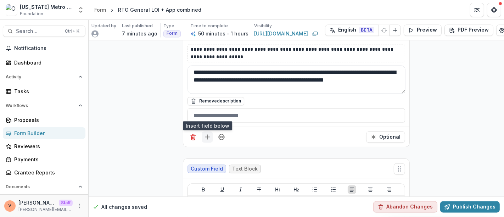
click at [205, 133] on icon "Add field" at bounding box center [207, 136] width 7 height 7
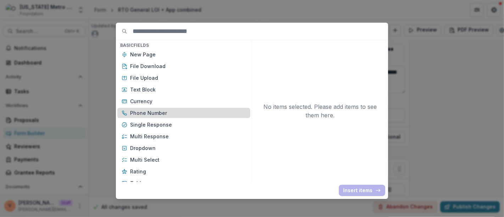
scroll to position [39, 0]
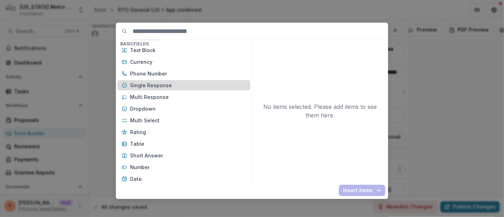
click at [159, 83] on p "Single Response" at bounding box center [188, 84] width 116 height 7
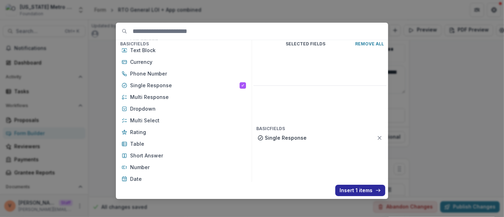
click at [354, 192] on button "Insert 1 items" at bounding box center [360, 189] width 50 height 11
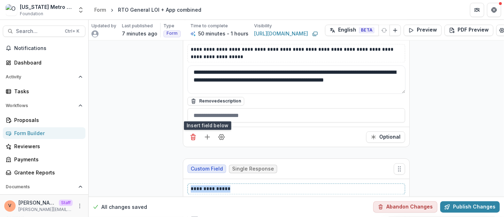
drag, startPoint x: 194, startPoint y: 164, endPoint x: 148, endPoint y: 169, distance: 45.9
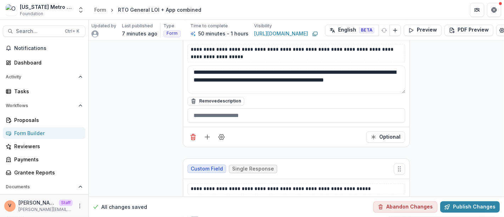
click at [210, 198] on button "Add description" at bounding box center [211, 202] width 48 height 8
click at [210, 197] on textarea at bounding box center [295, 211] width 217 height 28
paste textarea "**********"
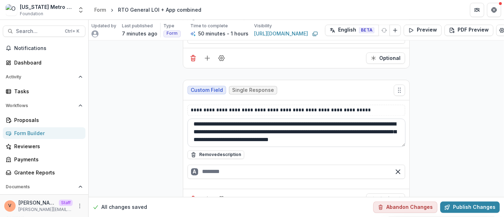
scroll to position [5, 0]
type textarea "**********"
click at [226, 164] on input "text" at bounding box center [295, 171] width 217 height 14
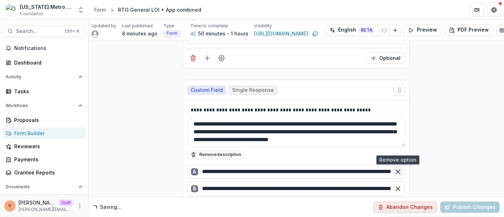
click at [398, 168] on icon "Remove option" at bounding box center [397, 171] width 7 height 7
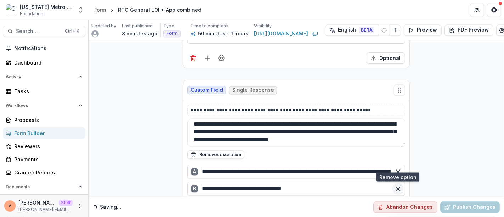
drag, startPoint x: 396, startPoint y: 158, endPoint x: 397, endPoint y: 168, distance: 10.3
click at [397, 181] on div at bounding box center [398, 188] width 14 height 14
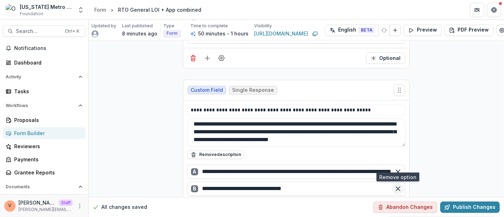
click at [396, 185] on icon "Remove option" at bounding box center [397, 188] width 7 height 7
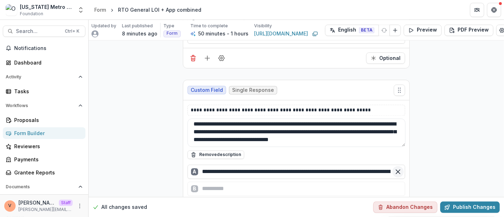
scroll to position [0, 65]
click at [397, 169] on line "Remove option" at bounding box center [398, 171] width 4 height 4
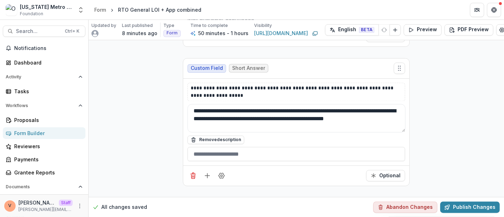
scroll to position [5779, 0]
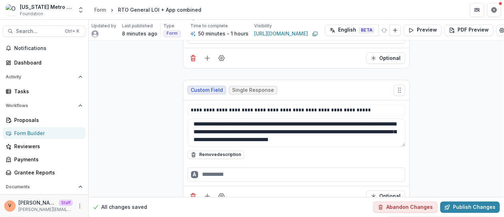
click at [216, 167] on div "A" at bounding box center [295, 174] width 217 height 14
click at [221, 164] on input "text" at bounding box center [295, 171] width 217 height 14
click at [220, 164] on input "text" at bounding box center [295, 171] width 217 height 14
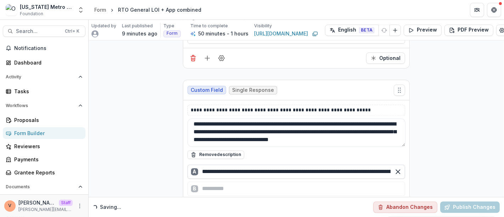
click at [221, 164] on input "**********" at bounding box center [295, 171] width 217 height 14
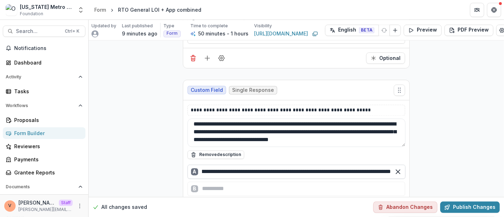
scroll to position [0, 0]
click at [211, 181] on div "B" at bounding box center [295, 188] width 217 height 14
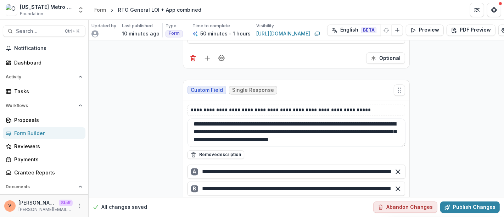
click at [216, 198] on div "C" at bounding box center [295, 205] width 217 height 14
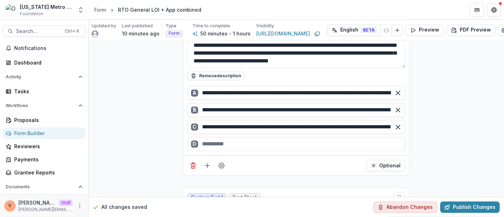
click at [213, 137] on div "D" at bounding box center [295, 144] width 217 height 14
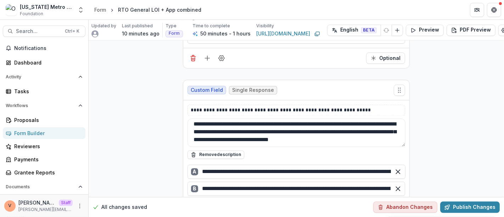
scroll to position [5897, 0]
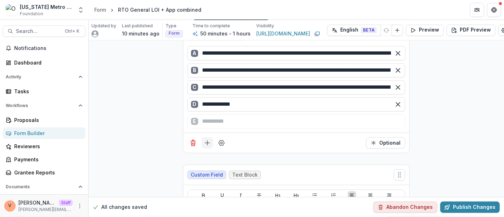
click at [207, 139] on icon "Add field" at bounding box center [207, 142] width 7 height 7
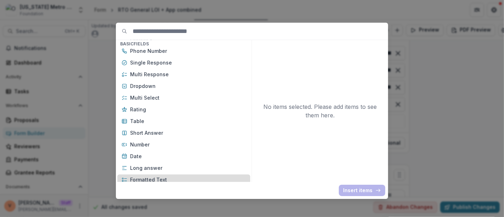
scroll to position [79, 0]
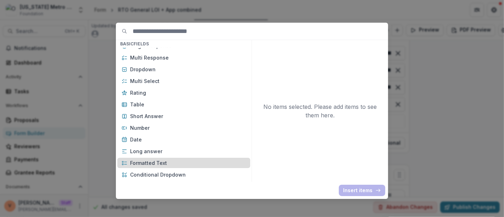
click at [154, 163] on p "Formatted Text" at bounding box center [188, 162] width 116 height 7
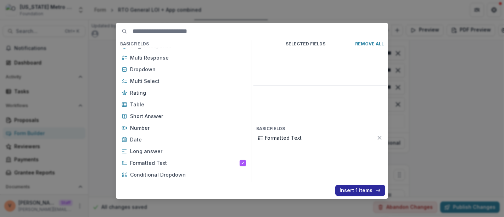
click at [353, 191] on button "Insert 1 items" at bounding box center [360, 189] width 50 height 11
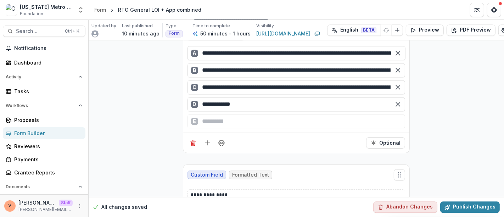
scroll to position [5976, 0]
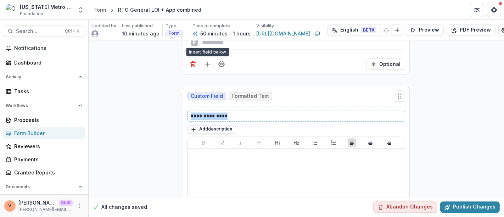
drag, startPoint x: 229, startPoint y: 91, endPoint x: 119, endPoint y: 89, distance: 110.1
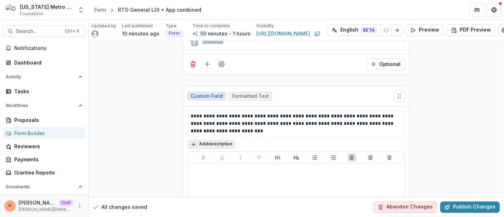
click at [210, 140] on button "Add description" at bounding box center [211, 144] width 48 height 8
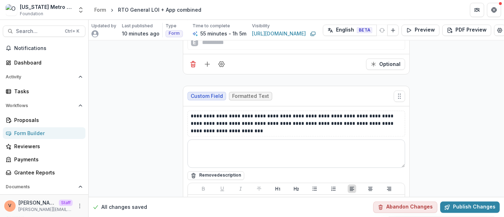
click at [207, 139] on textarea at bounding box center [295, 153] width 217 height 28
paste textarea "**********"
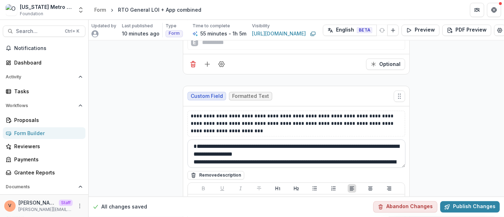
scroll to position [5, 0]
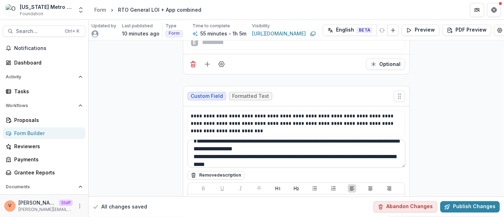
click at [249, 139] on textarea "**********" at bounding box center [296, 153] width 218 height 28
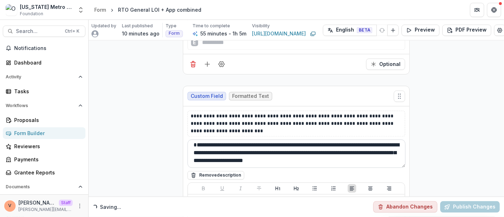
scroll to position [0, 0]
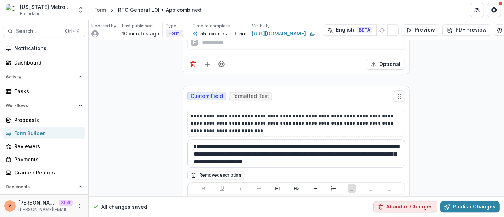
click at [298, 139] on textarea "**********" at bounding box center [296, 153] width 218 height 28
click at [299, 139] on textarea "**********" at bounding box center [296, 153] width 218 height 28
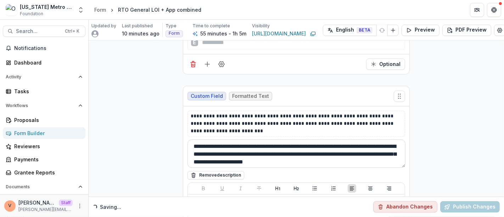
click at [385, 139] on textarea "**********" at bounding box center [296, 153] width 218 height 28
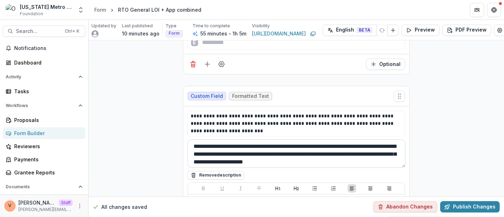
type textarea "**********"
click at [244, 112] on p "**********" at bounding box center [296, 123] width 211 height 22
click at [263, 139] on textarea "**********" at bounding box center [296, 153] width 218 height 28
click at [382, 139] on textarea "**********" at bounding box center [296, 153] width 218 height 28
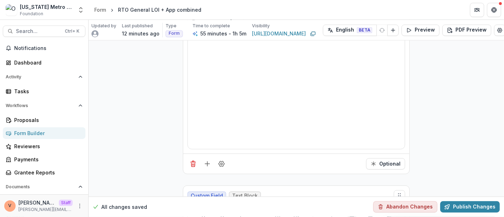
scroll to position [6212, 0]
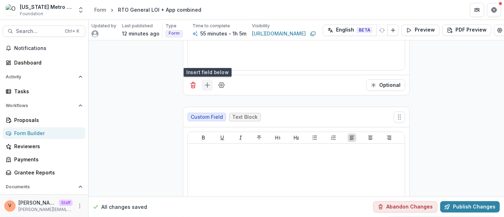
click at [205, 81] on icon "Add field" at bounding box center [207, 84] width 7 height 7
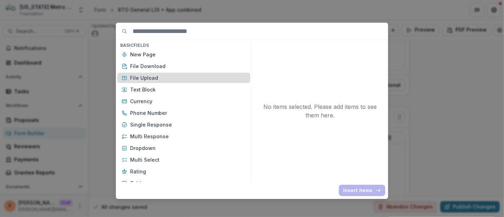
click at [140, 77] on p "File Upload" at bounding box center [188, 77] width 116 height 7
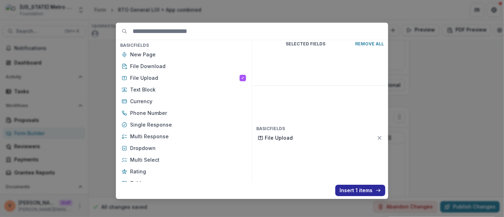
click at [352, 193] on button "Insert 1 items" at bounding box center [360, 189] width 50 height 11
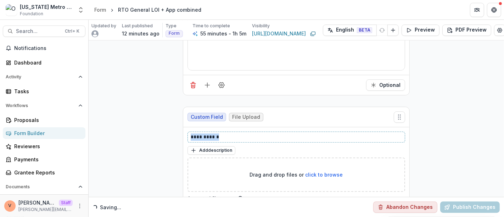
drag, startPoint x: 226, startPoint y: 109, endPoint x: 172, endPoint y: 108, distance: 53.8
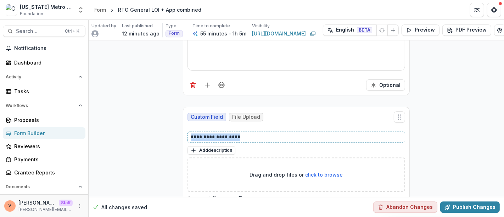
drag, startPoint x: 246, startPoint y: 110, endPoint x: 183, endPoint y: 109, distance: 62.7
click at [183, 127] on div "**********" at bounding box center [296, 173] width 226 height 93
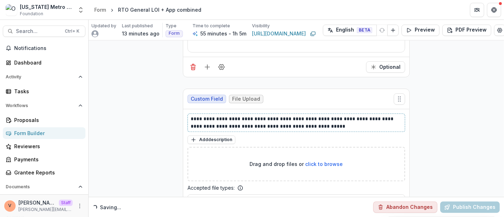
scroll to position [6269, 0]
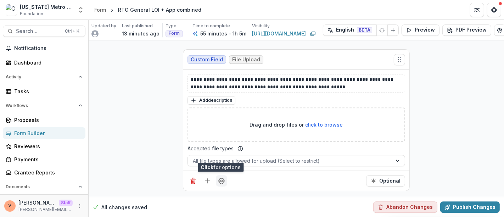
click at [222, 178] on icon "Field Settings" at bounding box center [221, 180] width 6 height 5
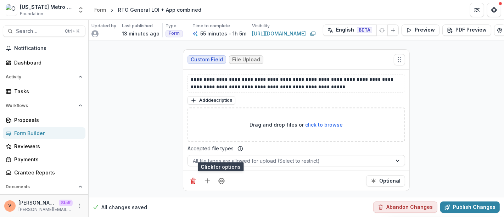
scroll to position [6348, 0]
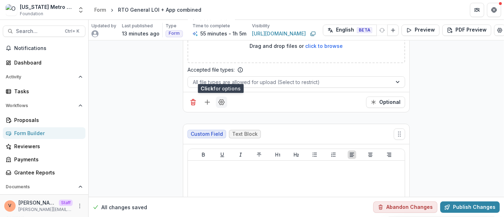
click at [218, 100] on icon "Field Settings" at bounding box center [221, 102] width 6 height 5
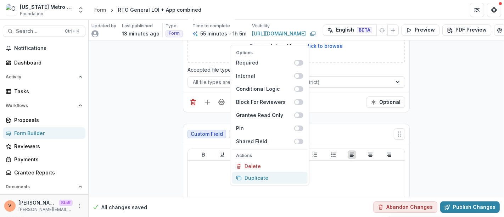
scroll to position [6347, 0]
click at [257, 172] on button "Duplicate" at bounding box center [270, 178] width 76 height 12
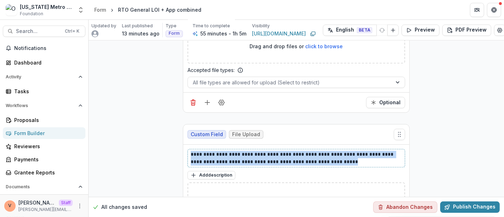
drag, startPoint x: 336, startPoint y: 134, endPoint x: 167, endPoint y: 123, distance: 169.6
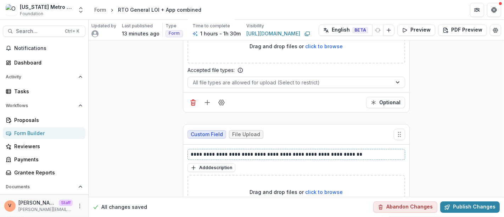
scroll to position [6465, 0]
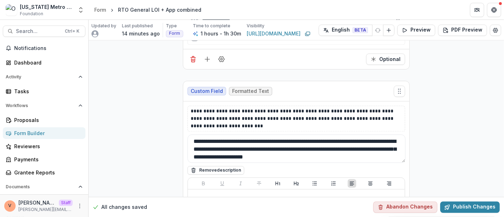
scroll to position [6138, 0]
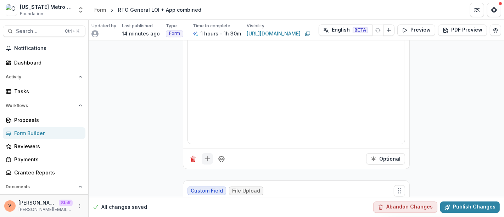
click at [205, 155] on icon "Add field" at bounding box center [207, 158] width 7 height 7
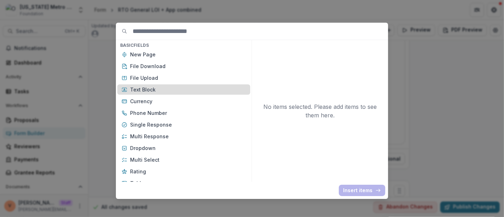
click at [160, 89] on p "Text Block" at bounding box center [188, 89] width 116 height 7
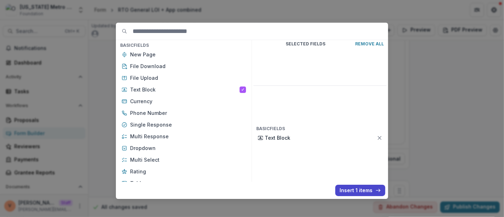
drag, startPoint x: 343, startPoint y: 190, endPoint x: 324, endPoint y: 174, distance: 25.4
click at [343, 190] on button "Insert 1 items" at bounding box center [360, 189] width 50 height 11
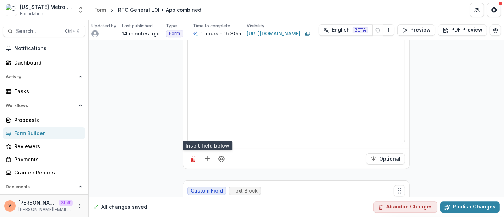
scroll to position [6217, 0]
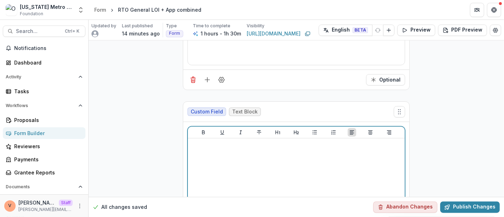
click at [266, 143] on div at bounding box center [296, 194] width 211 height 106
drag, startPoint x: 241, startPoint y: 119, endPoint x: 123, endPoint y: 121, distance: 118.3
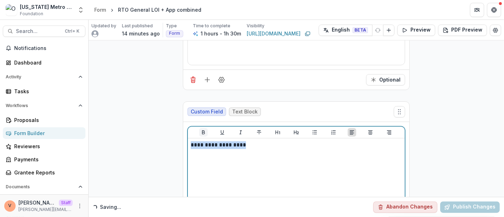
click at [201, 129] on icon "Bold" at bounding box center [203, 132] width 6 height 6
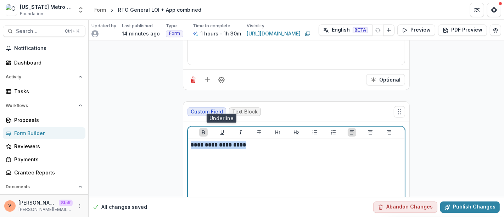
drag, startPoint x: 222, startPoint y: 110, endPoint x: 214, endPoint y: 108, distance: 9.0
click at [221, 128] on button "Underline" at bounding box center [222, 132] width 8 height 8
click at [266, 141] on p "**********" at bounding box center [296, 145] width 211 height 8
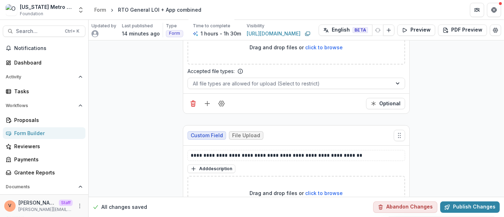
scroll to position [6689, 0]
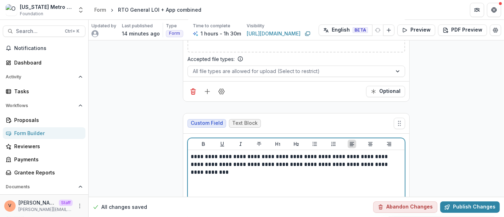
click at [257, 153] on div "**********" at bounding box center [296, 206] width 211 height 106
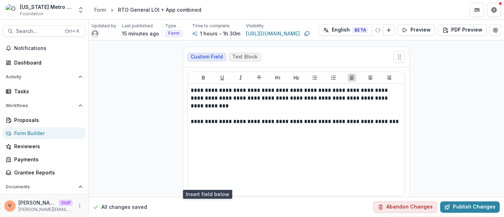
click at [206, 207] on icon "Add field" at bounding box center [207, 210] width 7 height 7
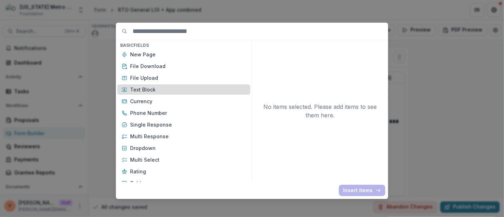
click at [159, 91] on p "Text Block" at bounding box center [188, 89] width 116 height 7
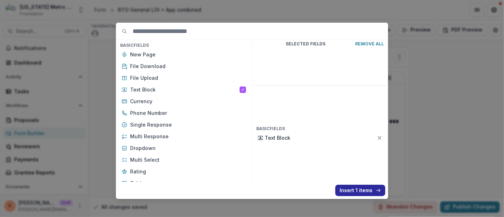
click at [352, 188] on button "Insert 1 items" at bounding box center [360, 189] width 50 height 11
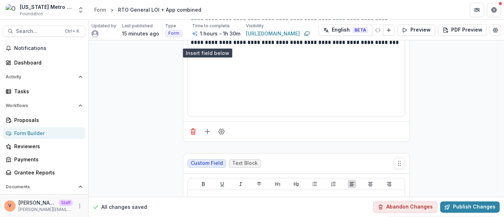
scroll to position [6913, 0]
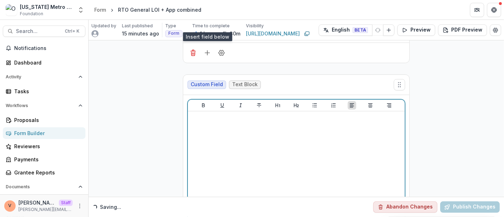
click at [243, 117] on div at bounding box center [296, 167] width 211 height 106
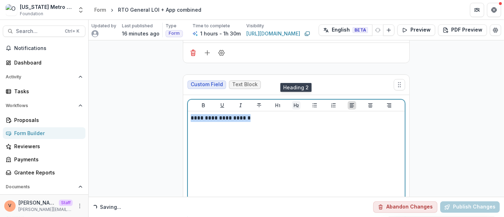
click at [293, 102] on icon "Heading 2" at bounding box center [296, 105] width 6 height 6
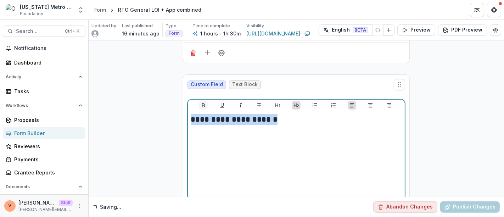
click at [206, 101] on button "Bold" at bounding box center [203, 105] width 8 height 8
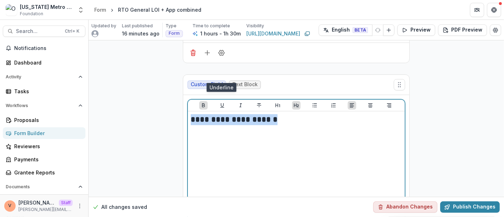
click at [221, 102] on icon "Underline" at bounding box center [222, 105] width 6 height 6
click at [293, 114] on h2 "**********" at bounding box center [296, 119] width 211 height 11
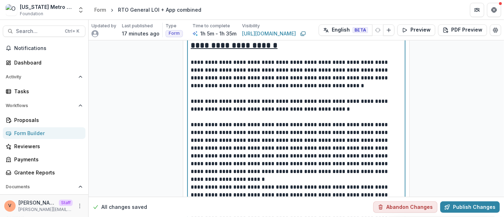
scroll to position [7039, 0]
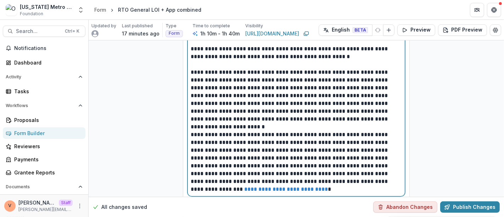
click at [363, 153] on p "**********" at bounding box center [296, 162] width 211 height 62
paste div
click at [331, 161] on p "**********" at bounding box center [296, 162] width 211 height 62
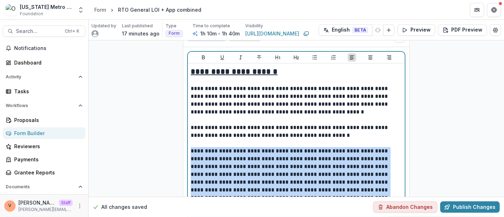
scroll to position [6921, 0]
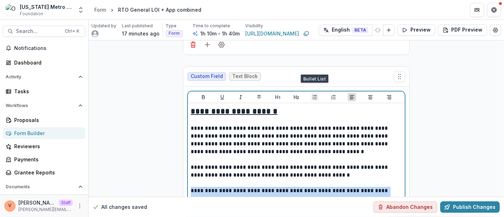
click at [316, 94] on icon "Bullet List" at bounding box center [315, 97] width 6 height 6
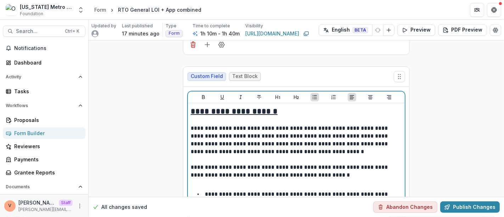
scroll to position [7039, 0]
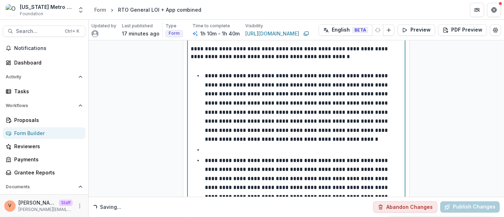
click at [237, 145] on li at bounding box center [300, 149] width 203 height 9
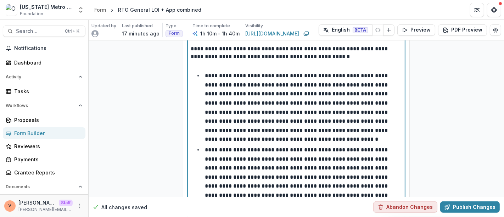
scroll to position [7065, 0]
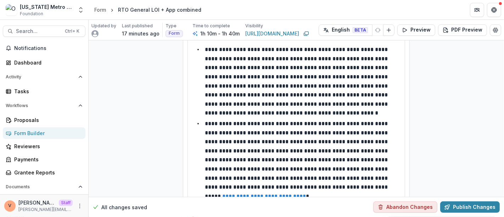
click at [206, 216] on icon "Add field" at bounding box center [207, 219] width 7 height 7
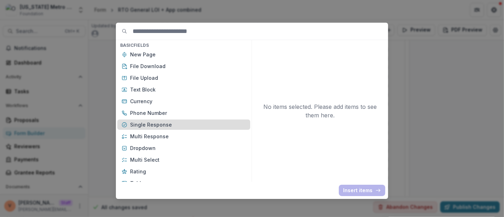
click at [172, 121] on p "Single Response" at bounding box center [188, 124] width 116 height 7
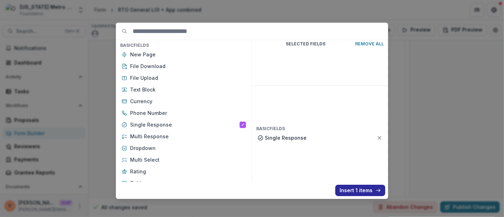
click at [351, 193] on button "Insert 1 items" at bounding box center [360, 189] width 50 height 11
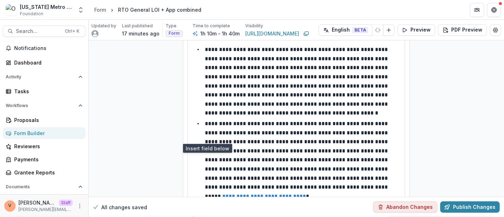
scroll to position [7144, 0]
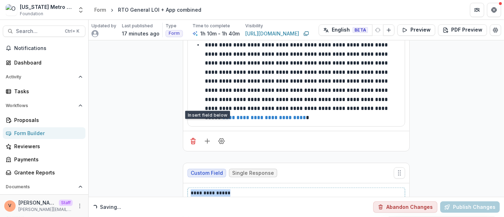
drag, startPoint x: 196, startPoint y: 154, endPoint x: 173, endPoint y: 154, distance: 23.0
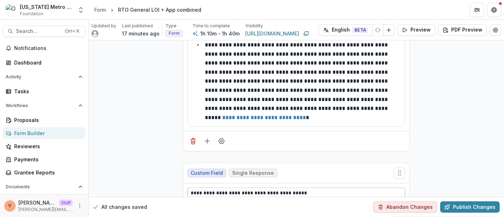
scroll to position [7174, 0]
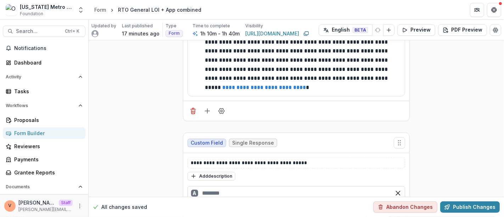
click at [217, 186] on input "text" at bounding box center [295, 193] width 217 height 14
click at [229, 203] on div "B" at bounding box center [295, 210] width 217 height 14
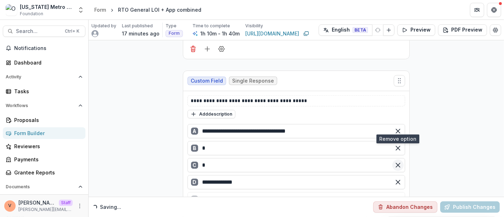
click at [396, 163] on line "Remove option" at bounding box center [398, 165] width 4 height 4
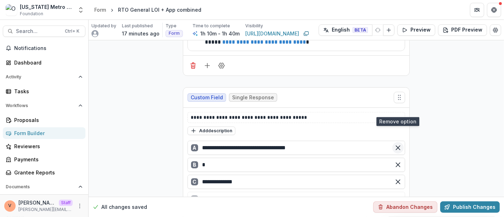
click at [397, 146] on line "Remove option" at bounding box center [398, 148] width 4 height 4
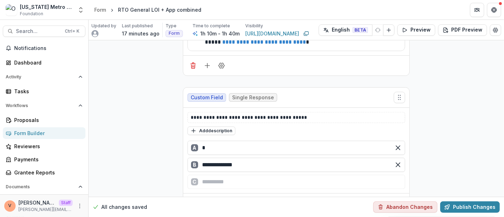
scroll to position [7202, 0]
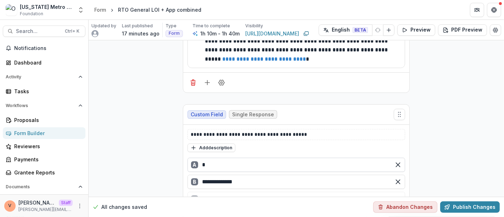
click at [274, 158] on input "text" at bounding box center [295, 165] width 217 height 14
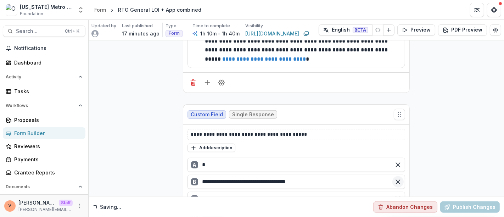
click at [394, 161] on icon "Remove option" at bounding box center [397, 164] width 7 height 7
click at [326, 158] on input "**********" at bounding box center [295, 165] width 217 height 14
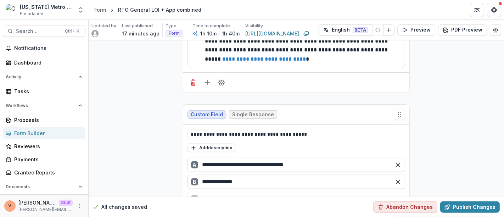
type input "**********"
click at [253, 175] on input "**********" at bounding box center [295, 182] width 217 height 14
click at [212, 192] on div "C" at bounding box center [295, 199] width 217 height 14
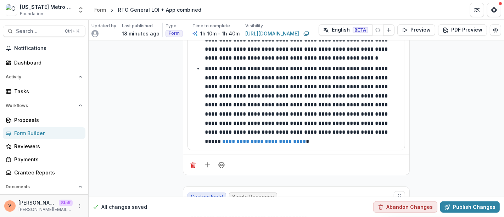
scroll to position [7219, 0]
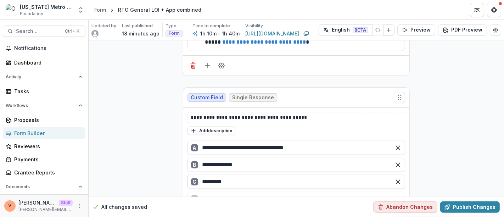
drag, startPoint x: 226, startPoint y: 144, endPoint x: 229, endPoint y: 144, distance: 3.6
click at [226, 175] on input "*********" at bounding box center [295, 182] width 217 height 14
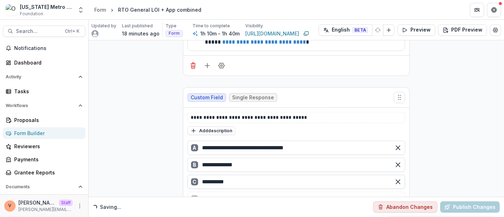
type input "**********"
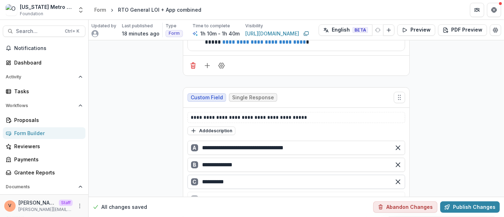
click at [252, 175] on input "**********" at bounding box center [295, 182] width 217 height 14
click at [207, 216] on line "Add field" at bounding box center [207, 220] width 0 height 5
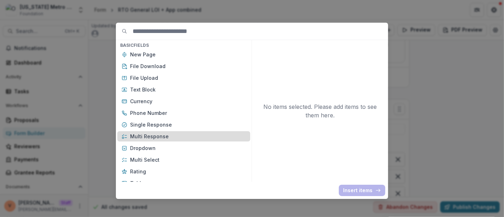
click at [154, 133] on p "Multi Response" at bounding box center [188, 135] width 116 height 7
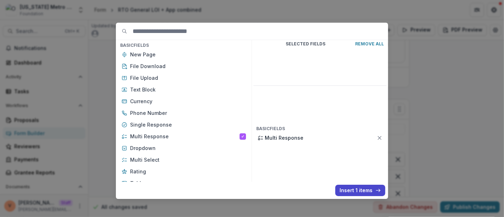
click at [352, 186] on button "Insert 1 items" at bounding box center [360, 189] width 50 height 11
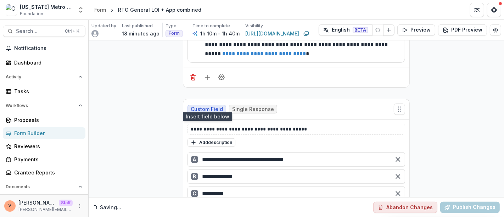
scroll to position [7286, 0]
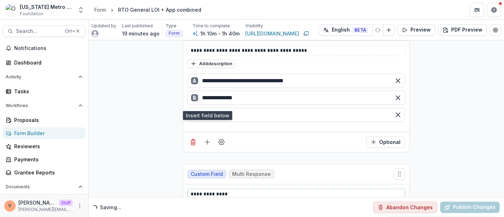
click at [185, 184] on div "**********" at bounding box center [296, 212] width 226 height 57
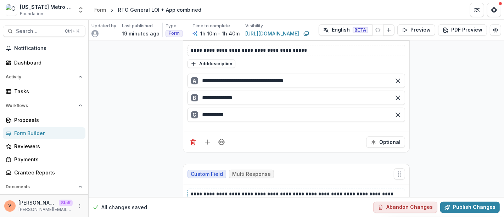
scroll to position [7316, 0]
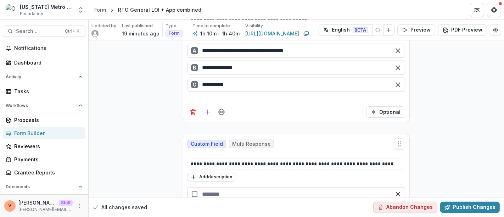
click at [217, 187] on input "text" at bounding box center [295, 194] width 217 height 14
click at [214, 204] on div "button" at bounding box center [295, 211] width 217 height 14
click at [216, 173] on button "Add description" at bounding box center [211, 177] width 48 height 8
click at [216, 172] on textarea at bounding box center [295, 186] width 217 height 28
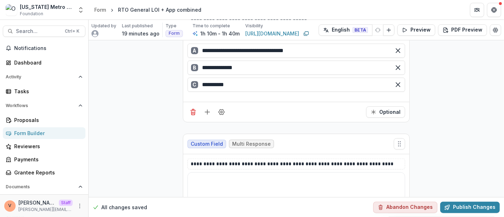
paste textarea "**********"
type textarea "**********"
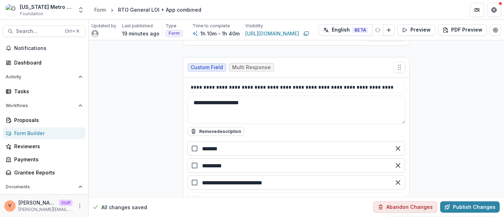
click at [207, 216] on icon "Add field" at bounding box center [207, 220] width 7 height 7
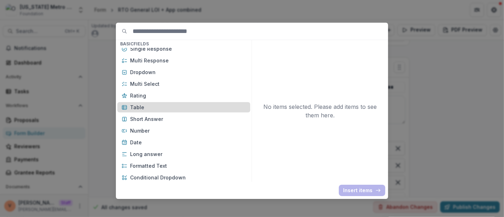
scroll to position [118, 0]
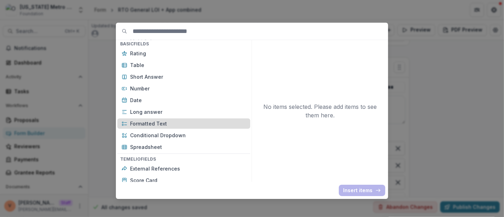
click at [162, 122] on p "Formatted Text" at bounding box center [188, 123] width 116 height 7
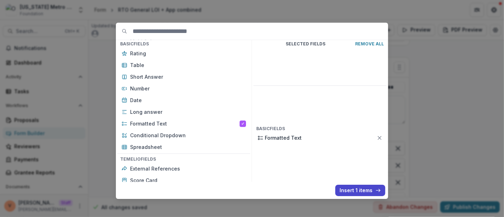
click at [346, 189] on button "Insert 1 items" at bounding box center [360, 189] width 50 height 11
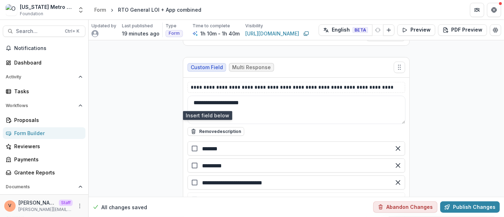
scroll to position [7471, 0]
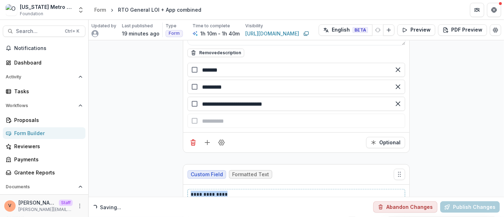
drag, startPoint x: 234, startPoint y: 155, endPoint x: 164, endPoint y: 154, distance: 70.5
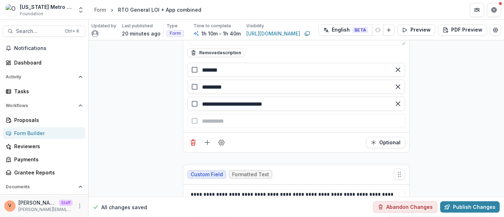
click at [217, 211] on button "Add description" at bounding box center [211, 215] width 48 height 8
paste textarea "**********"
type textarea "**********"
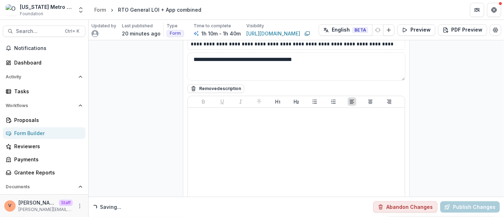
scroll to position [7641, 0]
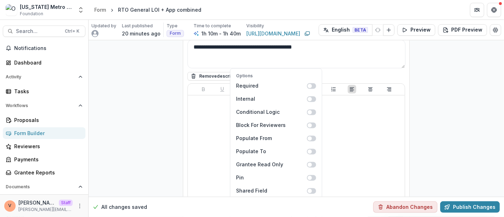
click at [291, 210] on input "Max Character Count" at bounding box center [303, 214] width 25 height 8
type input "****"
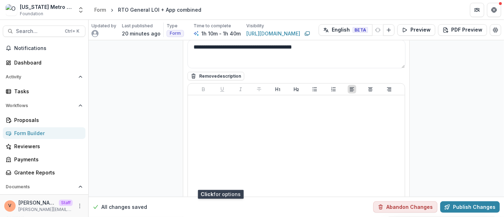
scroll to position [7652, 0]
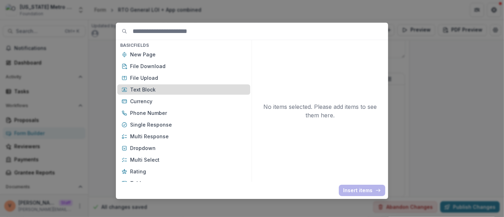
click at [173, 91] on p "Text Block" at bounding box center [188, 89] width 116 height 7
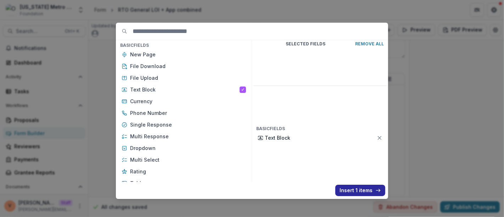
click at [355, 193] on button "Insert 1 items" at bounding box center [360, 189] width 50 height 11
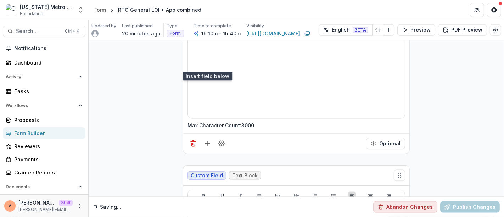
scroll to position [7770, 0]
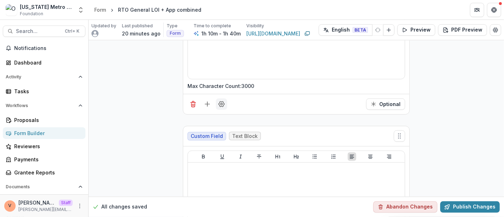
click at [221, 103] on circle "Field Settings" at bounding box center [222, 104] width 2 height 2
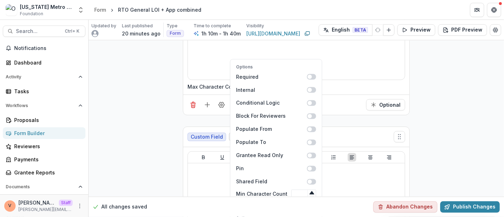
scroll to position [7769, 0]
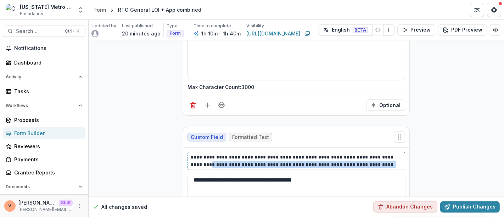
drag, startPoint x: 396, startPoint y: 122, endPoint x: 170, endPoint y: 120, distance: 225.6
click at [396, 153] on p "**********" at bounding box center [296, 160] width 211 height 15
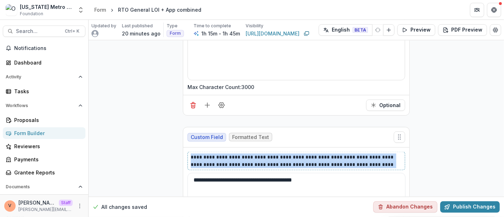
drag, startPoint x: 396, startPoint y: 123, endPoint x: 187, endPoint y: 115, distance: 209.8
click at [187, 152] on div "**********" at bounding box center [295, 161] width 217 height 18
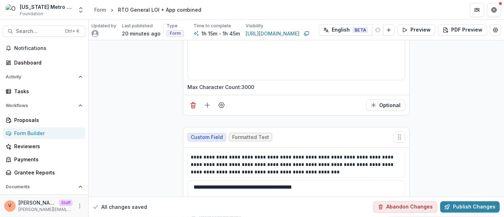
drag, startPoint x: 323, startPoint y: 145, endPoint x: 171, endPoint y: 144, distance: 151.6
paste textarea "**********"
click at [301, 180] on textarea "**********" at bounding box center [296, 194] width 218 height 28
click at [307, 180] on textarea "**********" at bounding box center [296, 194] width 218 height 28
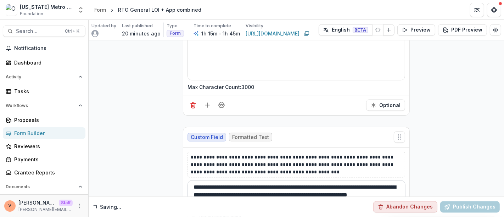
click at [278, 180] on textarea "**********" at bounding box center [296, 194] width 218 height 28
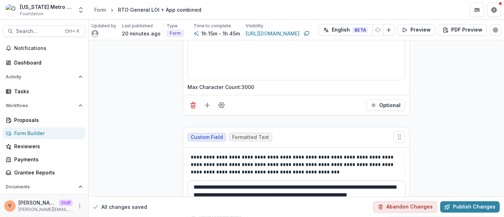
type textarea "**********"
click at [319, 153] on p "**********" at bounding box center [296, 164] width 211 height 22
click at [257, 180] on textarea "**********" at bounding box center [296, 194] width 218 height 28
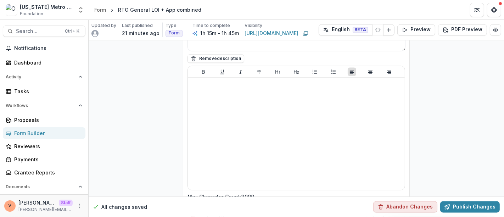
scroll to position [8044, 0]
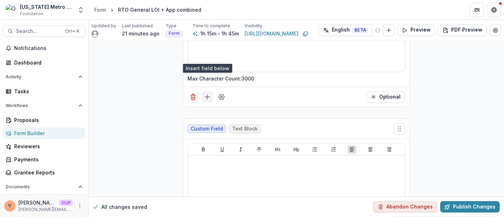
click at [204, 93] on icon "Add field" at bounding box center [207, 96] width 7 height 7
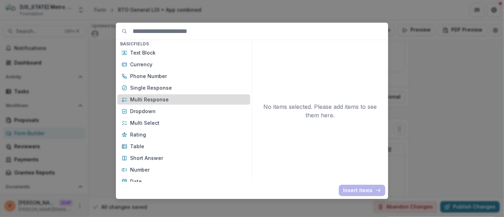
scroll to position [79, 0]
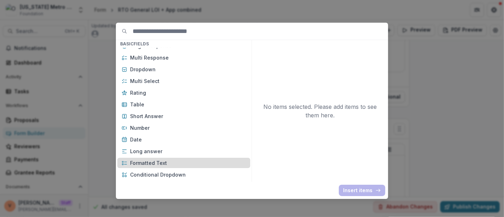
click at [156, 162] on p "Formatted Text" at bounding box center [188, 162] width 116 height 7
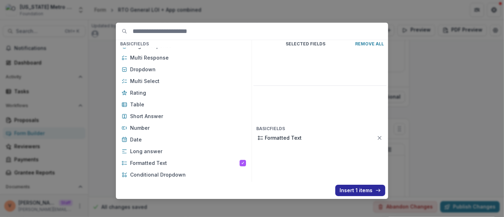
click at [357, 193] on button "Insert 1 items" at bounding box center [360, 189] width 50 height 11
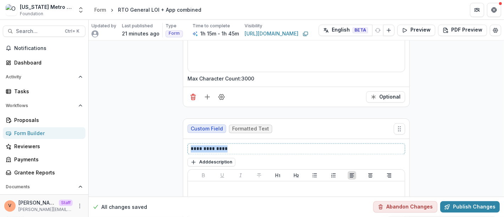
drag, startPoint x: 231, startPoint y: 106, endPoint x: 152, endPoint y: 106, distance: 79.0
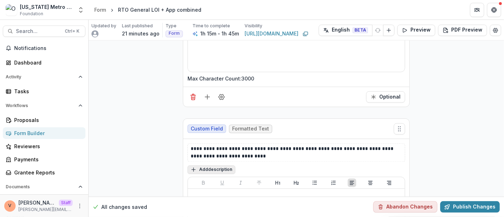
click at [220, 165] on button "Add description" at bounding box center [211, 169] width 48 height 8
click at [220, 164] on textarea at bounding box center [295, 178] width 217 height 28
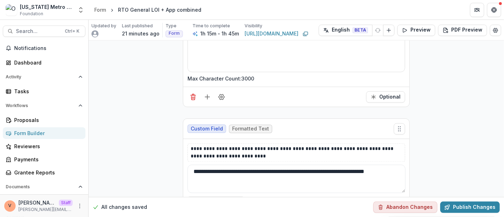
type textarea "**********"
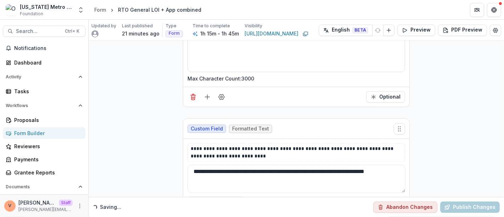
scroll to position [8241, 0]
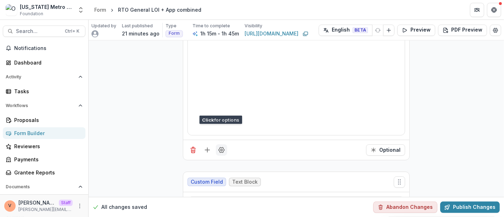
click at [220, 144] on button "Field Settings" at bounding box center [221, 149] width 11 height 11
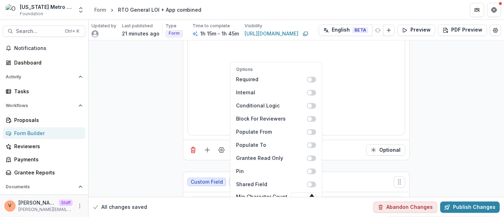
click at [297, 204] on input "Max Character Count" at bounding box center [303, 208] width 25 height 8
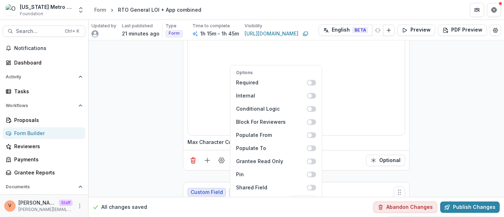
scroll to position [0, 0]
type input "****"
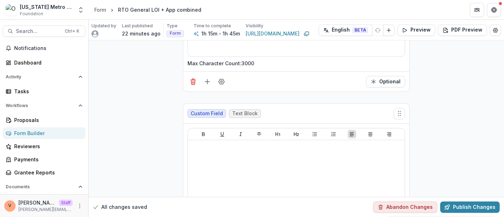
scroll to position [8280, 0]
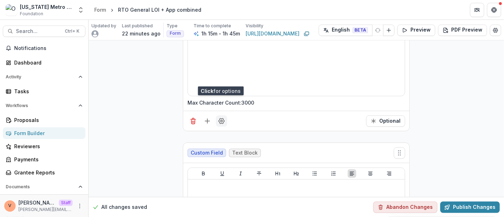
click at [223, 117] on icon "Field Settings" at bounding box center [221, 120] width 7 height 7
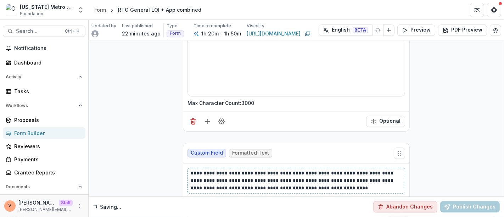
scroll to position [8358, 0]
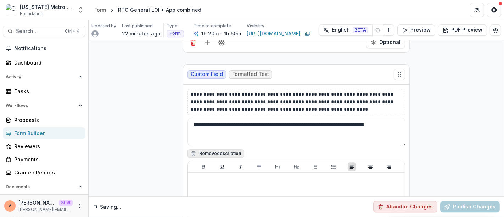
click at [214, 149] on button "Remove description" at bounding box center [215, 153] width 57 height 8
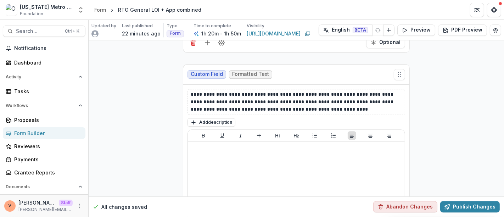
scroll to position [8319, 0]
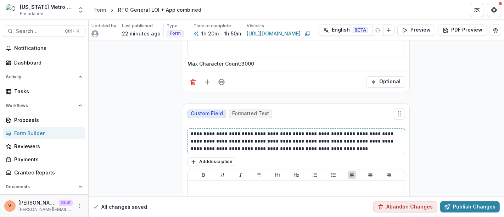
click at [342, 130] on p "**********" at bounding box center [296, 141] width 211 height 22
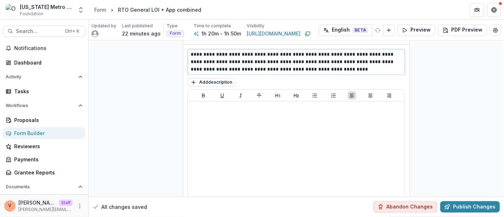
scroll to position [8437, 0]
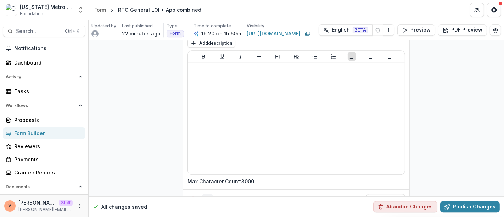
click at [205, 196] on icon "Add field" at bounding box center [207, 199] width 7 height 7
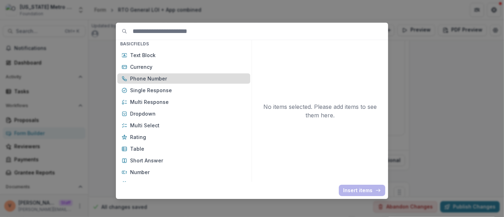
scroll to position [79, 0]
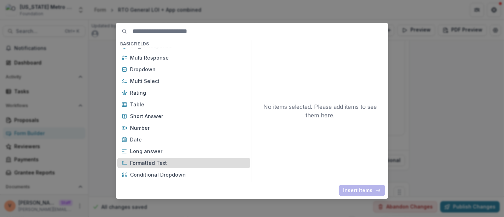
click at [165, 164] on p "Formatted Text" at bounding box center [188, 162] width 116 height 7
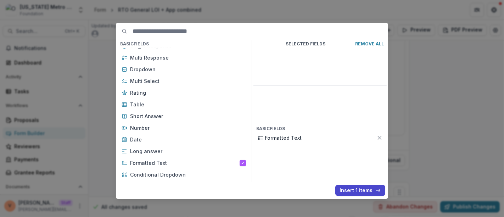
click at [354, 188] on button "Insert 1 items" at bounding box center [360, 189] width 50 height 11
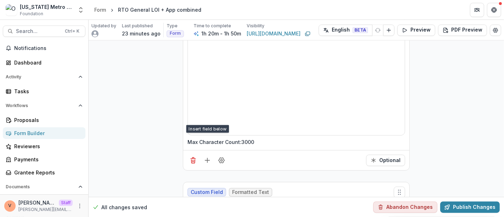
drag, startPoint x: 230, startPoint y: 165, endPoint x: 138, endPoint y: 165, distance: 92.4
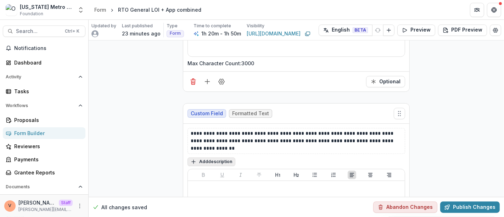
click at [215, 157] on button "Add description" at bounding box center [211, 161] width 48 height 8
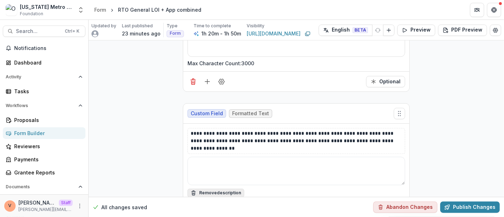
click at [213, 157] on textarea at bounding box center [295, 171] width 217 height 28
paste textarea "**********"
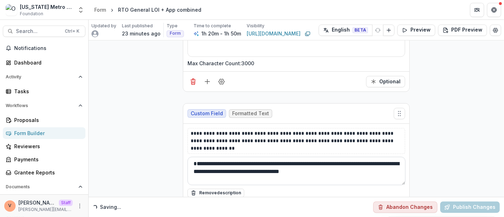
click at [349, 157] on textarea "**********" at bounding box center [296, 171] width 218 height 28
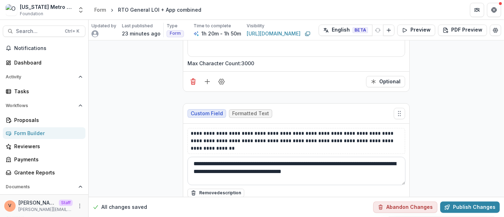
click at [349, 157] on textarea "**********" at bounding box center [296, 171] width 218 height 28
type textarea "**********"
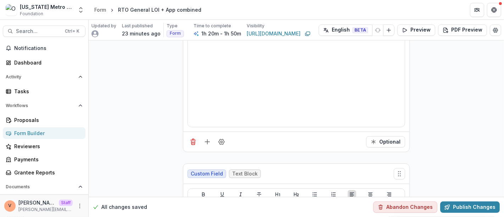
scroll to position [8792, 0]
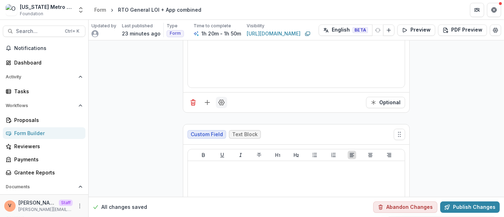
click at [222, 100] on icon "Field Settings" at bounding box center [221, 102] width 6 height 5
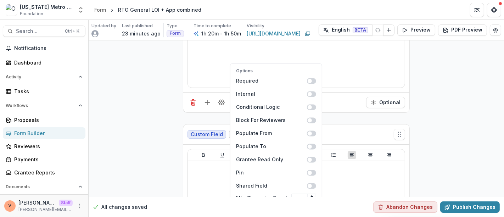
scroll to position [8791, 0]
click at [293, 205] on input "Max Character Count" at bounding box center [303, 209] width 25 height 8
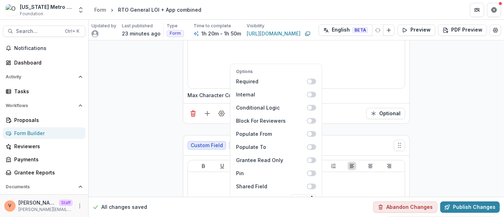
scroll to position [0, 0]
type input "****"
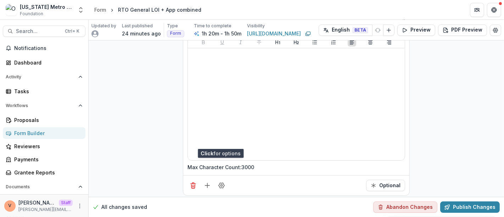
scroll to position [8752, 0]
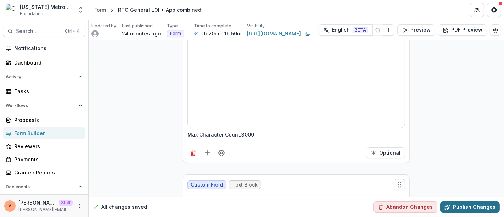
click at [466, 208] on button "Publish Changes" at bounding box center [469, 206] width 59 height 11
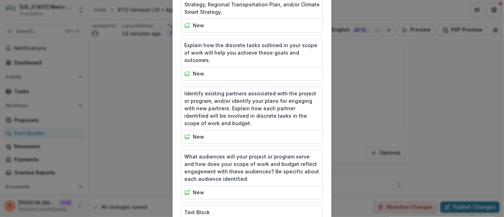
scroll to position [1827, 0]
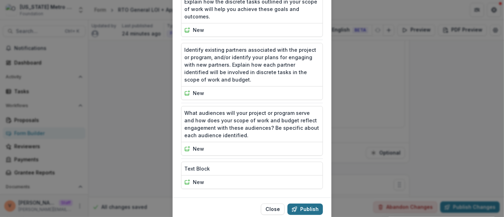
click at [306, 203] on button "Publish" at bounding box center [304, 208] width 35 height 11
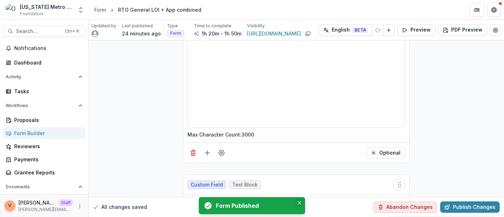
click at [299, 204] on icon "Close" at bounding box center [299, 203] width 4 height 4
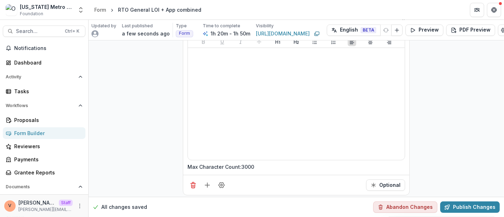
scroll to position [8752, 0]
